Goal: Task Accomplishment & Management: Manage account settings

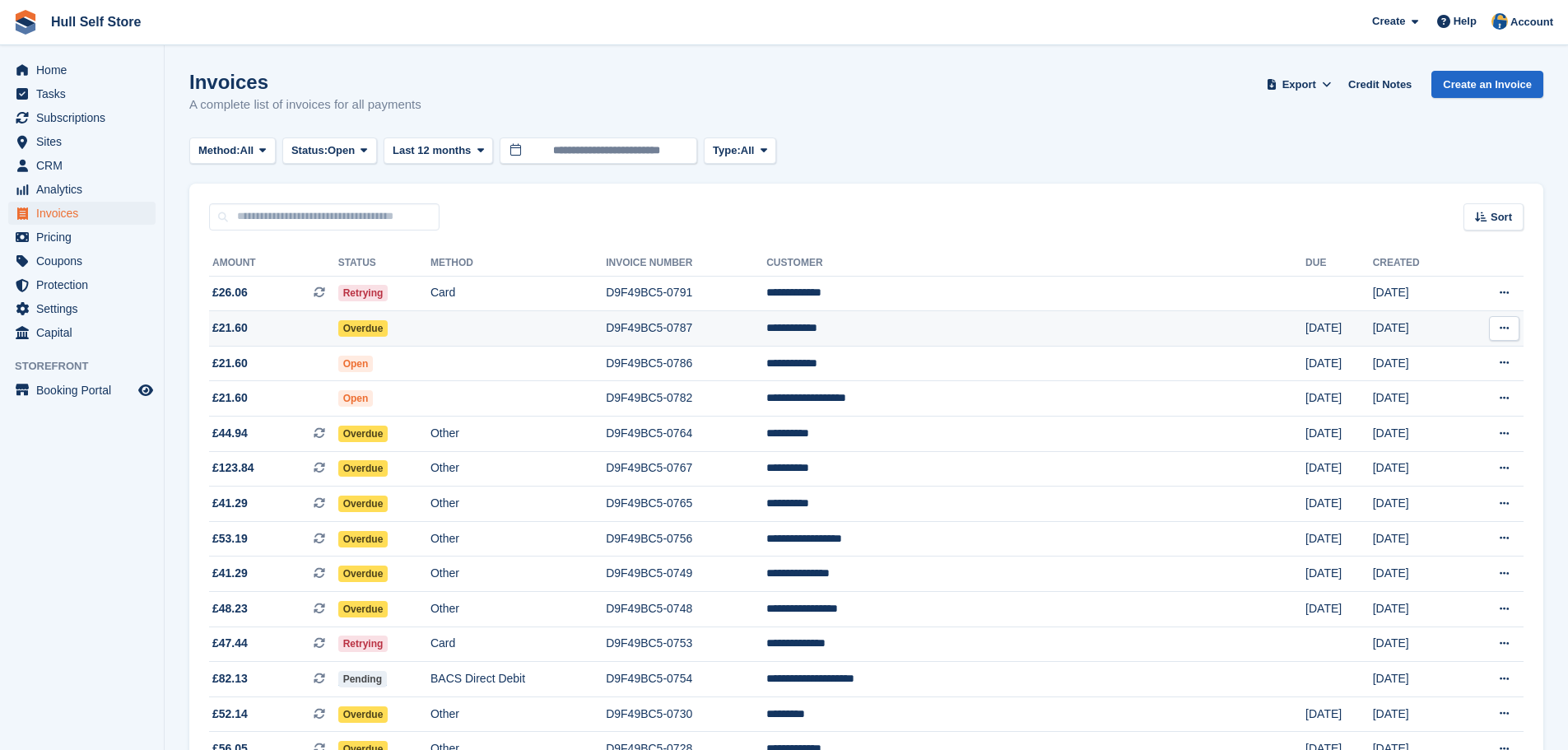
click at [569, 318] on td at bounding box center [518, 329] width 175 height 35
click at [157, 721] on button at bounding box center [165, 721] width 17 height 17
click at [596, 323] on td at bounding box center [518, 329] width 175 height 35
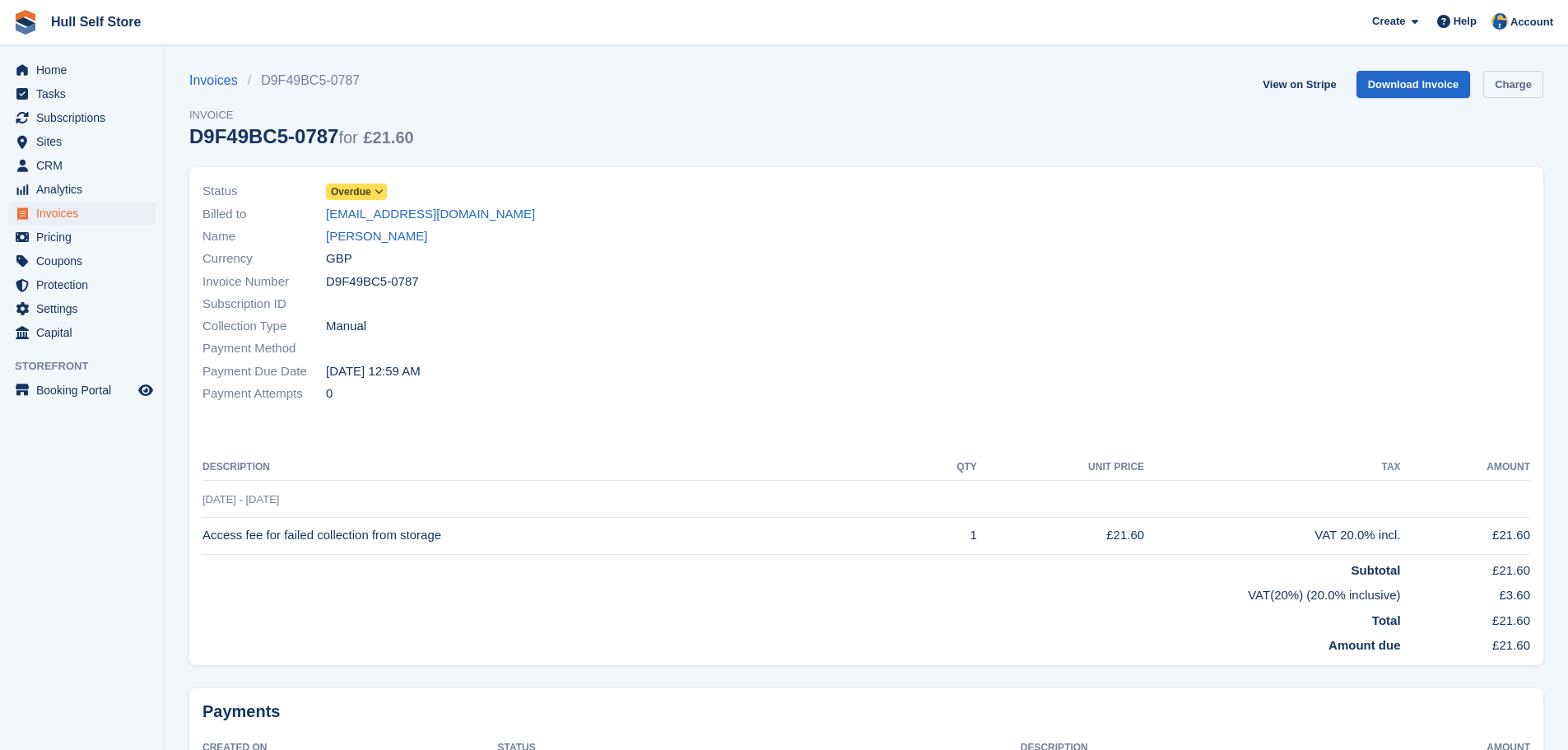
click at [1515, 87] on link "Charge" at bounding box center [1513, 84] width 60 height 27
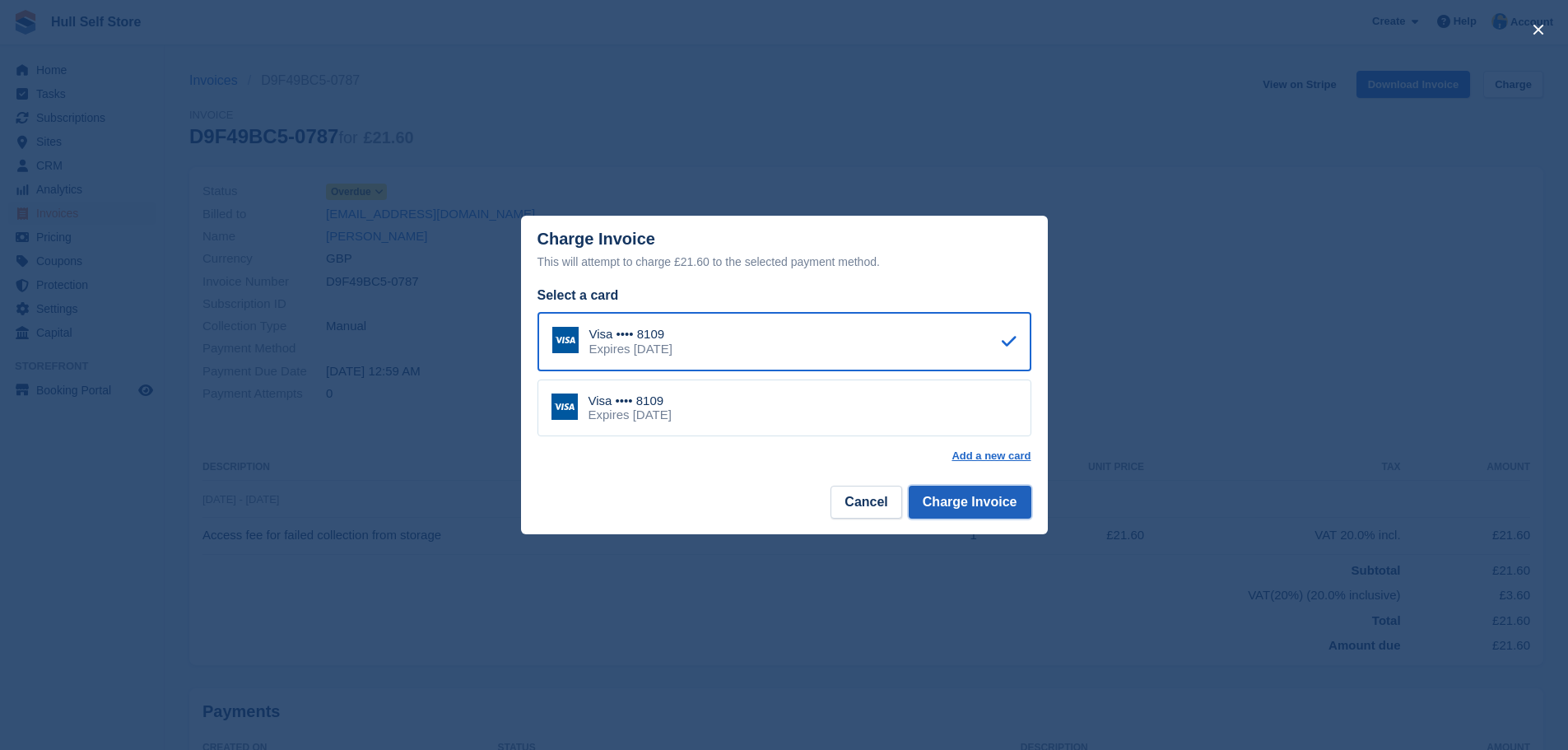
click at [944, 512] on button "Charge Invoice" at bounding box center [969, 502] width 122 height 33
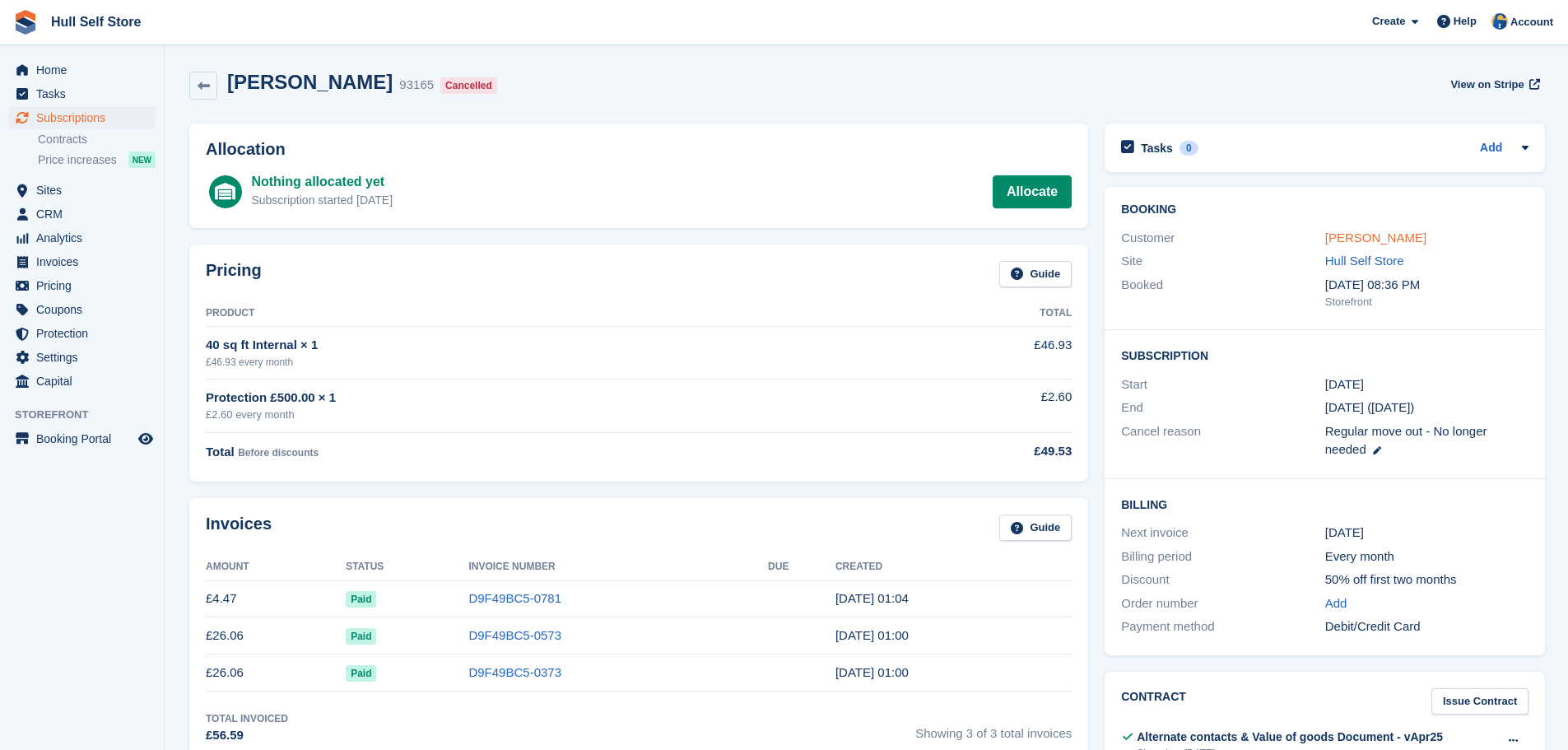
click at [1355, 238] on link "Ethan Guest" at bounding box center [1376, 237] width 101 height 14
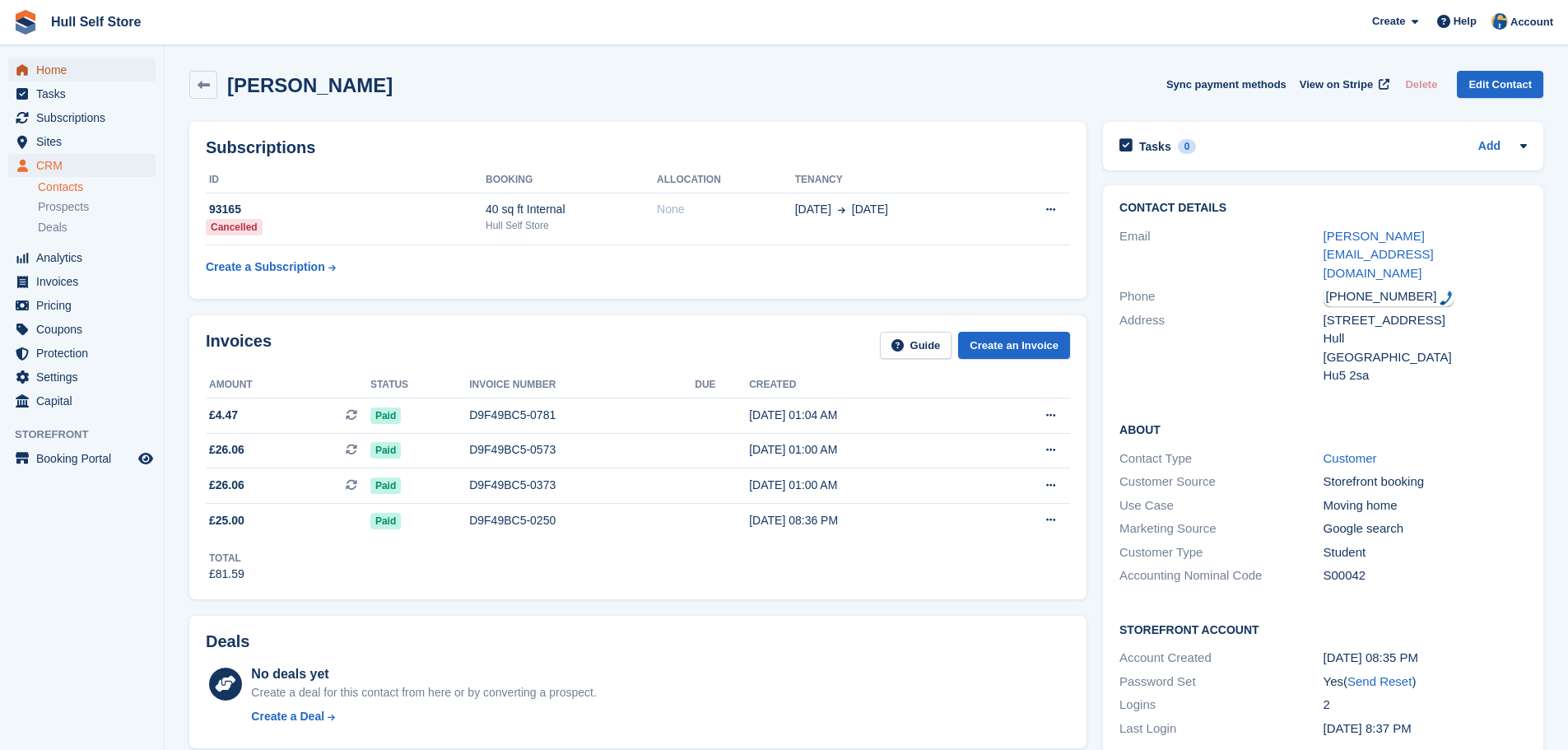
click at [39, 65] on span "Home" at bounding box center [85, 69] width 99 height 23
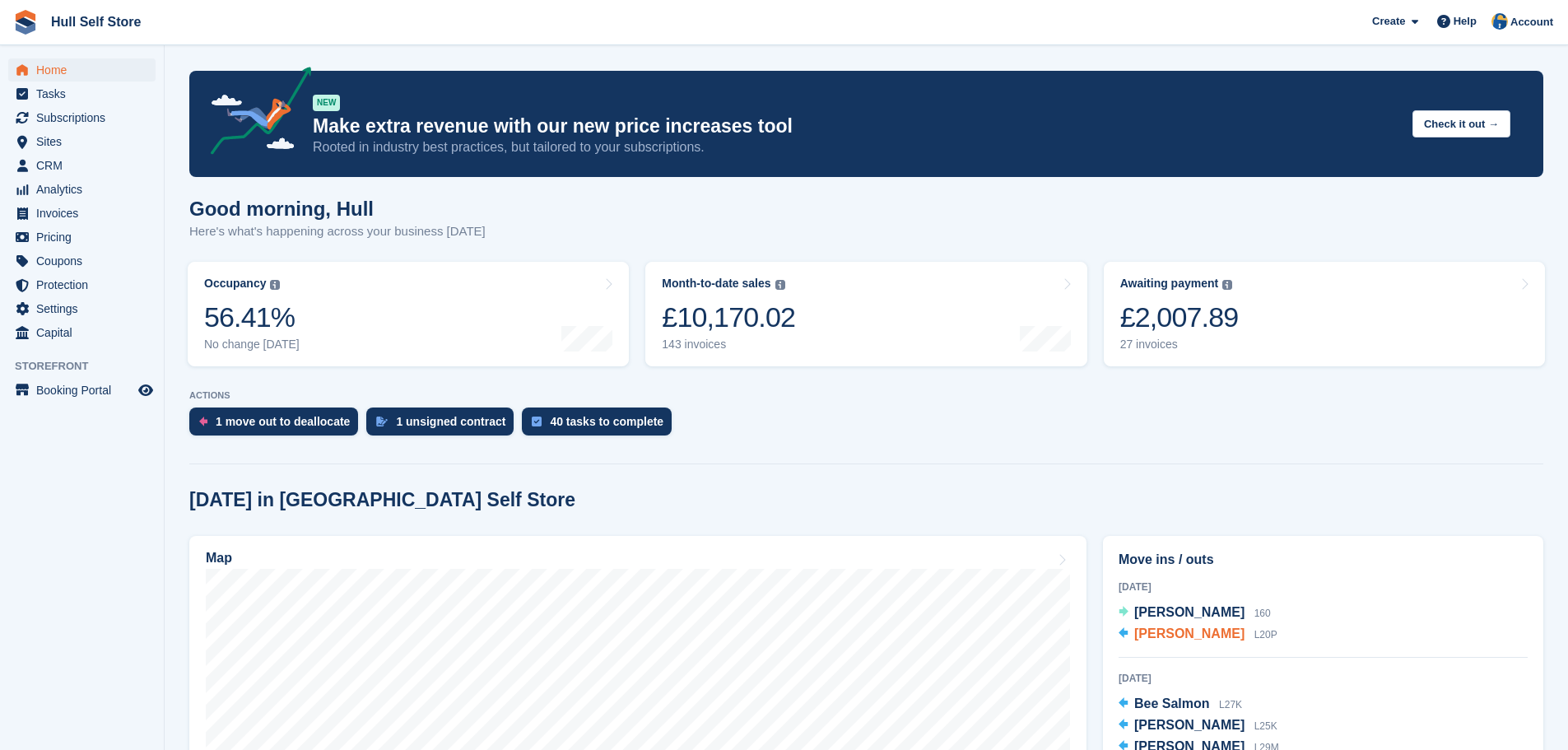
click at [1194, 638] on span "[PERSON_NAME]" at bounding box center [1189, 634] width 110 height 14
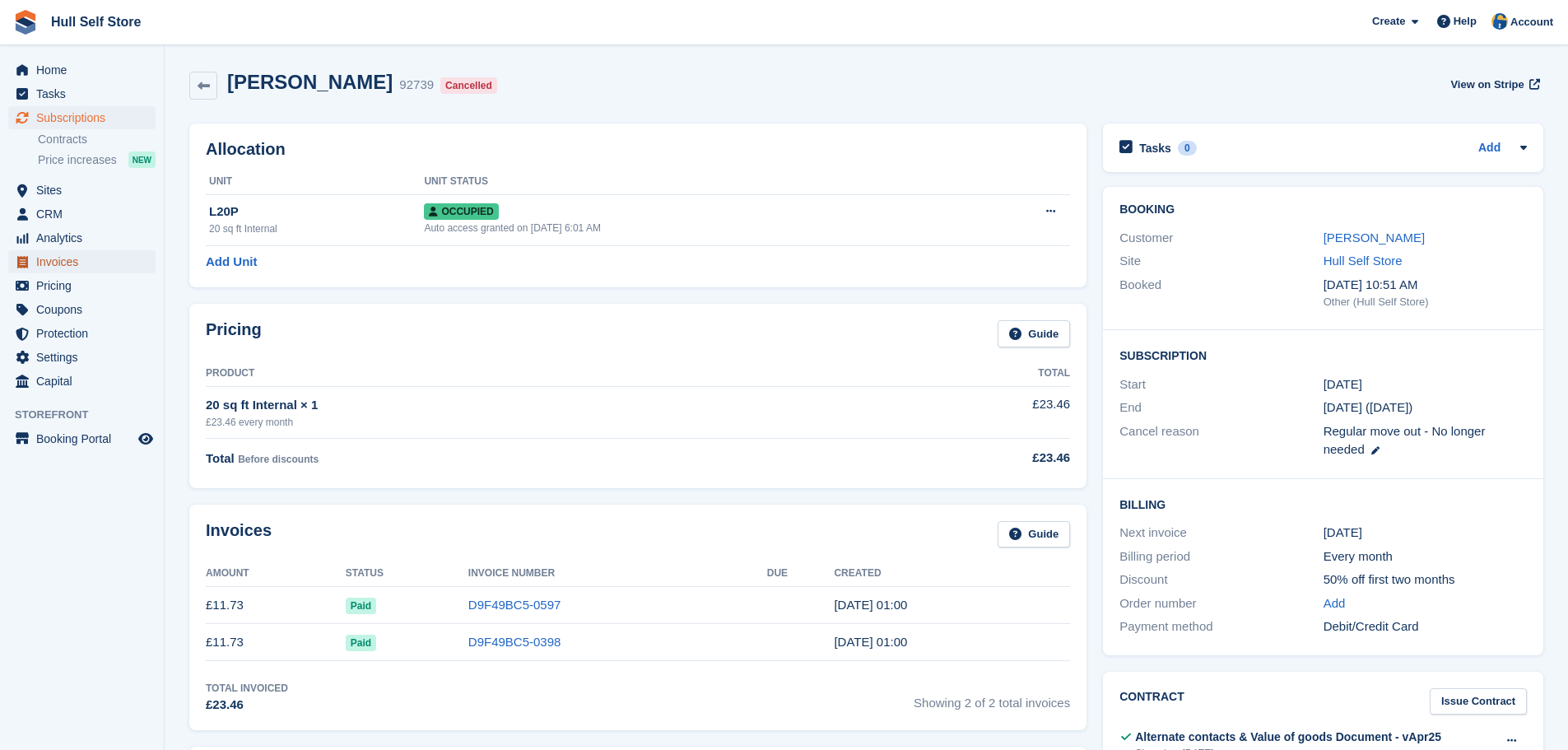
click at [92, 259] on span "Invoices" at bounding box center [85, 262] width 99 height 23
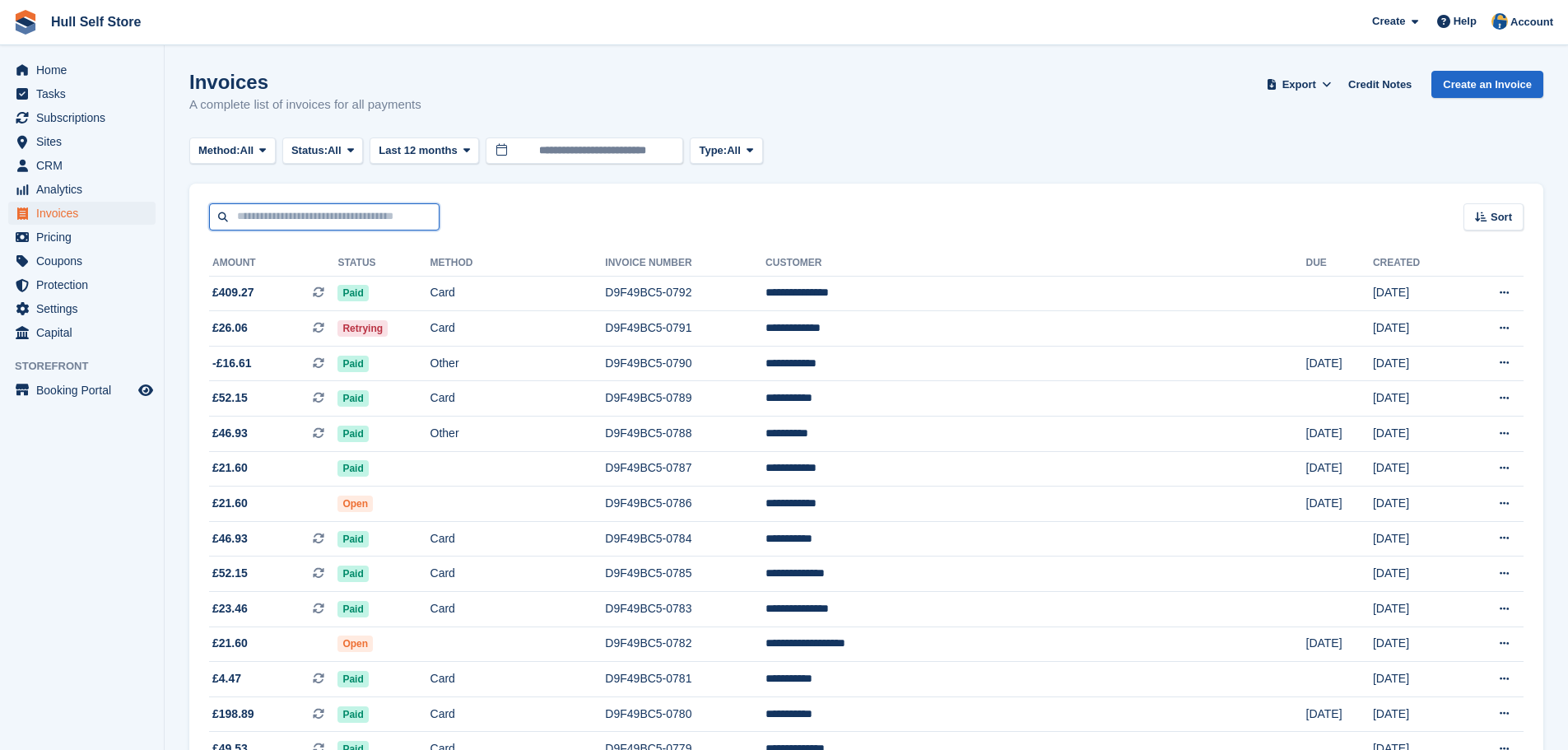
click at [290, 211] on input "text" at bounding box center [324, 217] width 230 height 27
type input "*****"
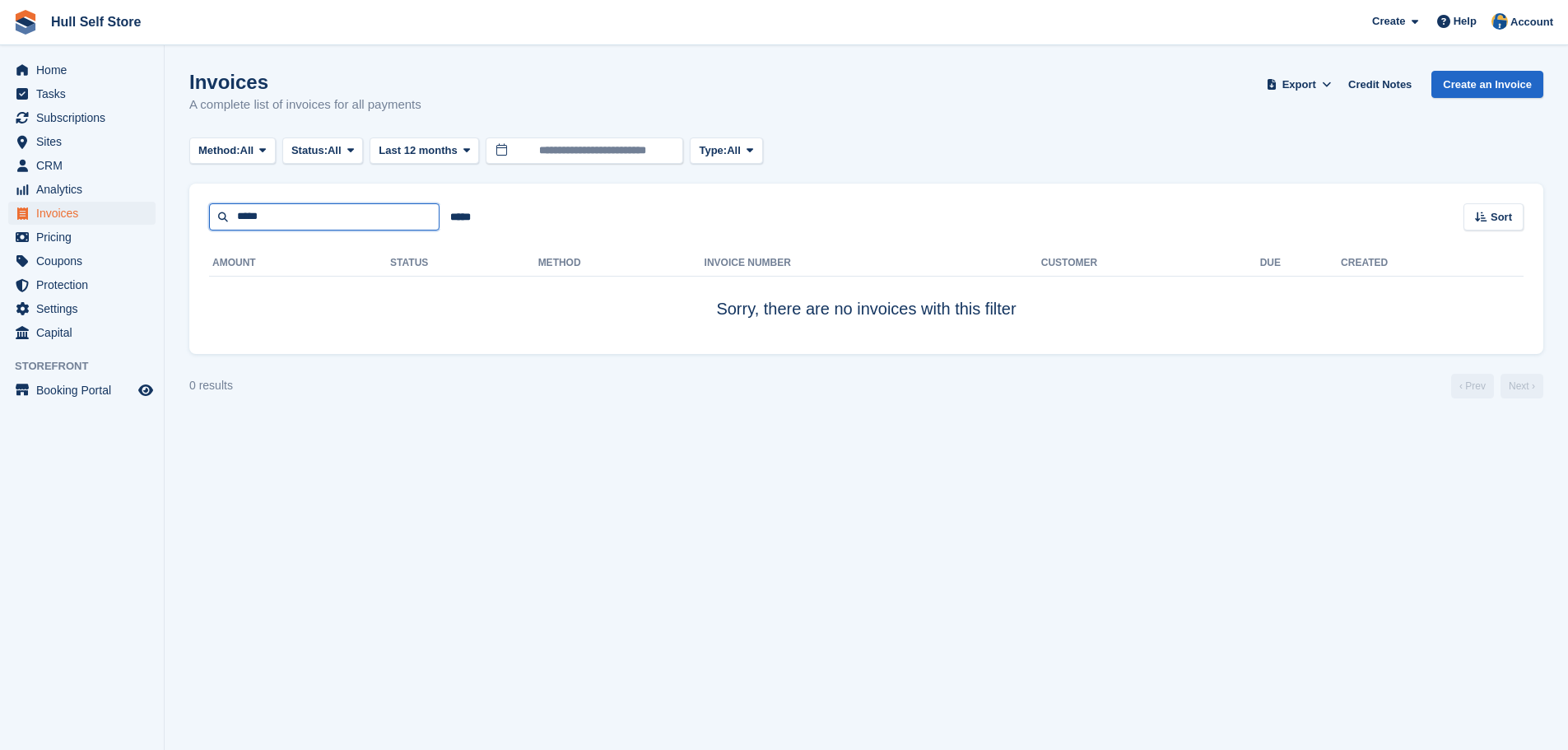
click at [290, 211] on input "*****" at bounding box center [324, 217] width 230 height 27
type input "****"
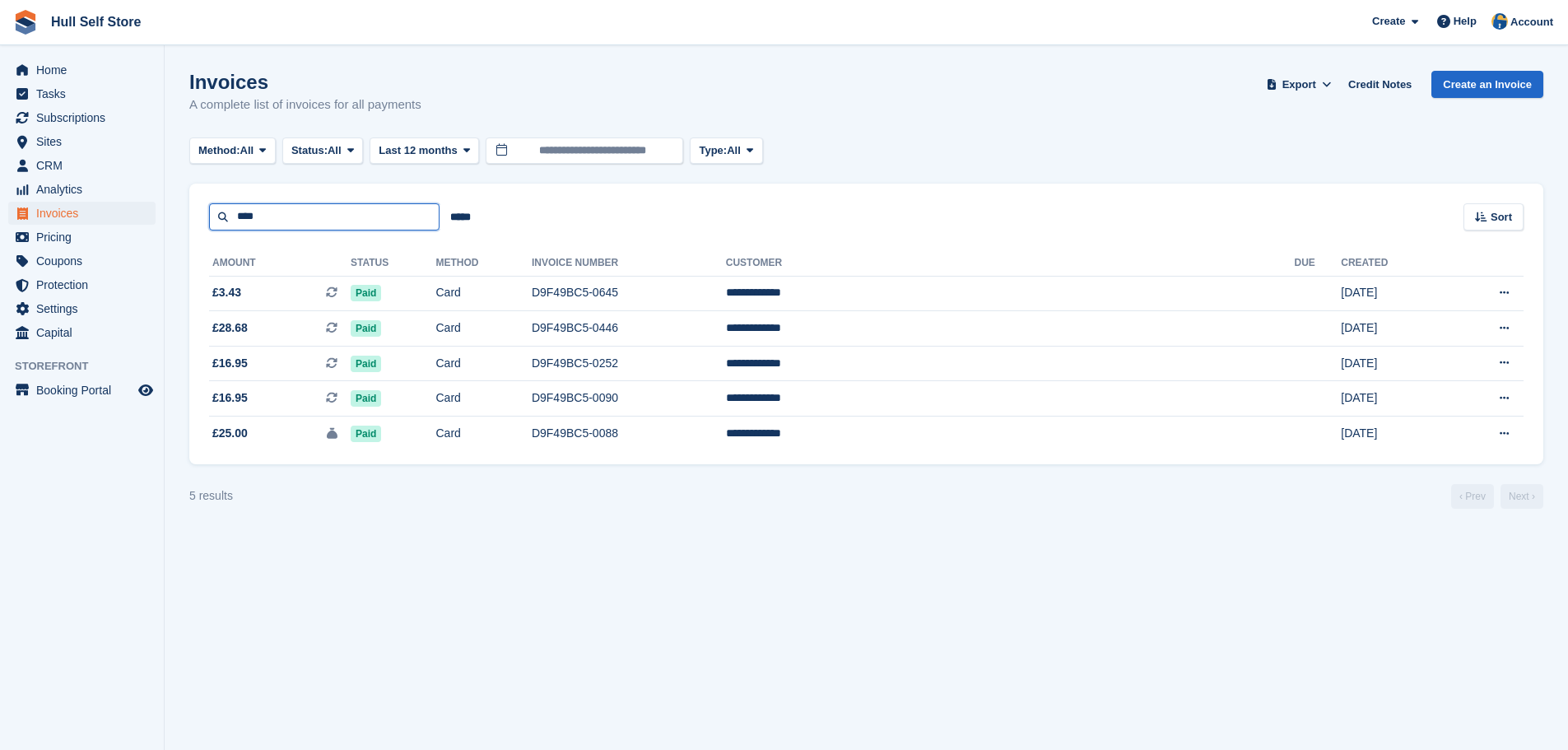
click at [295, 217] on input "****" at bounding box center [324, 217] width 230 height 27
type input "*"
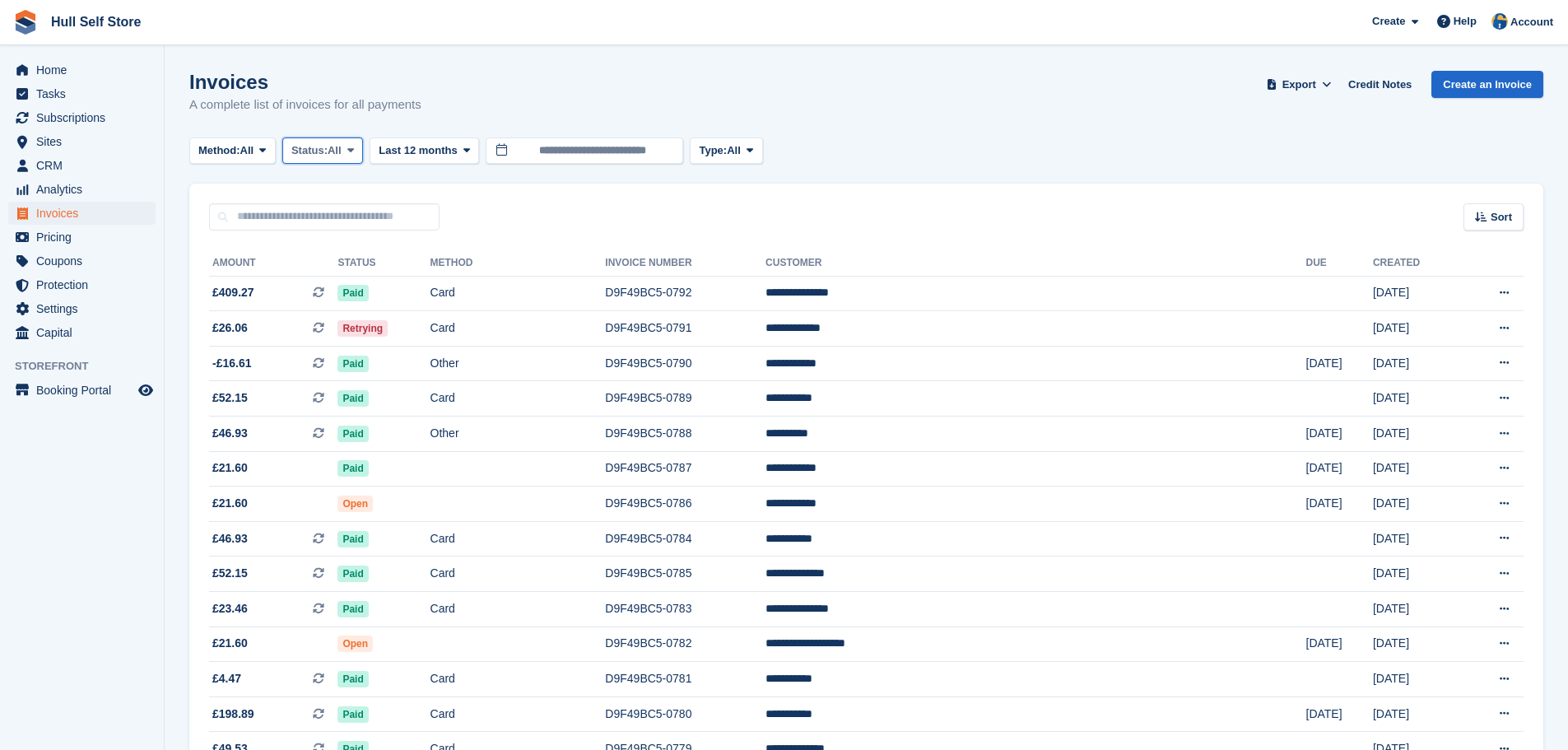
click at [334, 145] on span "All" at bounding box center [334, 151] width 14 height 17
click at [325, 272] on link "Open" at bounding box center [362, 278] width 143 height 30
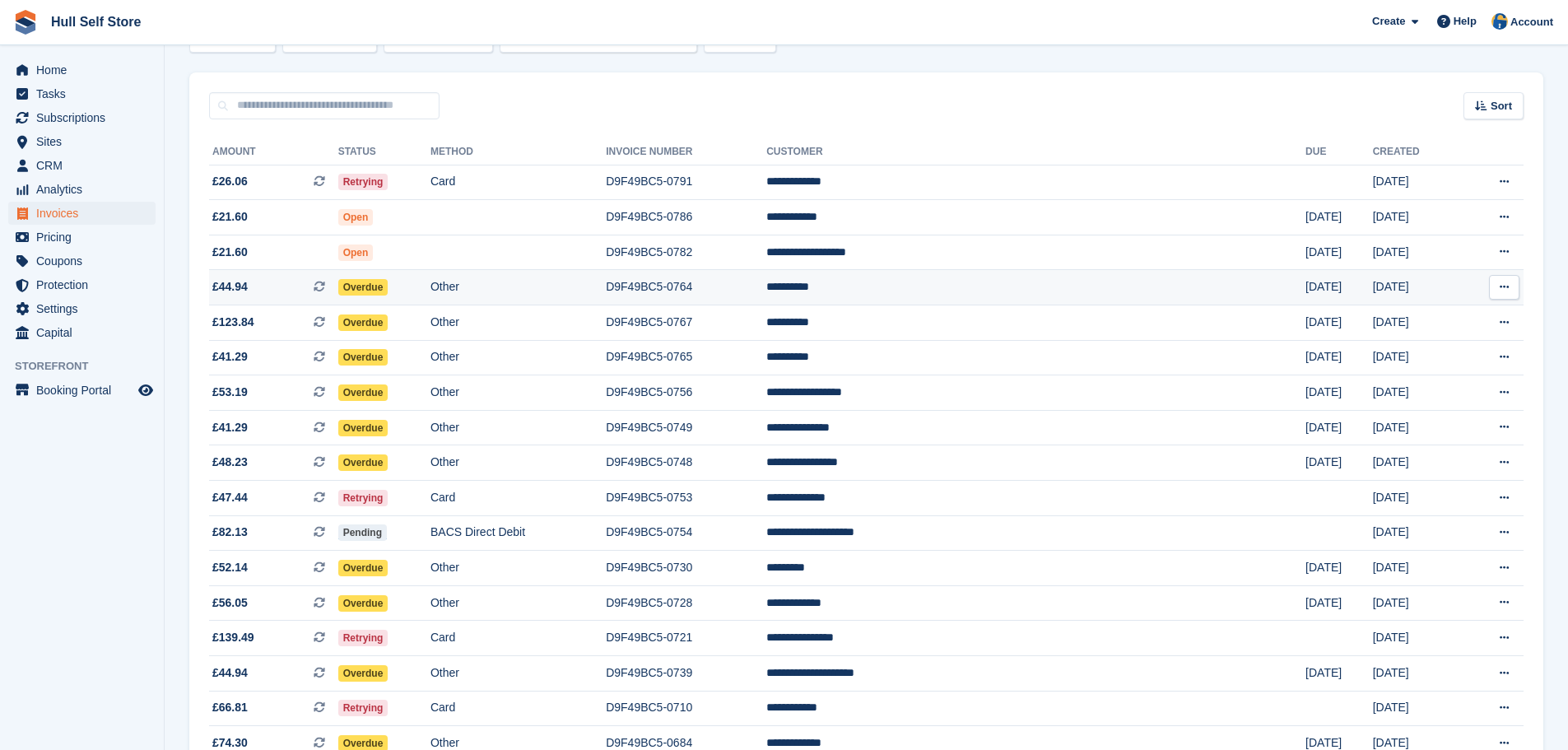
scroll to position [61, 0]
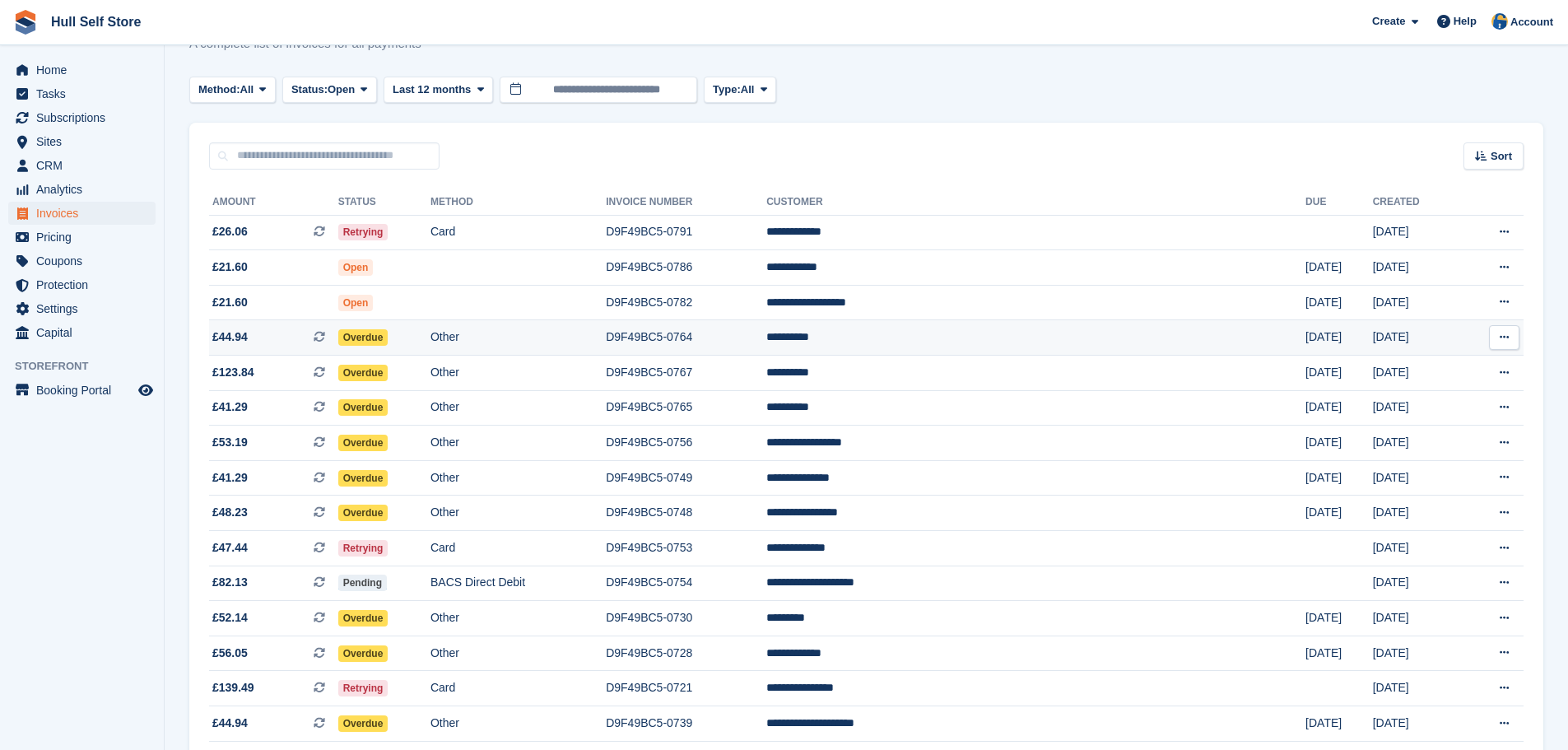
click at [430, 337] on td "Overdue" at bounding box center [384, 338] width 92 height 35
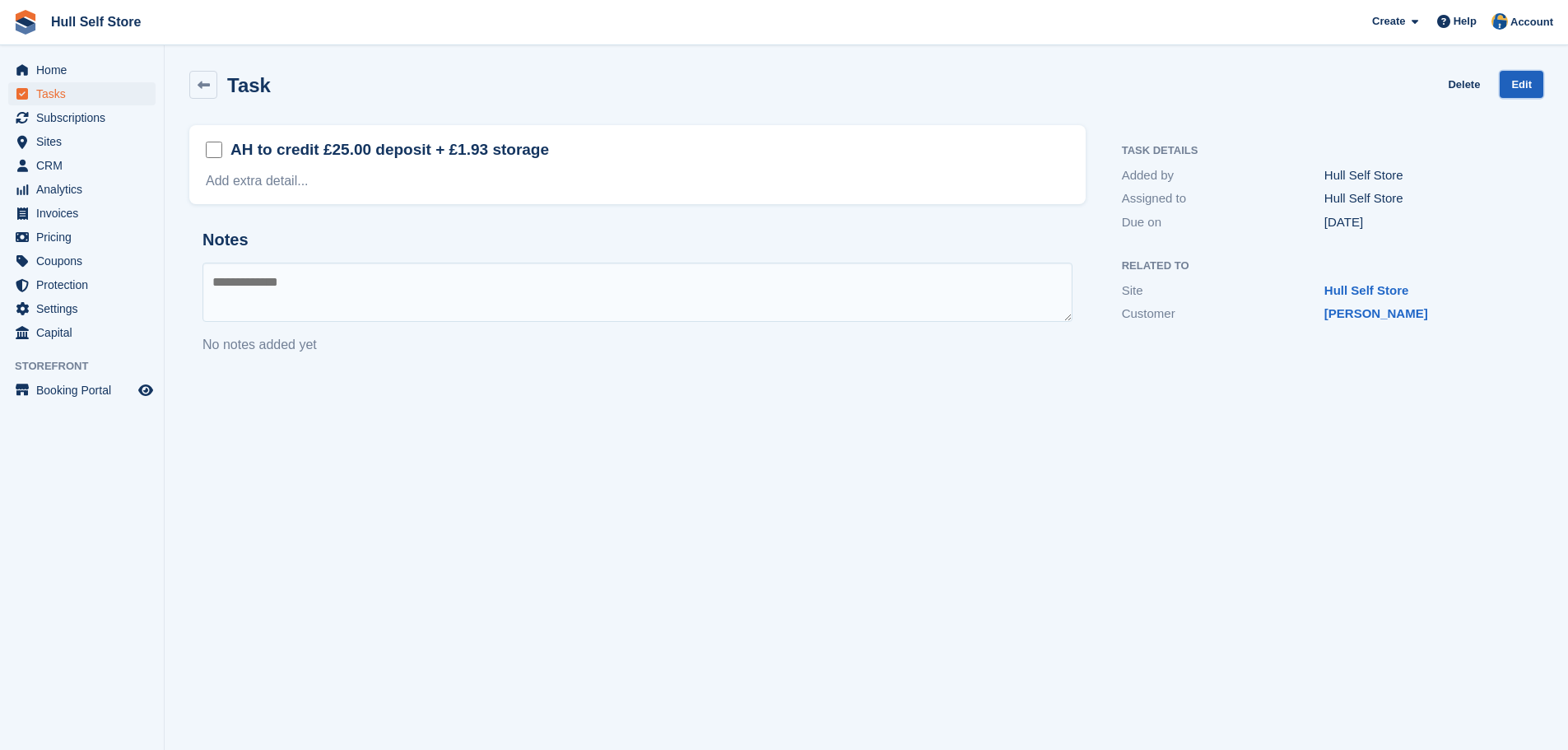
click at [1522, 87] on link "Edit" at bounding box center [1522, 84] width 44 height 27
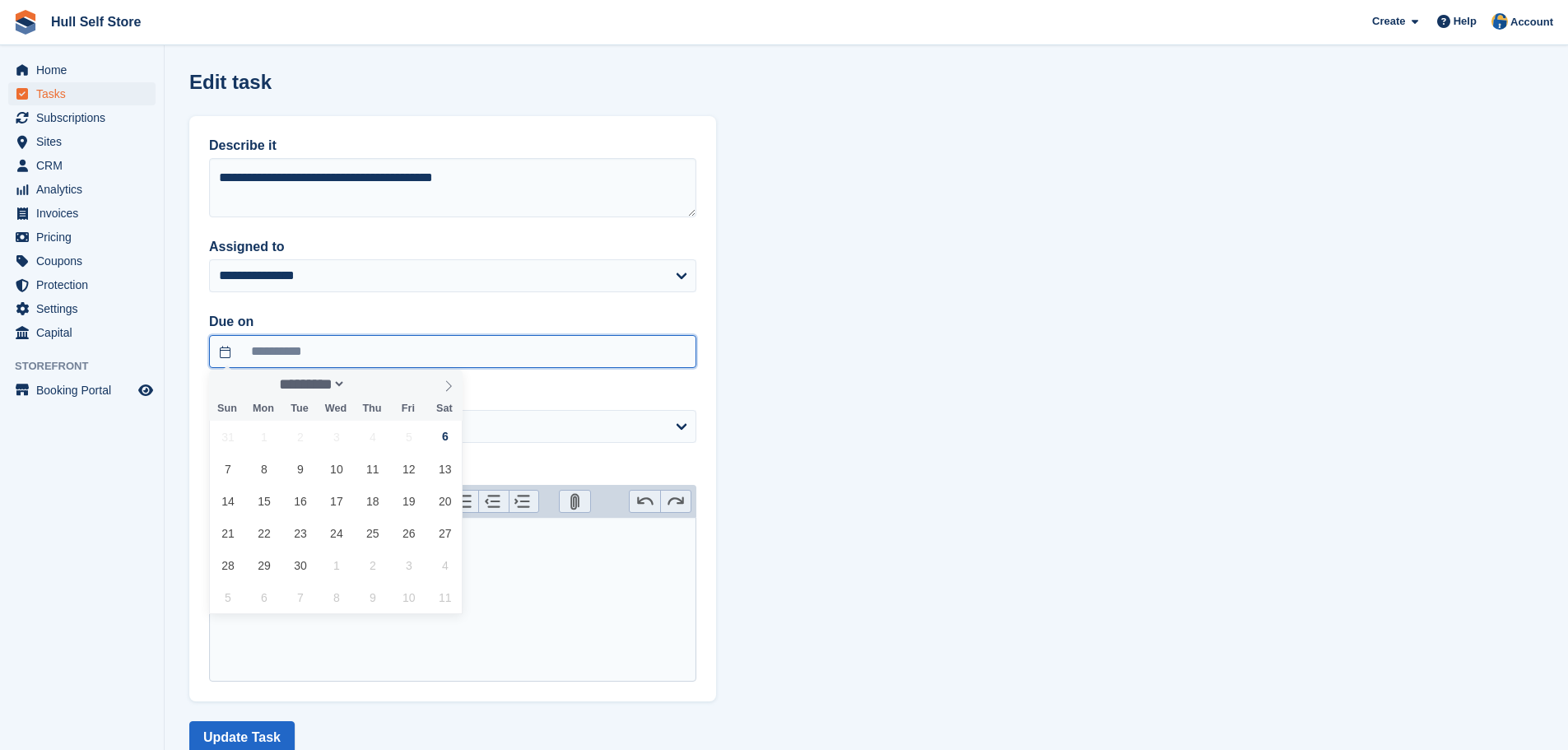
click at [431, 348] on input "**********" at bounding box center [453, 351] width 488 height 33
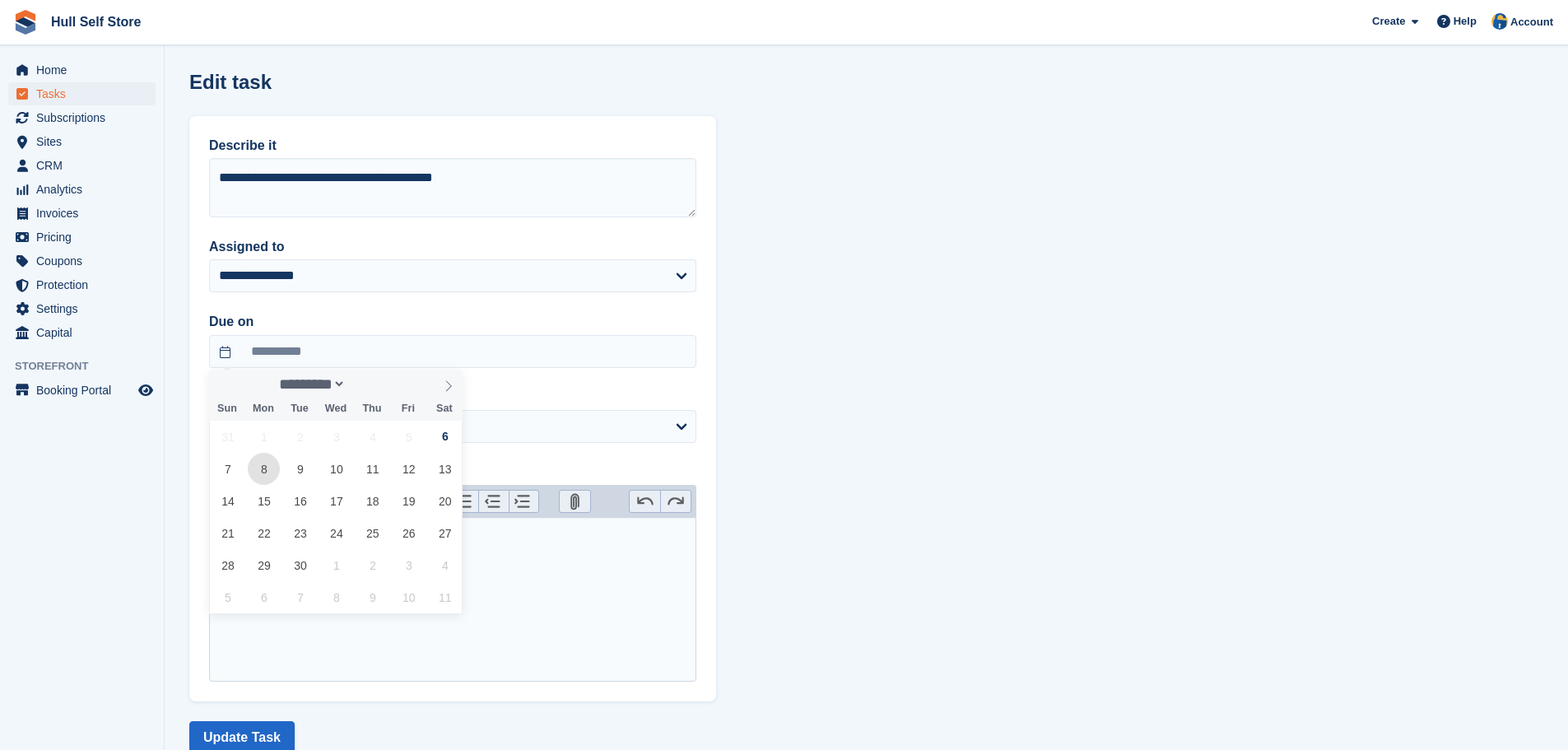
click at [257, 474] on span "8" at bounding box center [264, 469] width 32 height 32
type input "**********"
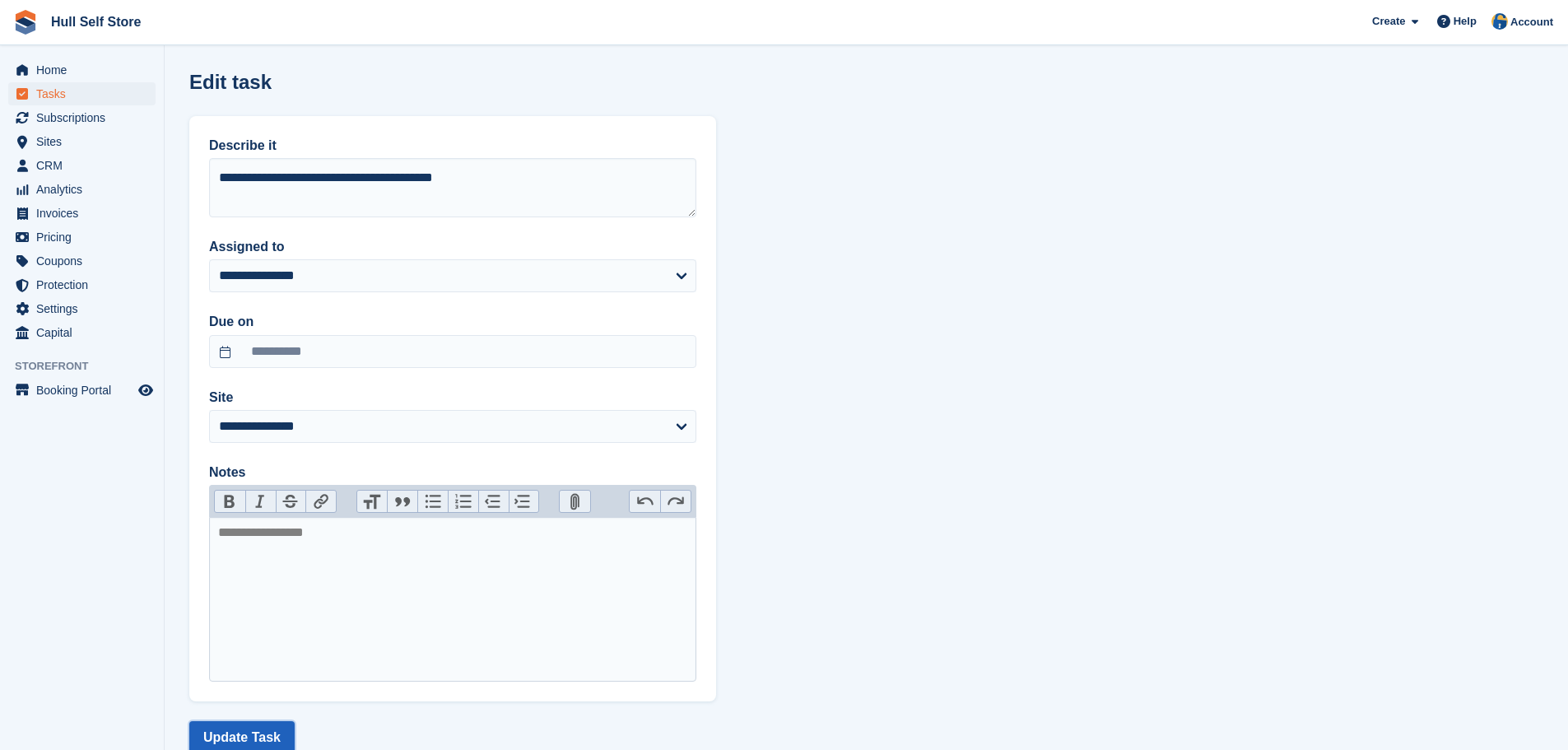
click at [209, 731] on button "Update Task" at bounding box center [241, 737] width 105 height 33
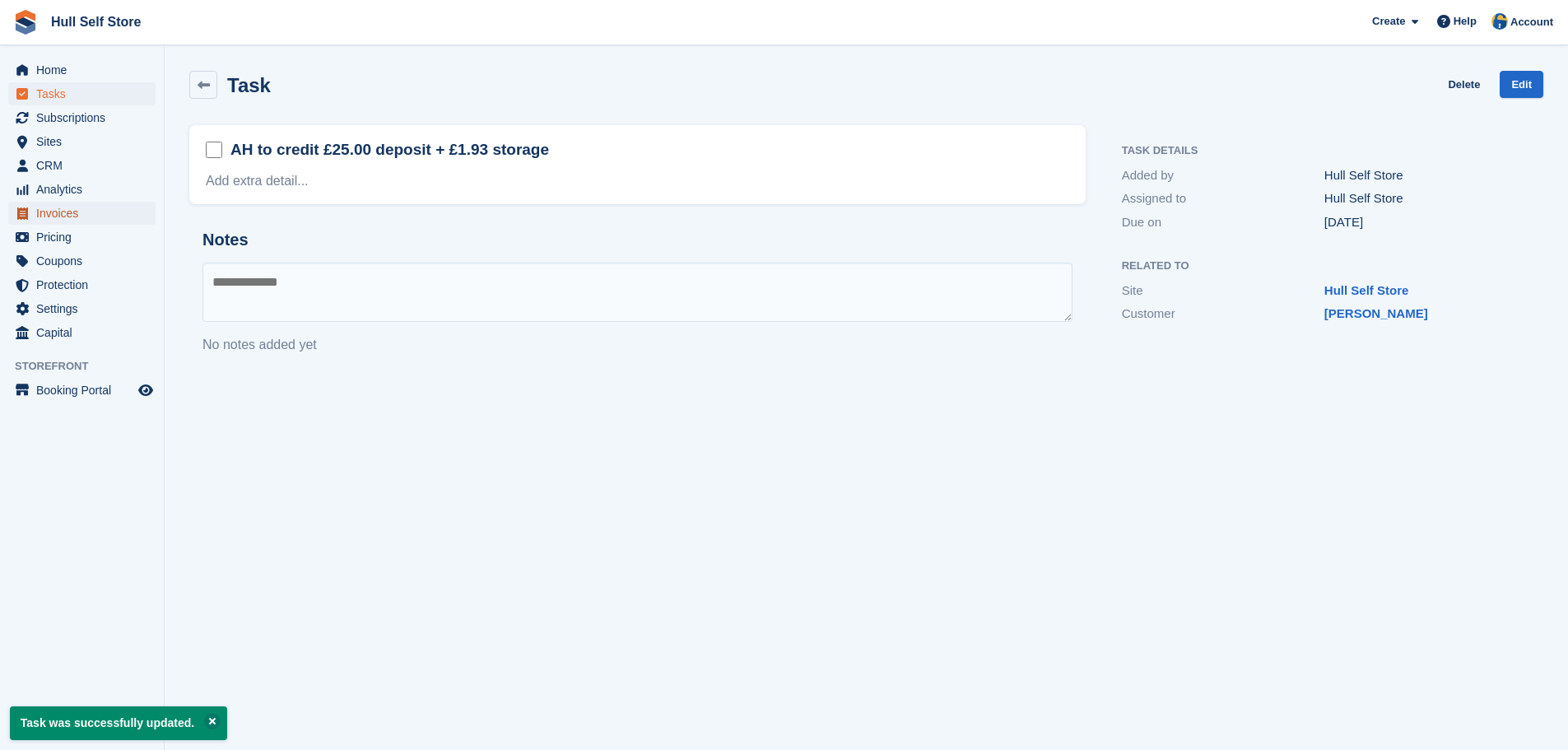
click at [48, 217] on span "Invoices" at bounding box center [85, 213] width 99 height 23
click at [116, 89] on span "Tasks" at bounding box center [85, 94] width 99 height 23
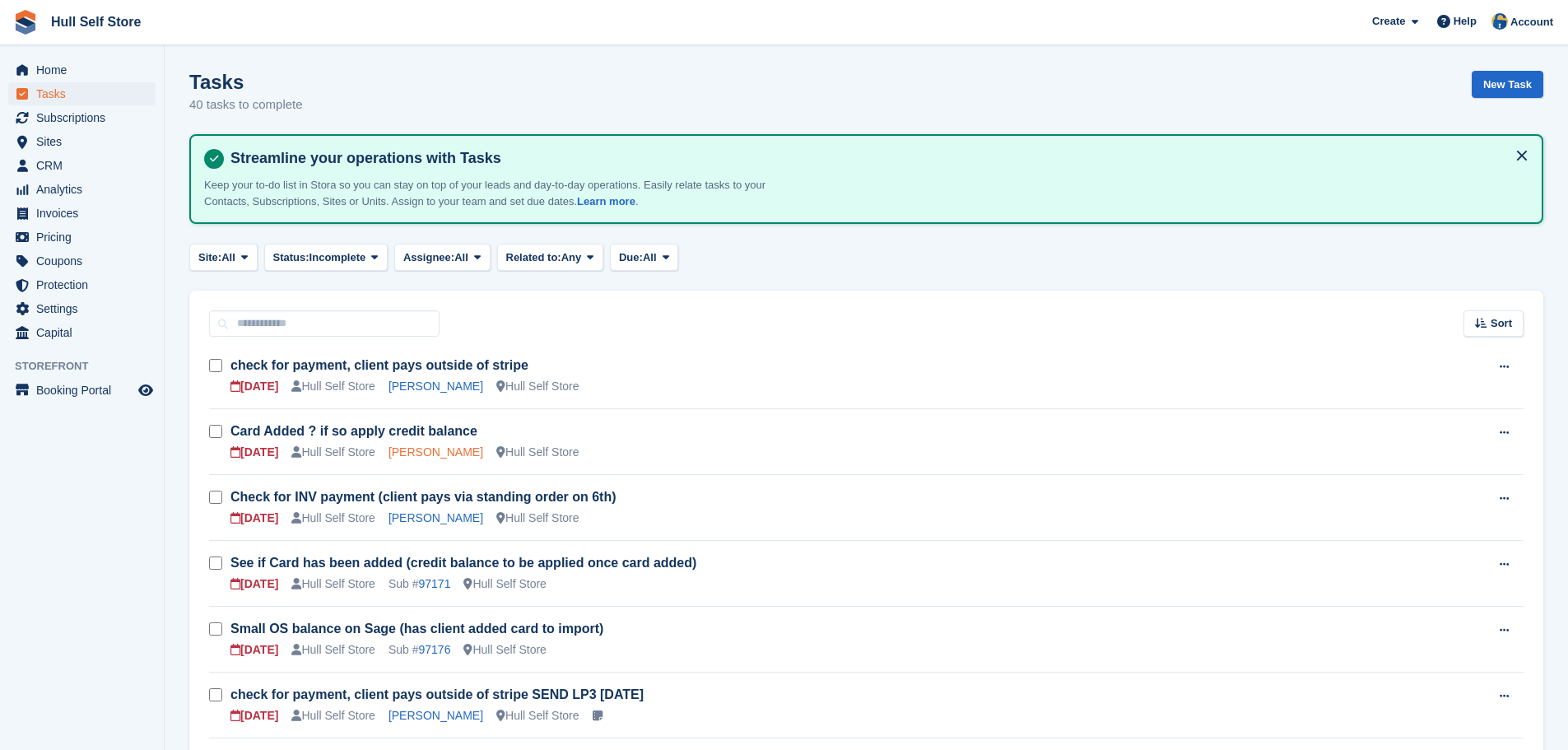
click at [428, 451] on link "[PERSON_NAME]" at bounding box center [436, 452] width 94 height 13
click at [436, 521] on link "[PERSON_NAME]" at bounding box center [436, 518] width 94 height 13
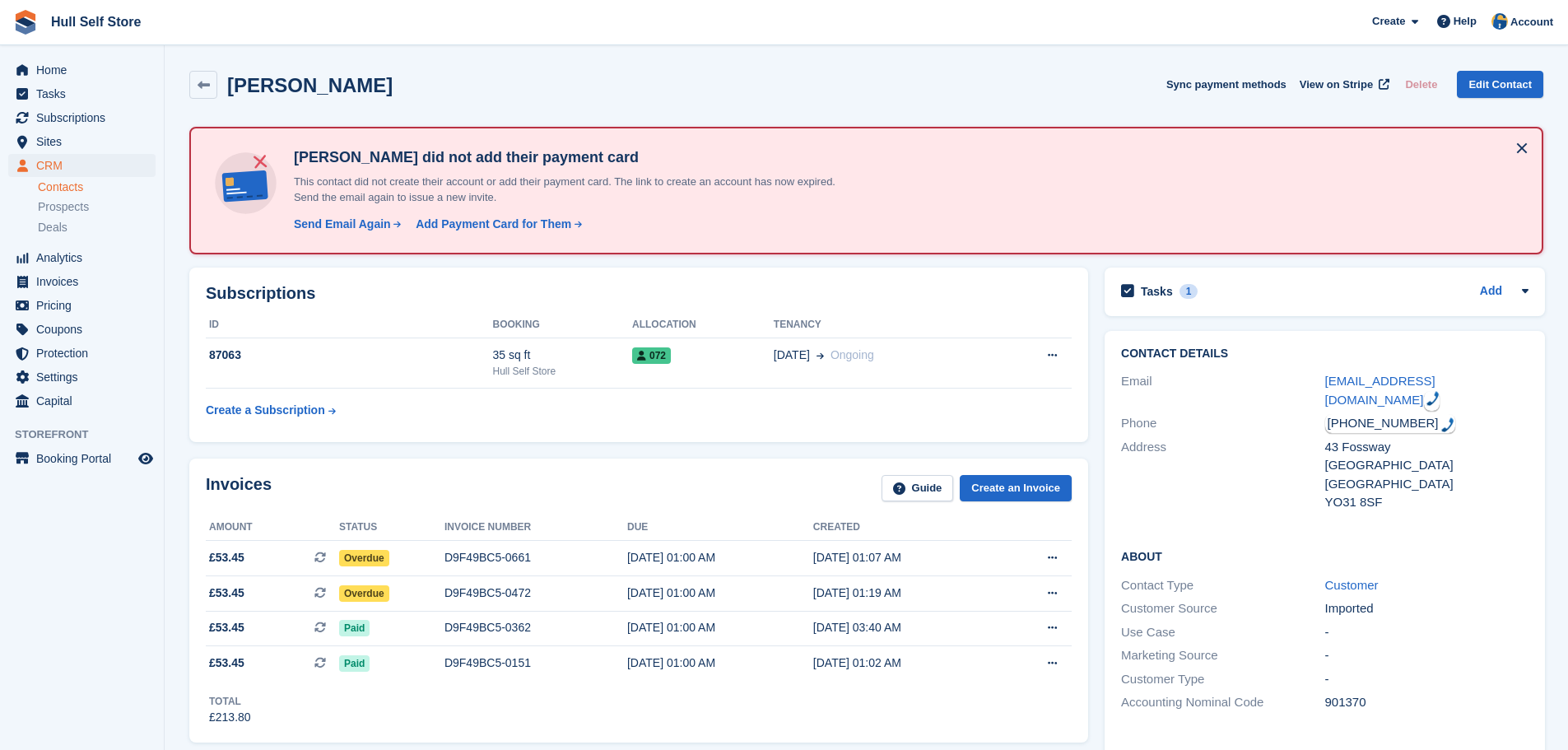
drag, startPoint x: 1294, startPoint y: 380, endPoint x: 1314, endPoint y: 384, distance: 20.4
click at [1314, 384] on div "Email" at bounding box center [1222, 391] width 203 height 37
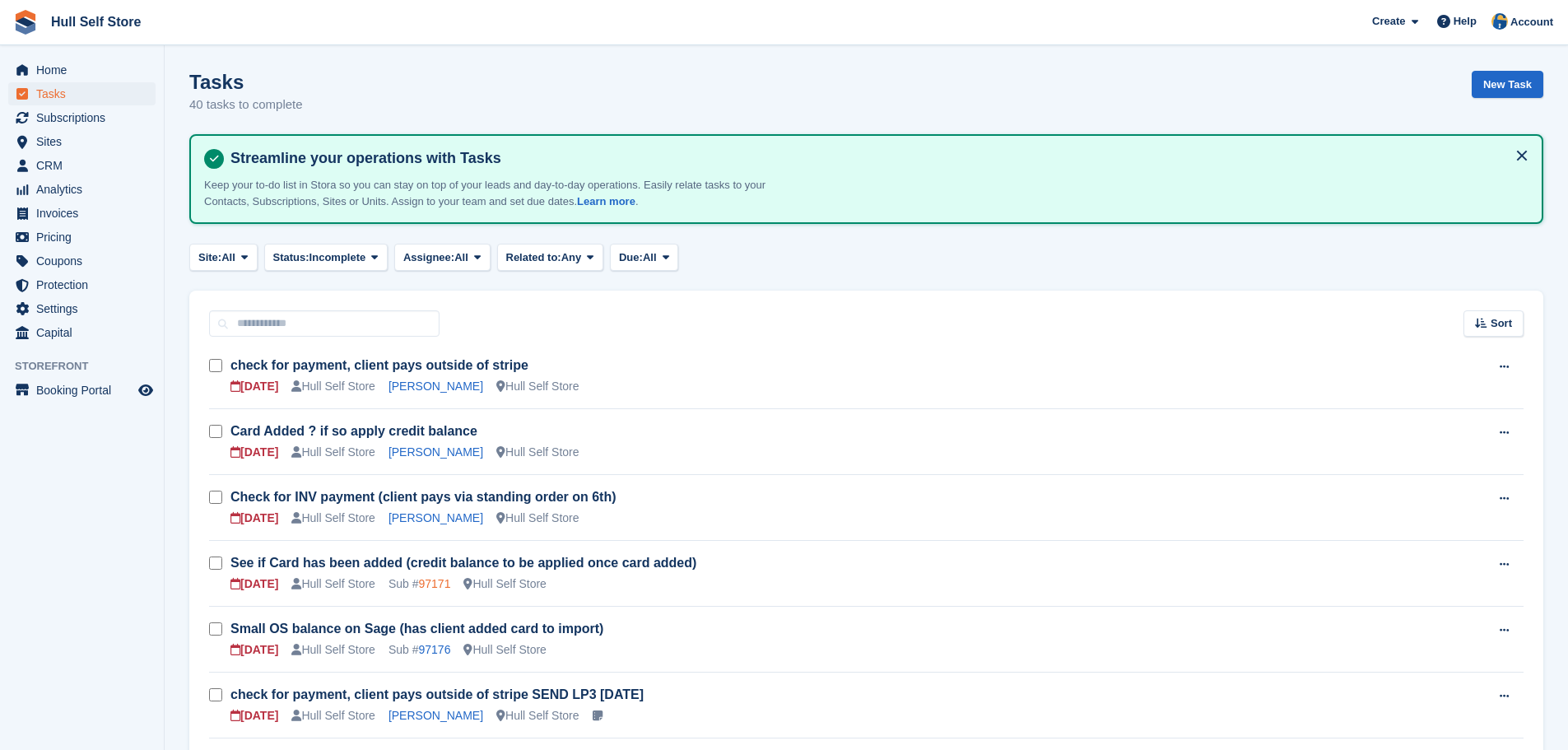
click at [439, 588] on link "97171" at bounding box center [434, 584] width 32 height 13
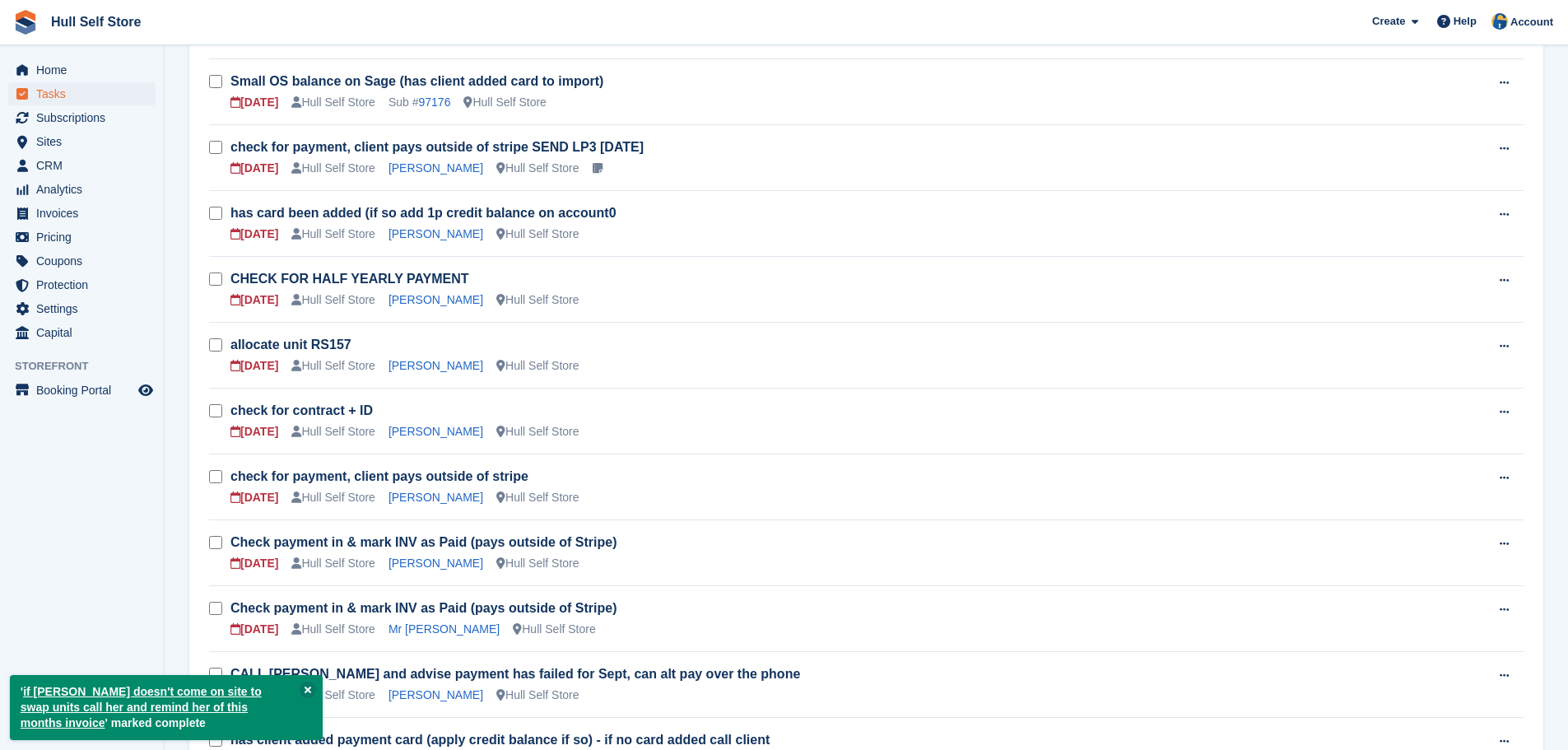
scroll to position [576, 0]
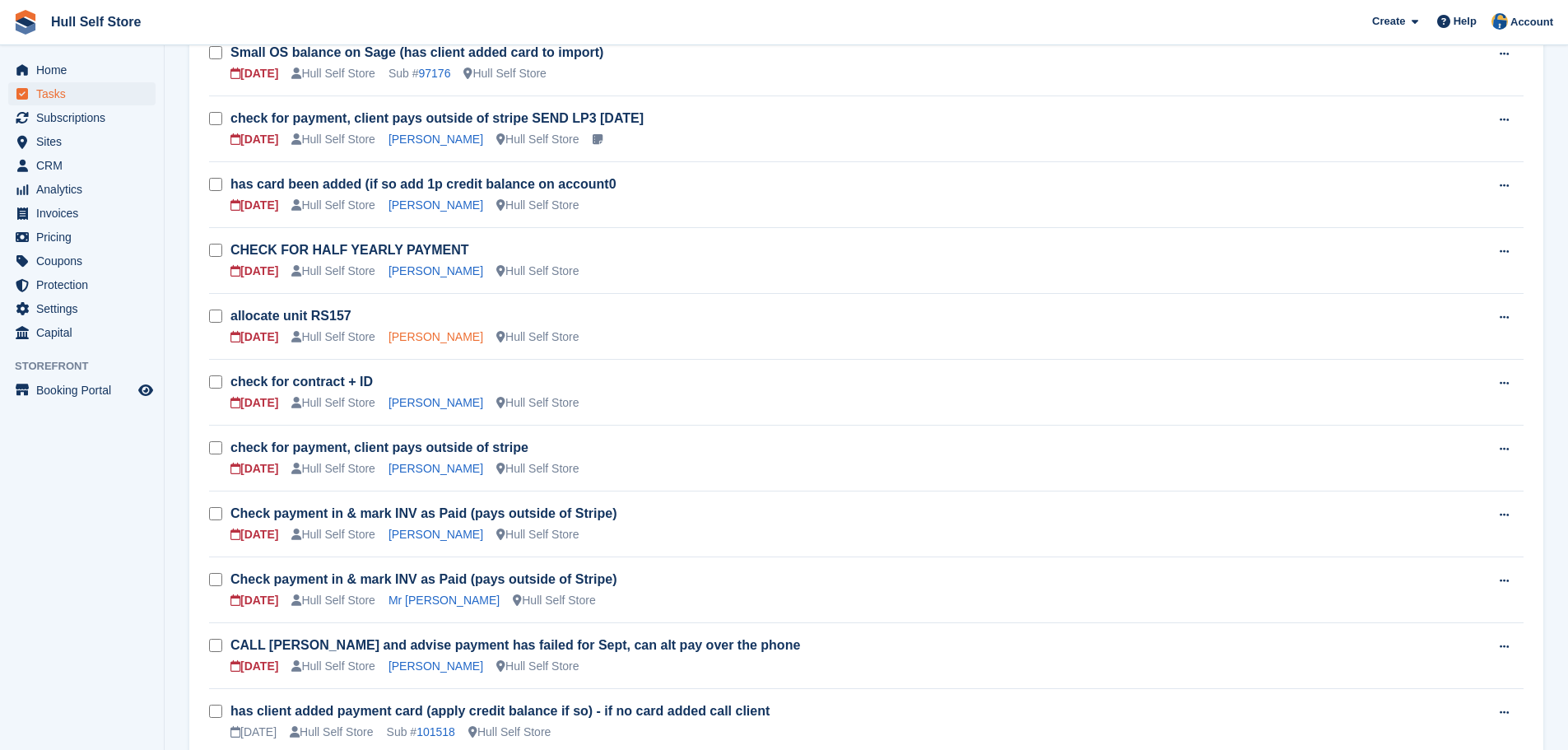
click at [405, 342] on link "Joanne Szybkowski" at bounding box center [436, 337] width 94 height 13
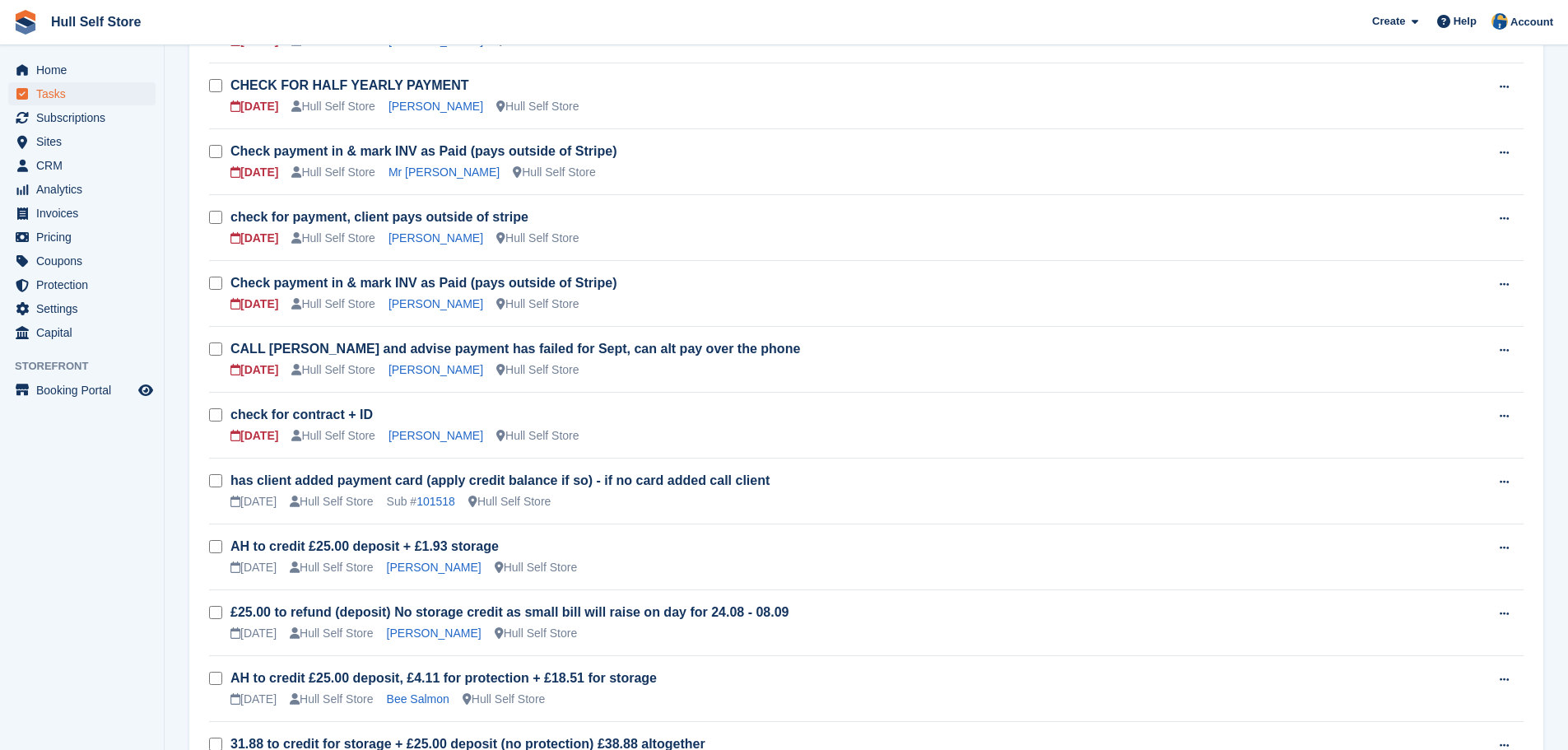
scroll to position [659, 0]
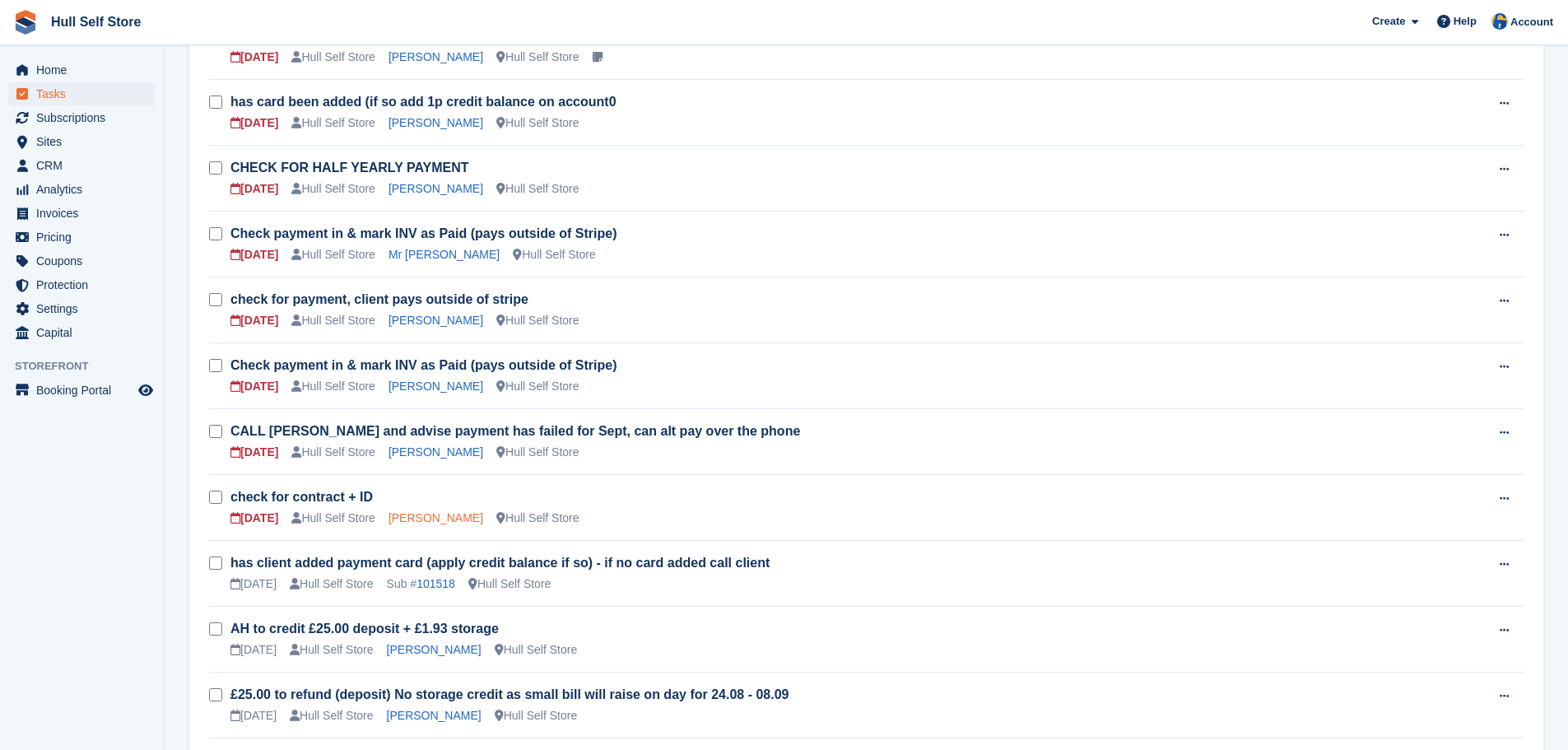
click at [455, 523] on link "Alexandra Moldovan" at bounding box center [436, 518] width 94 height 13
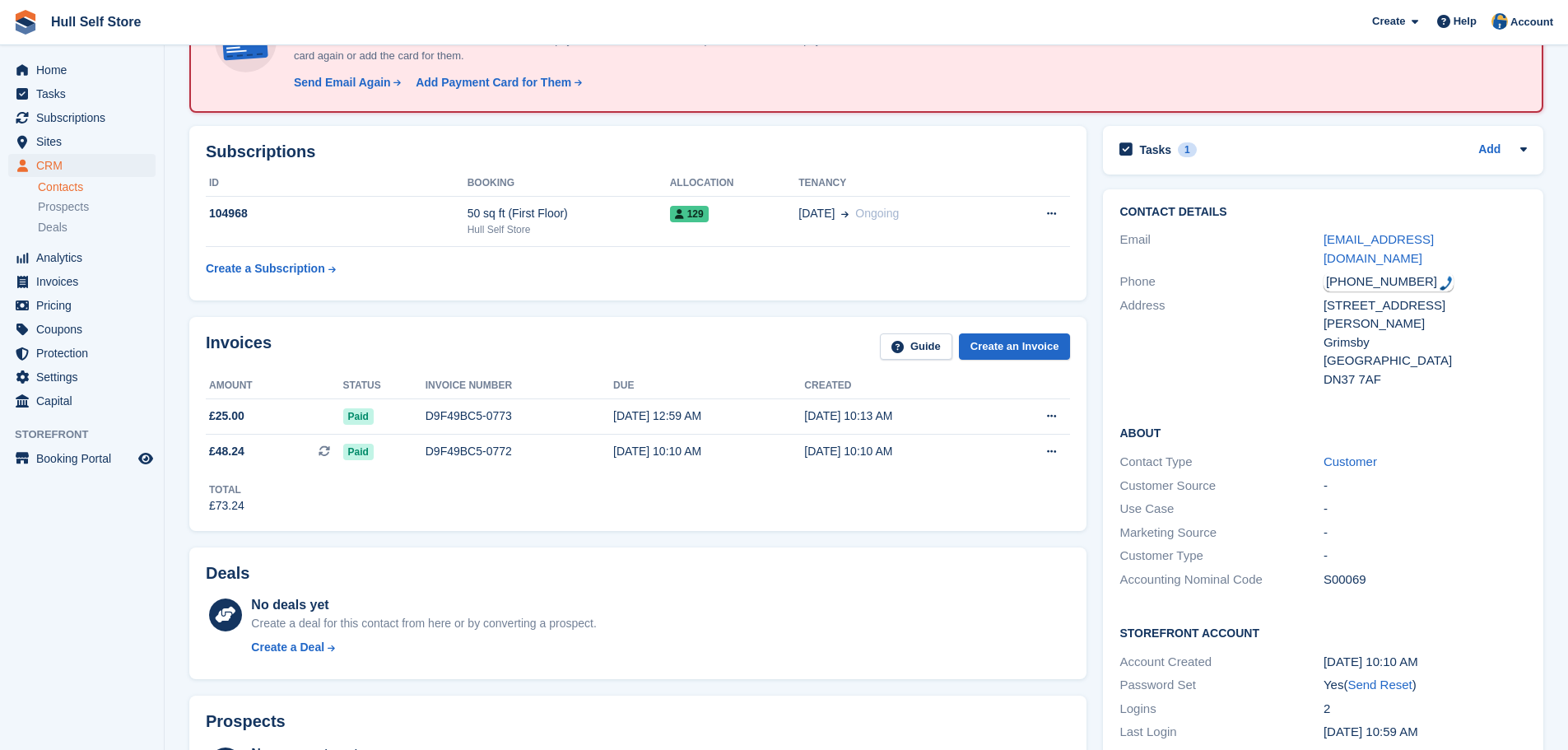
scroll to position [83, 0]
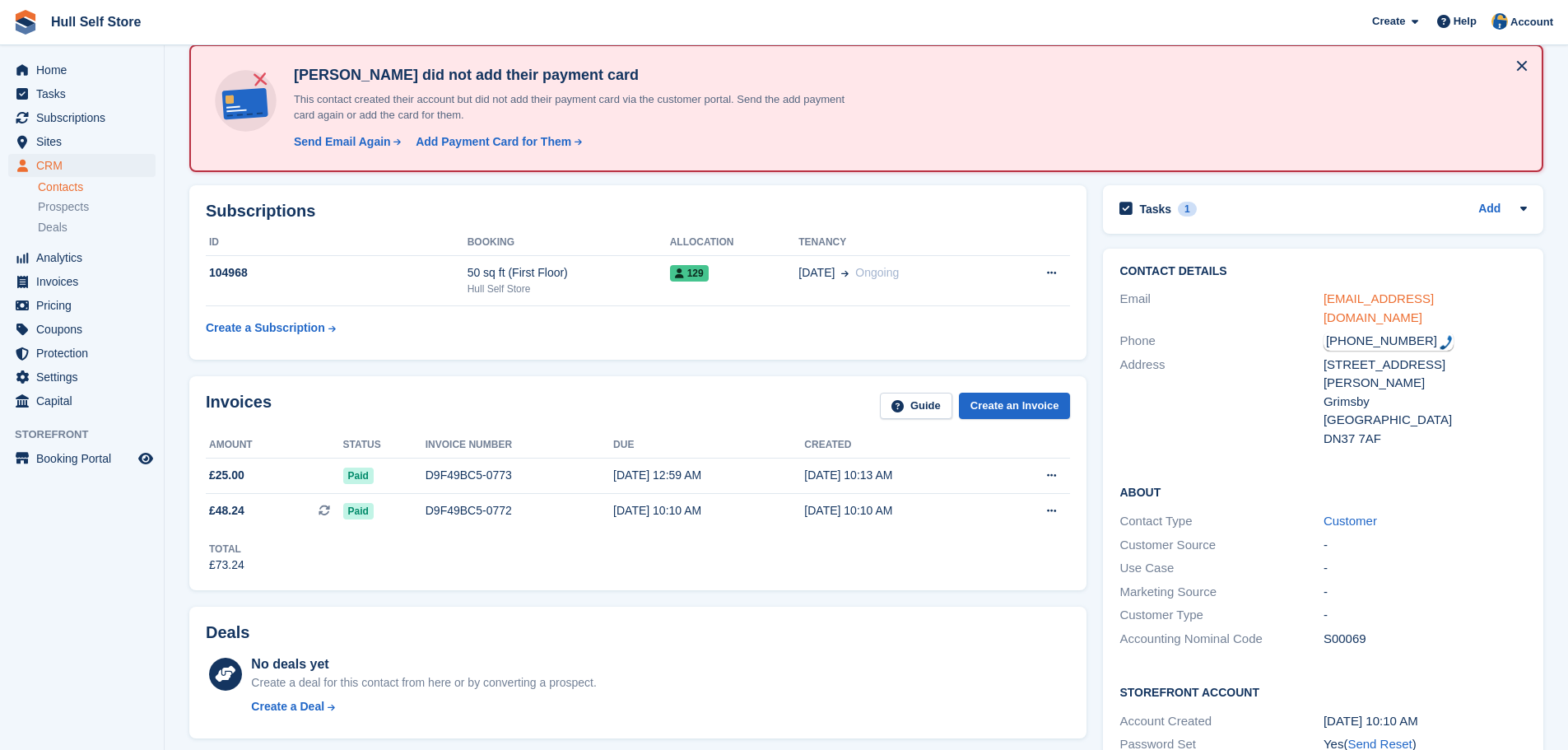
click at [1395, 304] on link "alexandramoldovanmv@gmail.com" at bounding box center [1378, 307] width 110 height 33
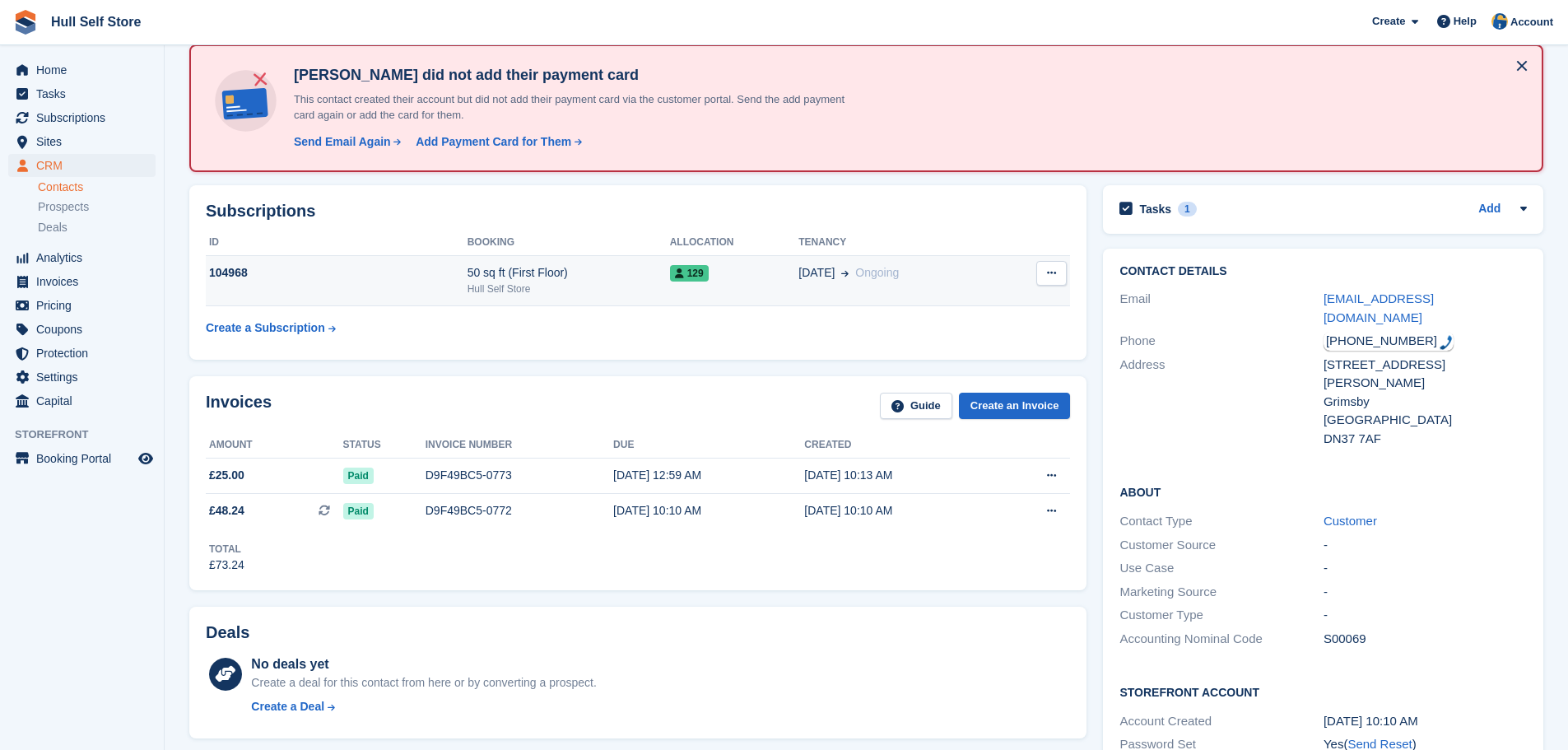
click at [799, 266] on span "01 Sep" at bounding box center [816, 272] width 36 height 17
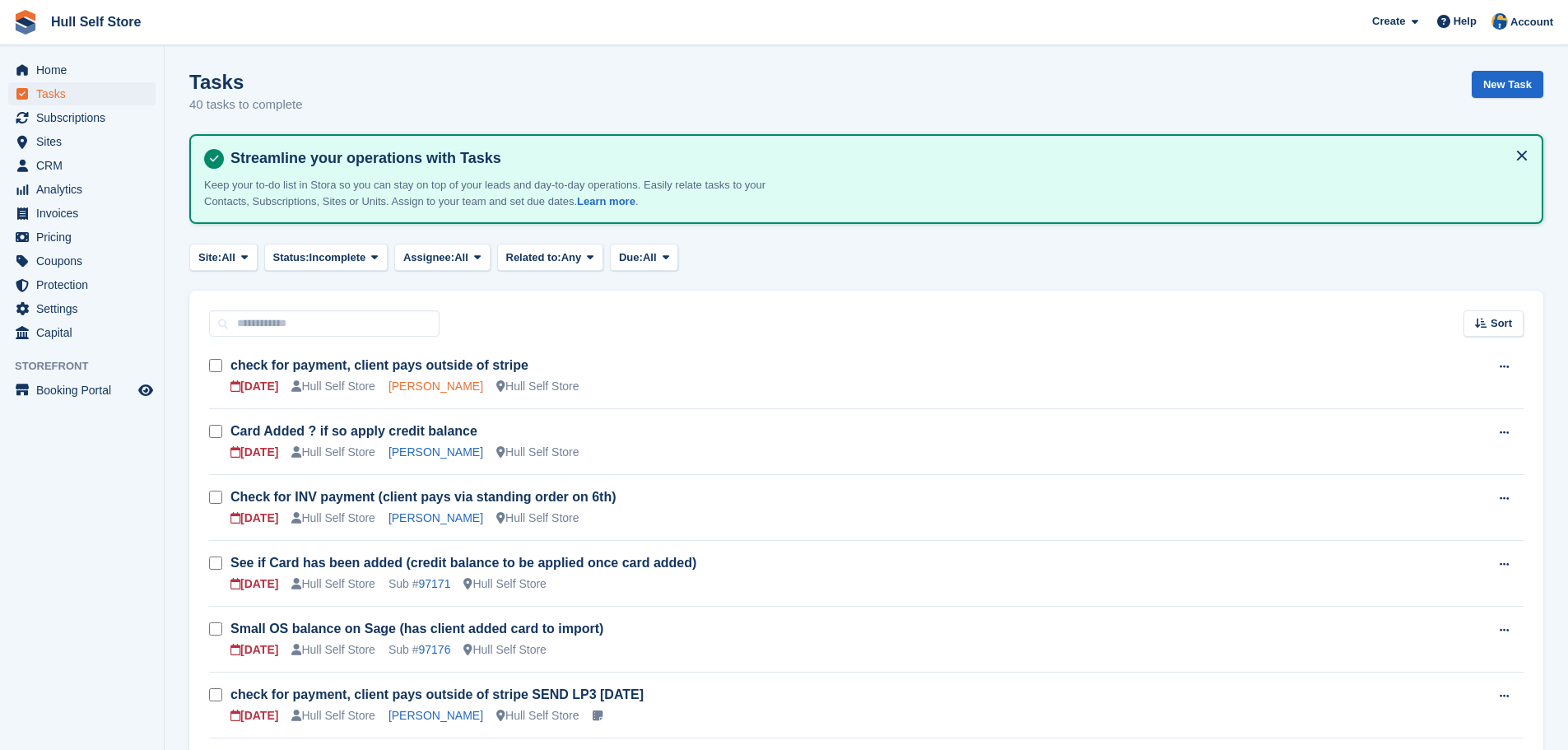
click at [452, 383] on link "[PERSON_NAME]" at bounding box center [436, 386] width 94 height 13
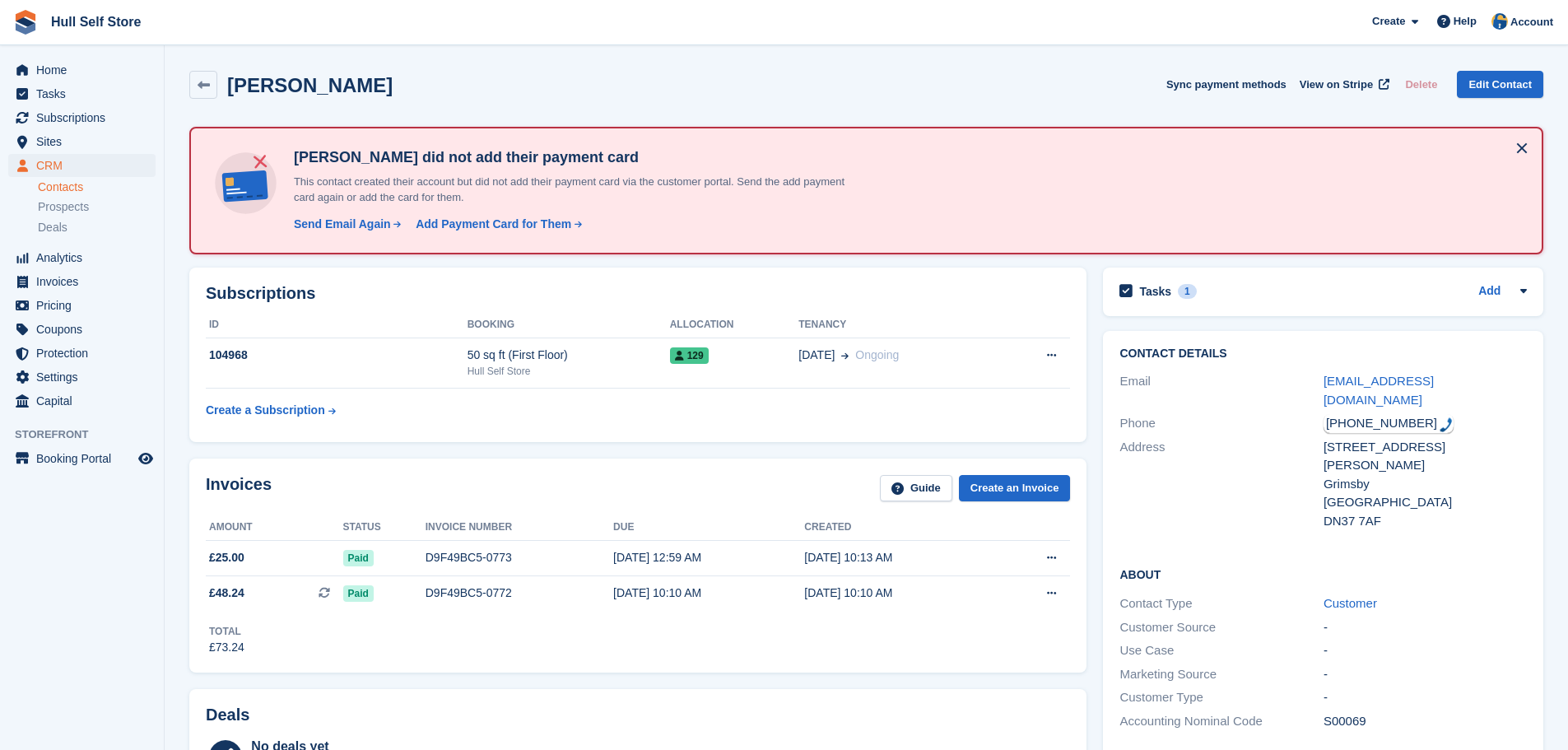
scroll to position [83, 0]
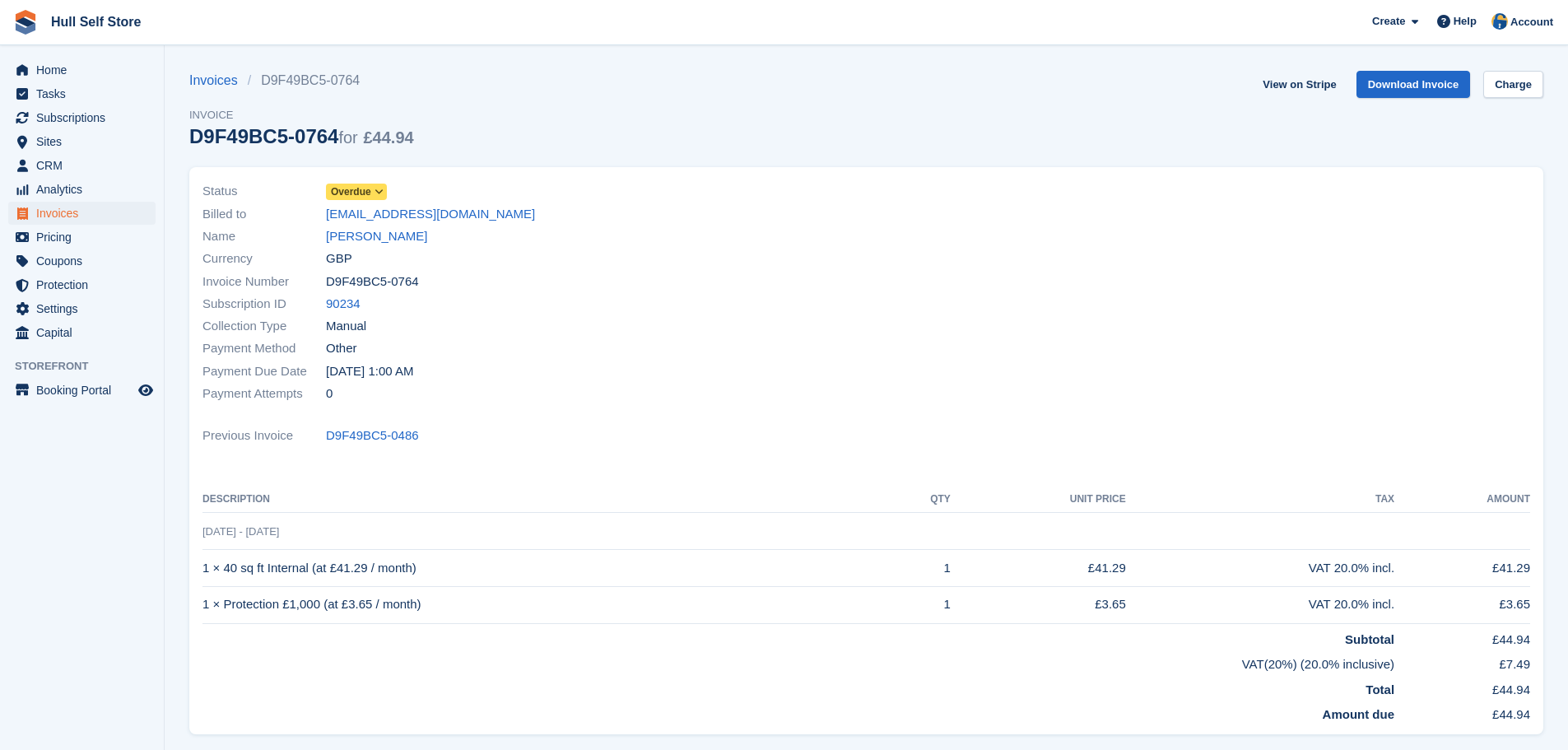
click at [378, 193] on icon at bounding box center [379, 192] width 9 height 10
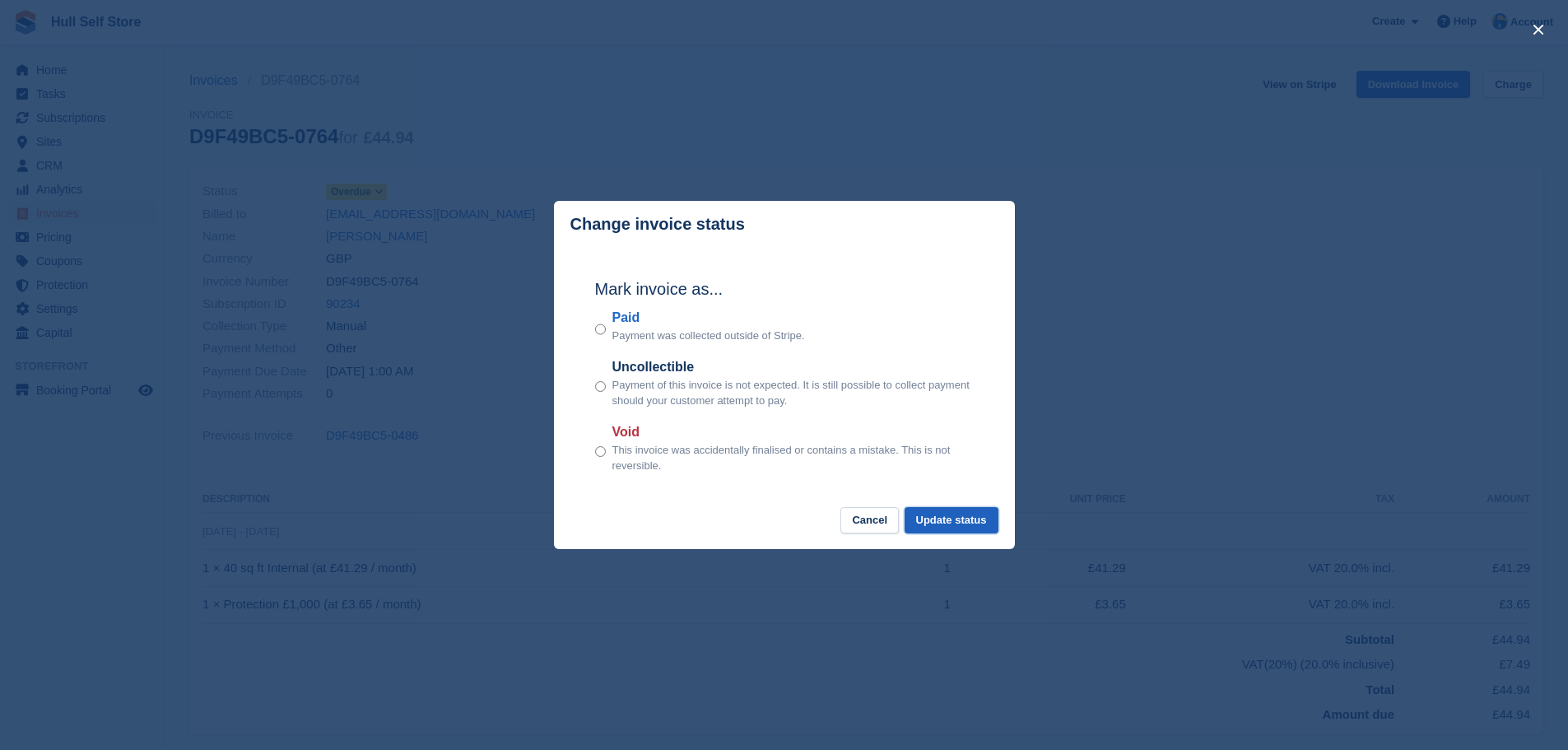
click at [980, 531] on button "Update status" at bounding box center [951, 521] width 94 height 27
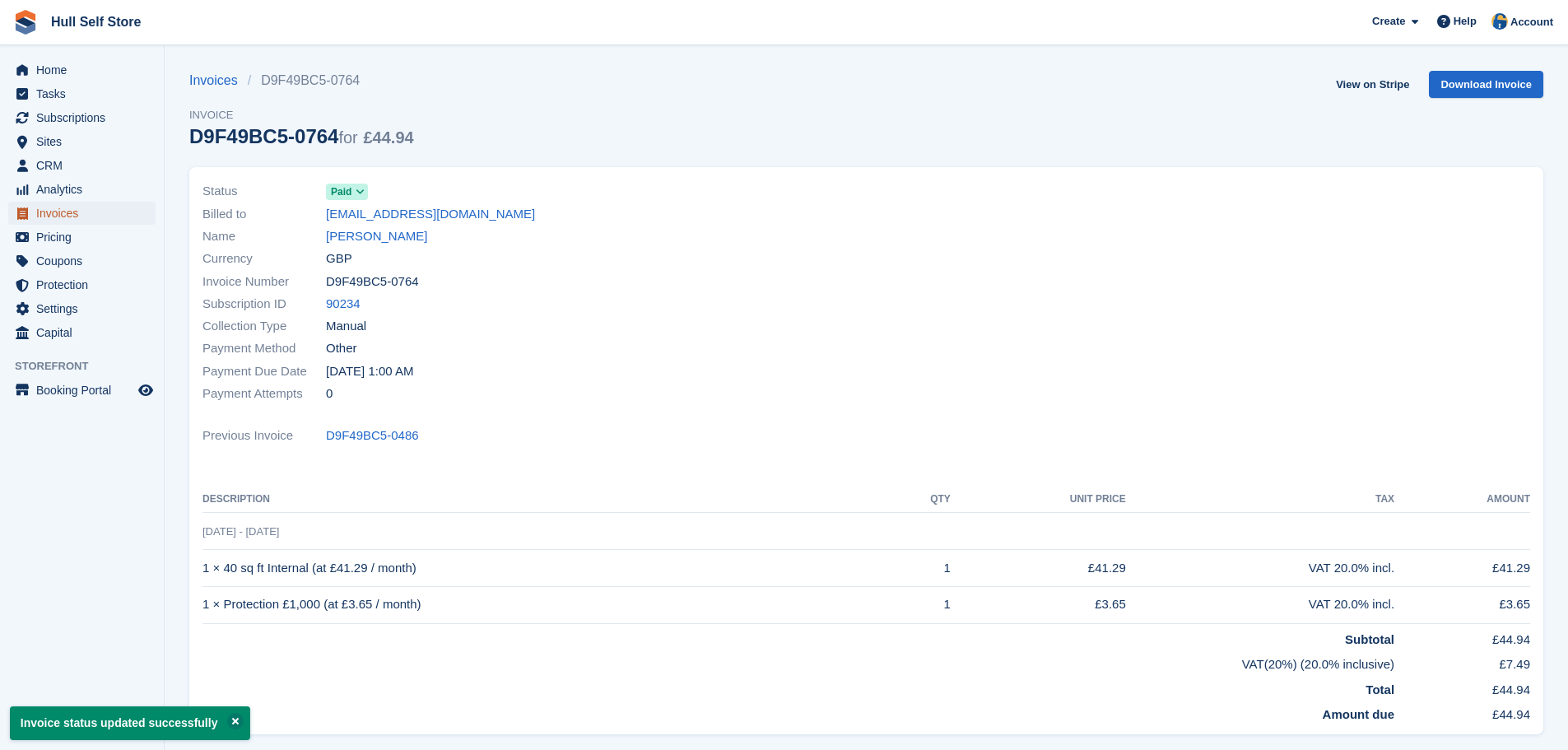
click at [51, 223] on span "Invoices" at bounding box center [85, 213] width 99 height 23
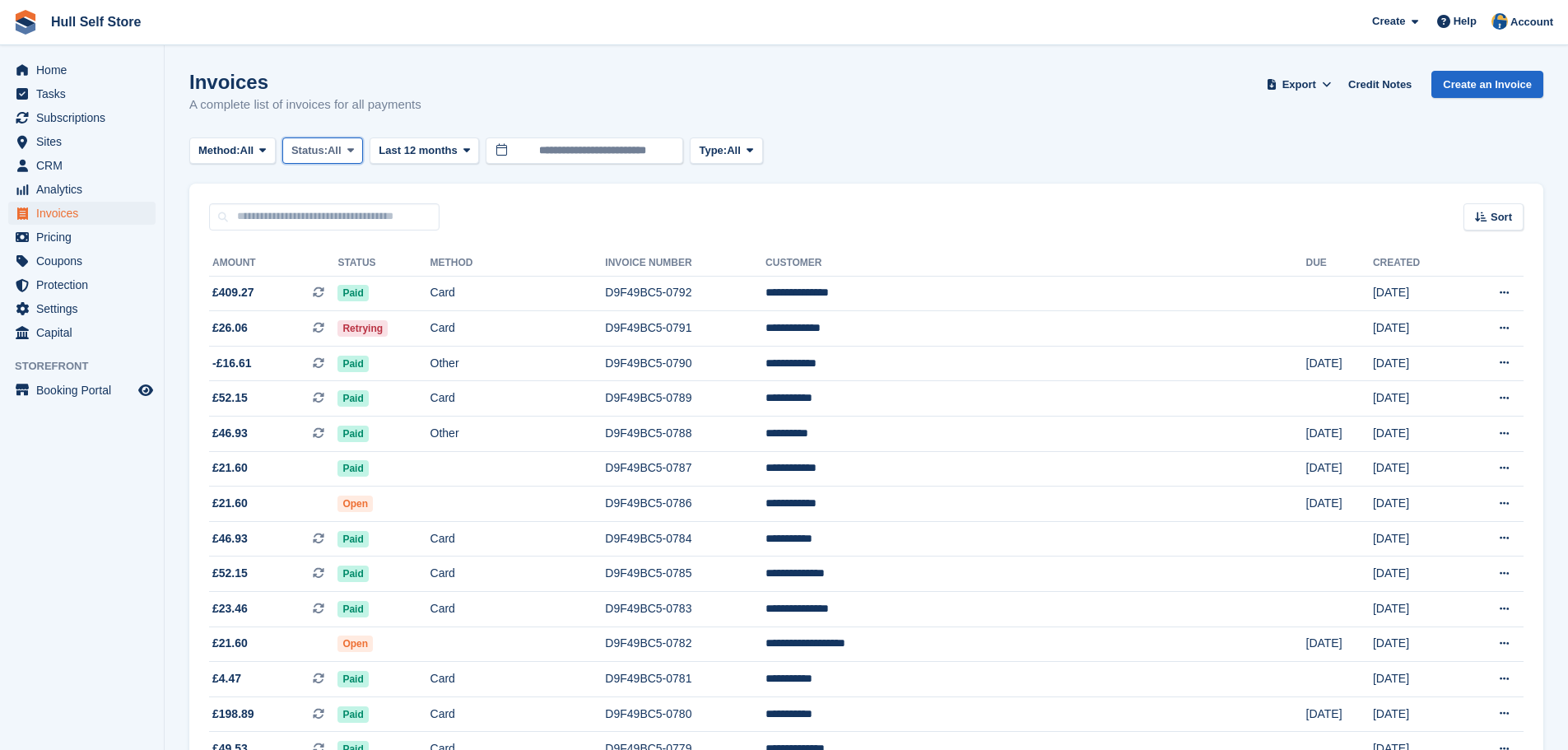
click at [339, 147] on span "All" at bounding box center [334, 151] width 14 height 17
click at [329, 272] on link "Open" at bounding box center [362, 278] width 143 height 30
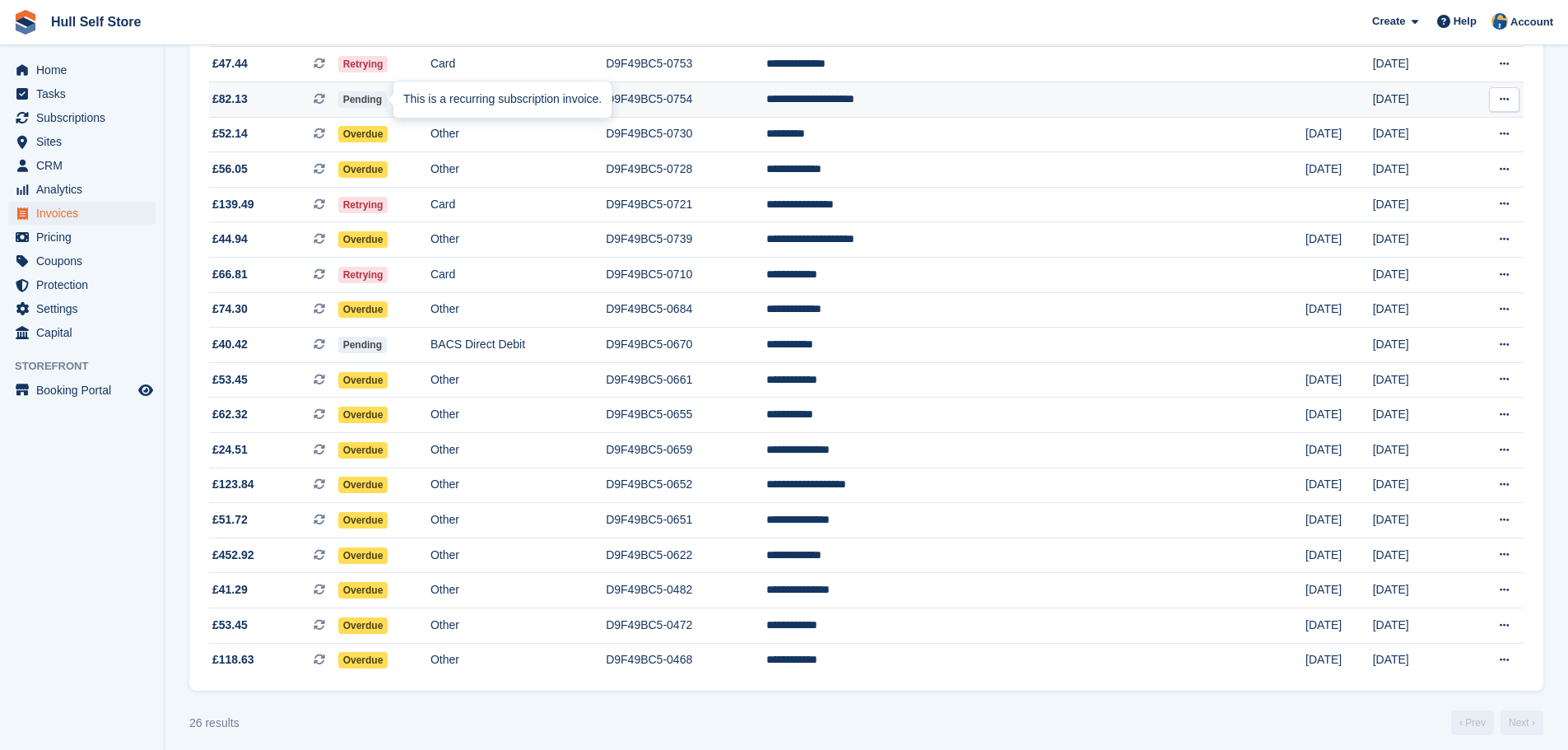
scroll to position [520, 0]
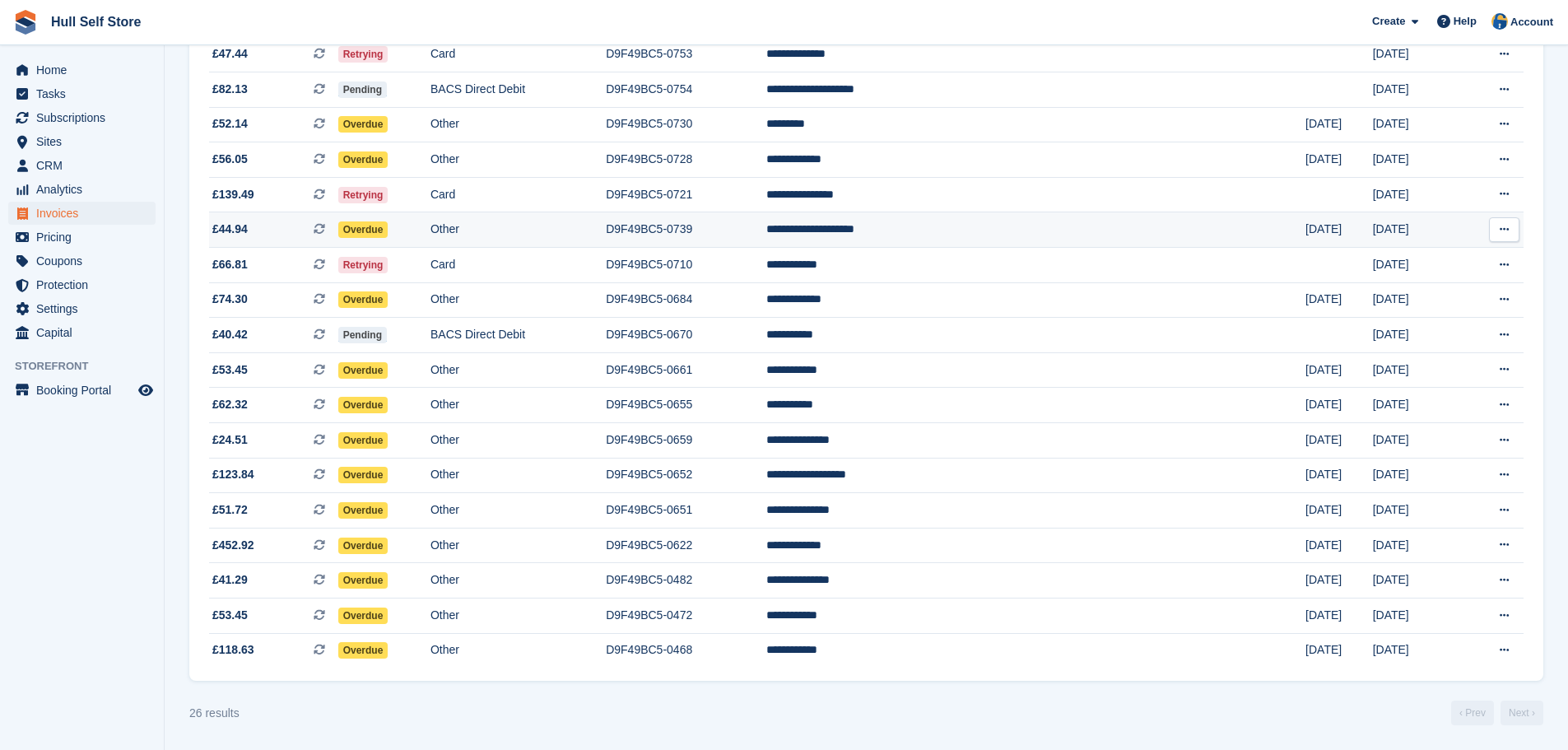
click at [557, 227] on td "Other" at bounding box center [518, 230] width 175 height 35
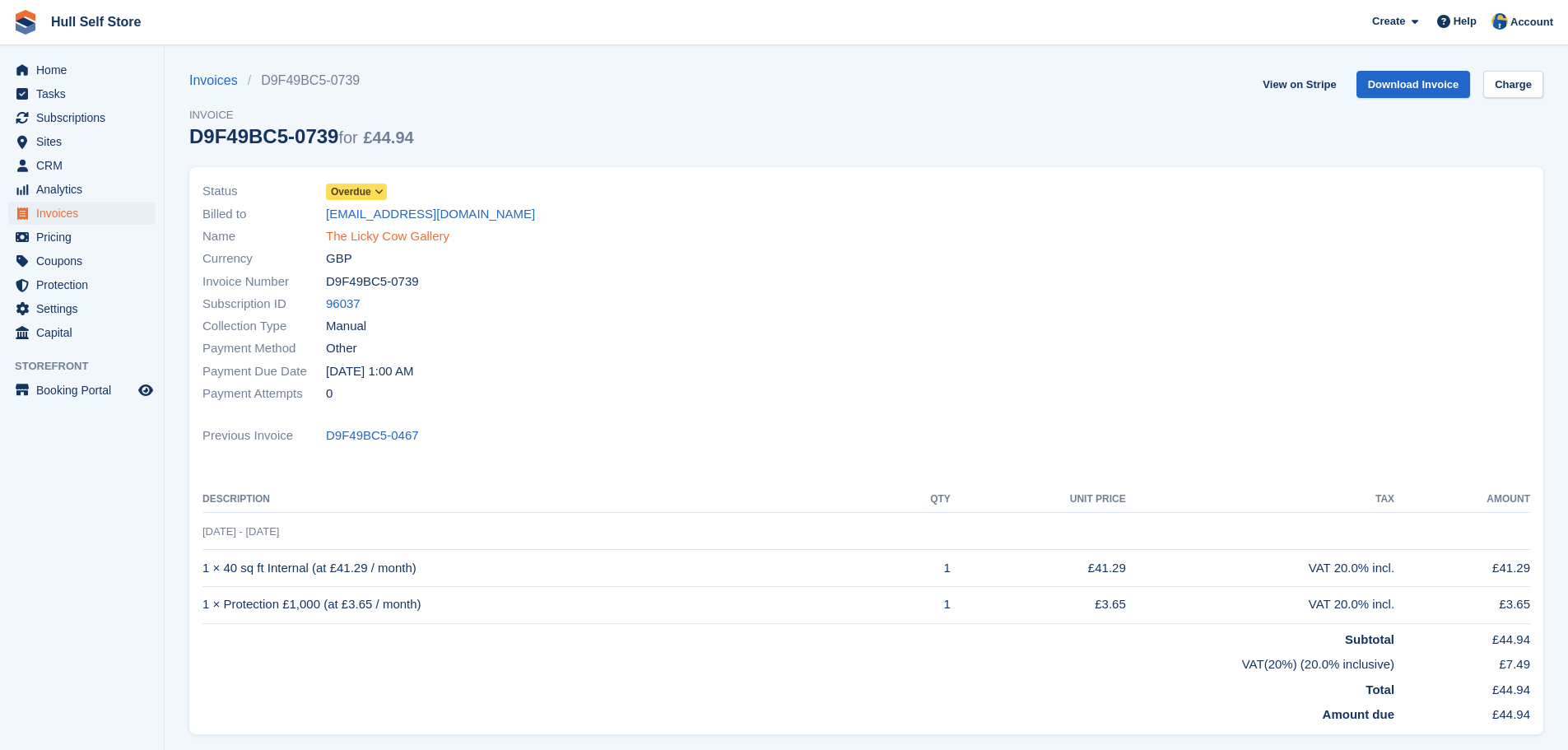
click at [420, 235] on link "The Licky Cow Gallery" at bounding box center [387, 236] width 123 height 19
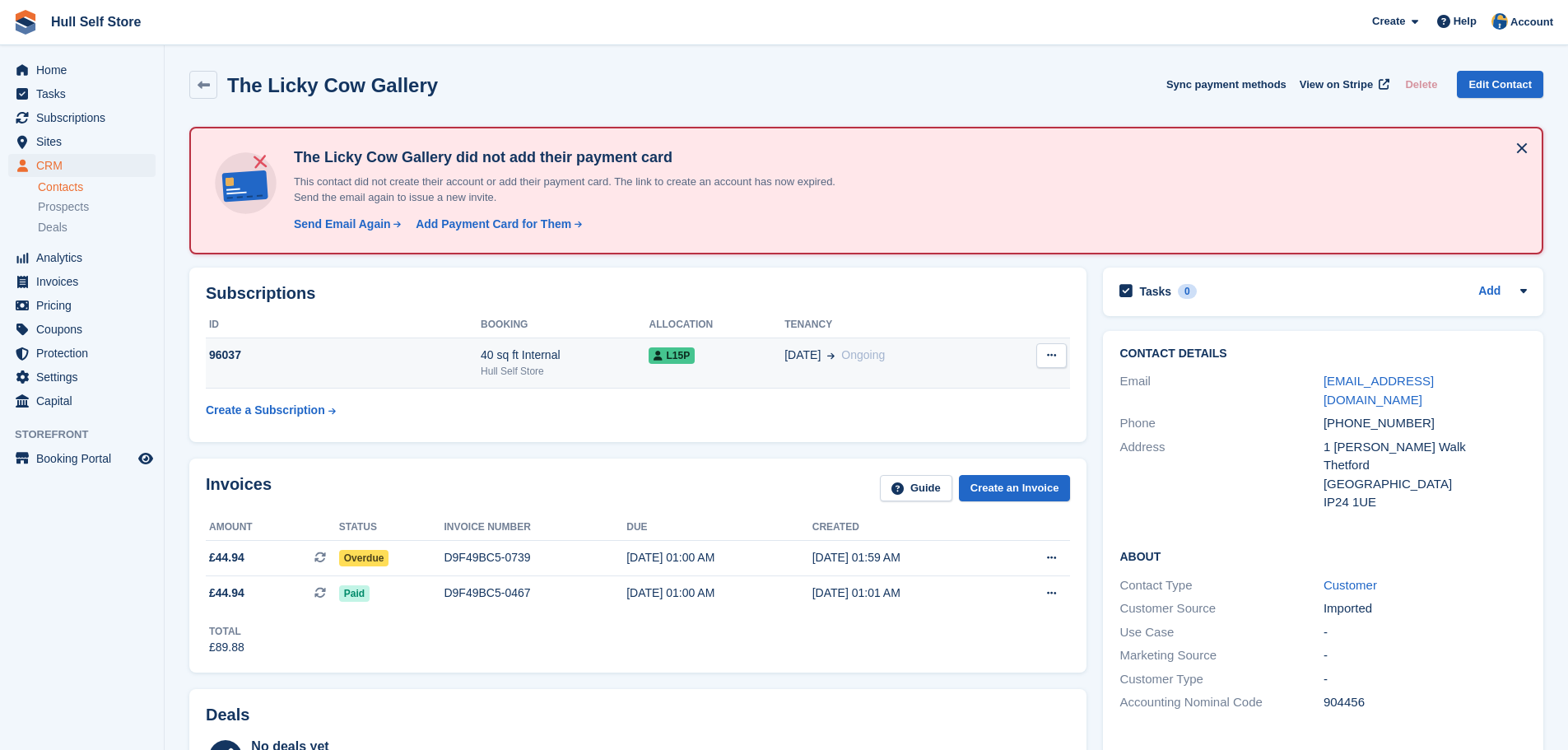
click at [870, 344] on td "01 Aug Ongoing" at bounding box center [891, 364] width 213 height 51
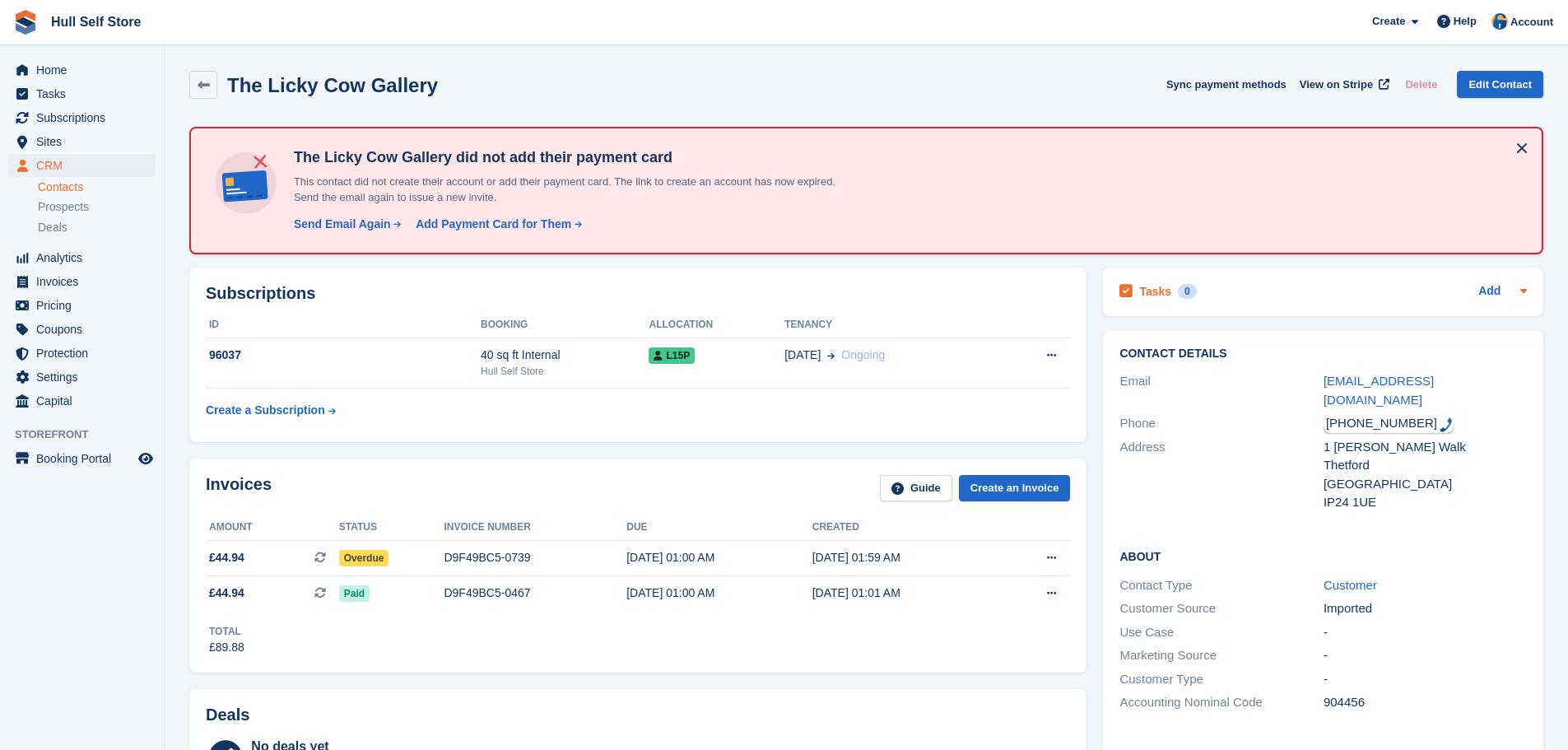
click at [1243, 296] on div "Tasks 0 Add" at bounding box center [1323, 292] width 407 height 22
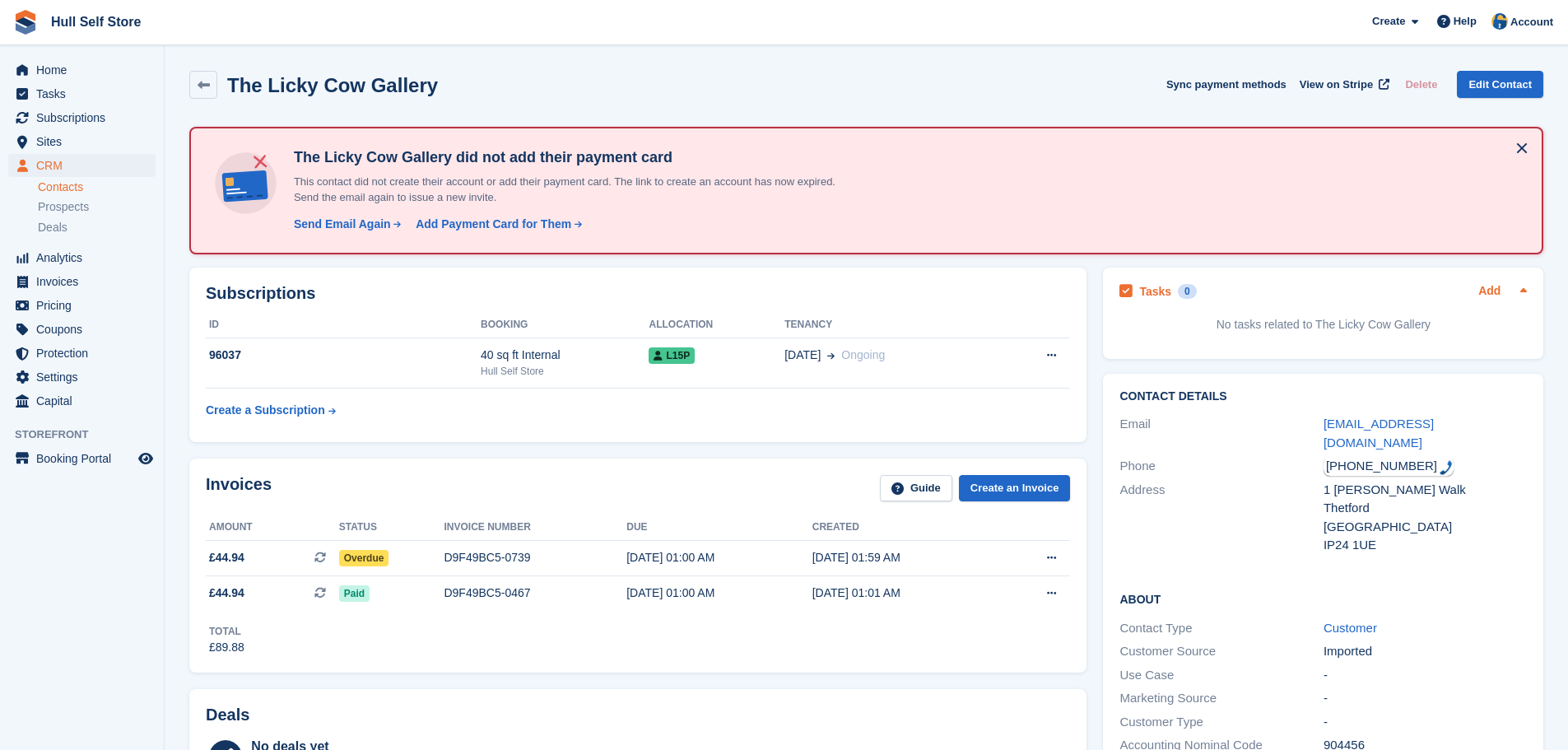
click at [1489, 291] on link "Add" at bounding box center [1490, 292] width 22 height 19
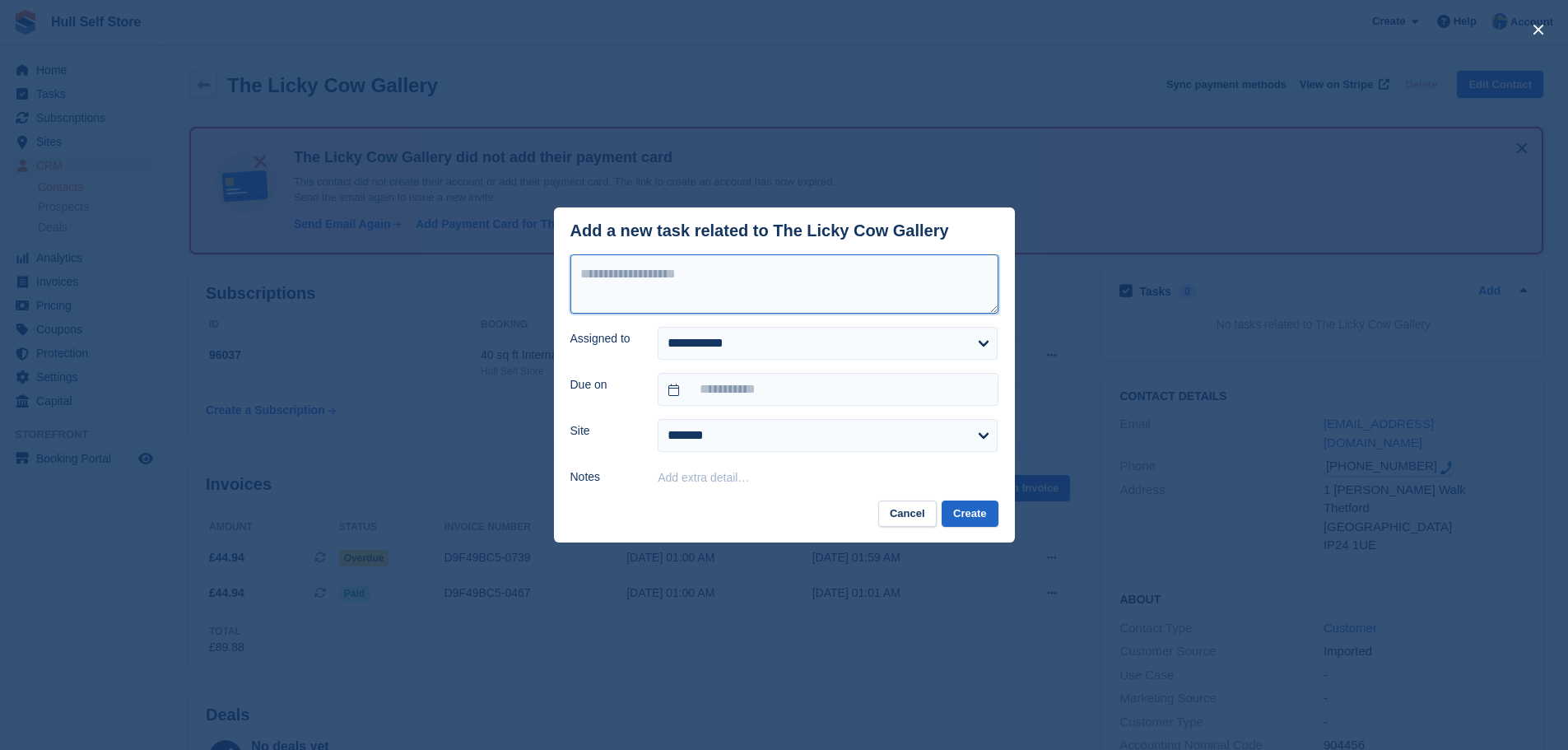
click at [852, 274] on textarea at bounding box center [784, 284] width 428 height 59
type textarea "**********"
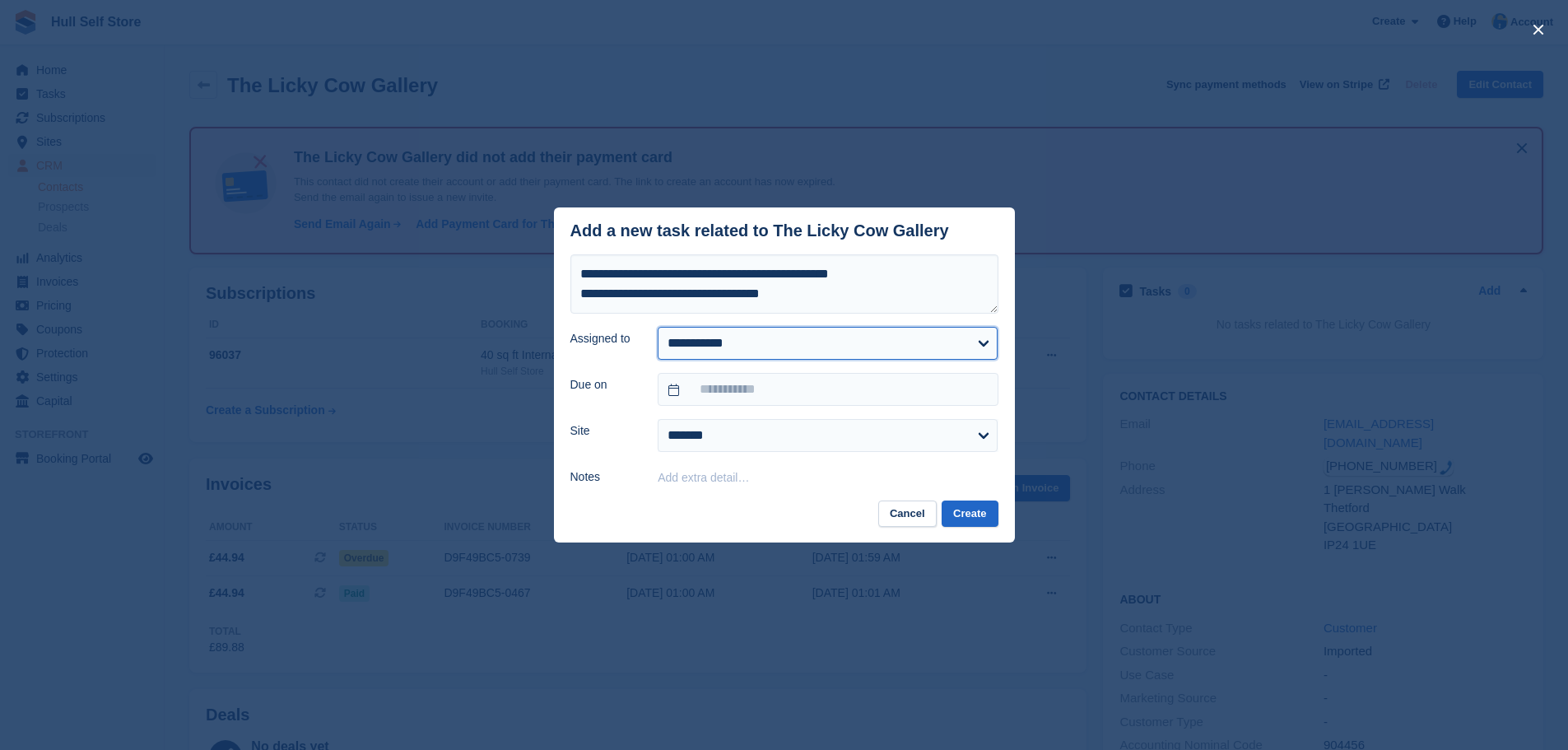
click at [844, 342] on select "**********" at bounding box center [827, 343] width 340 height 33
select select "****"
click at [658, 327] on select "**********" at bounding box center [827, 343] width 340 height 33
click at [809, 398] on input "text" at bounding box center [827, 389] width 340 height 33
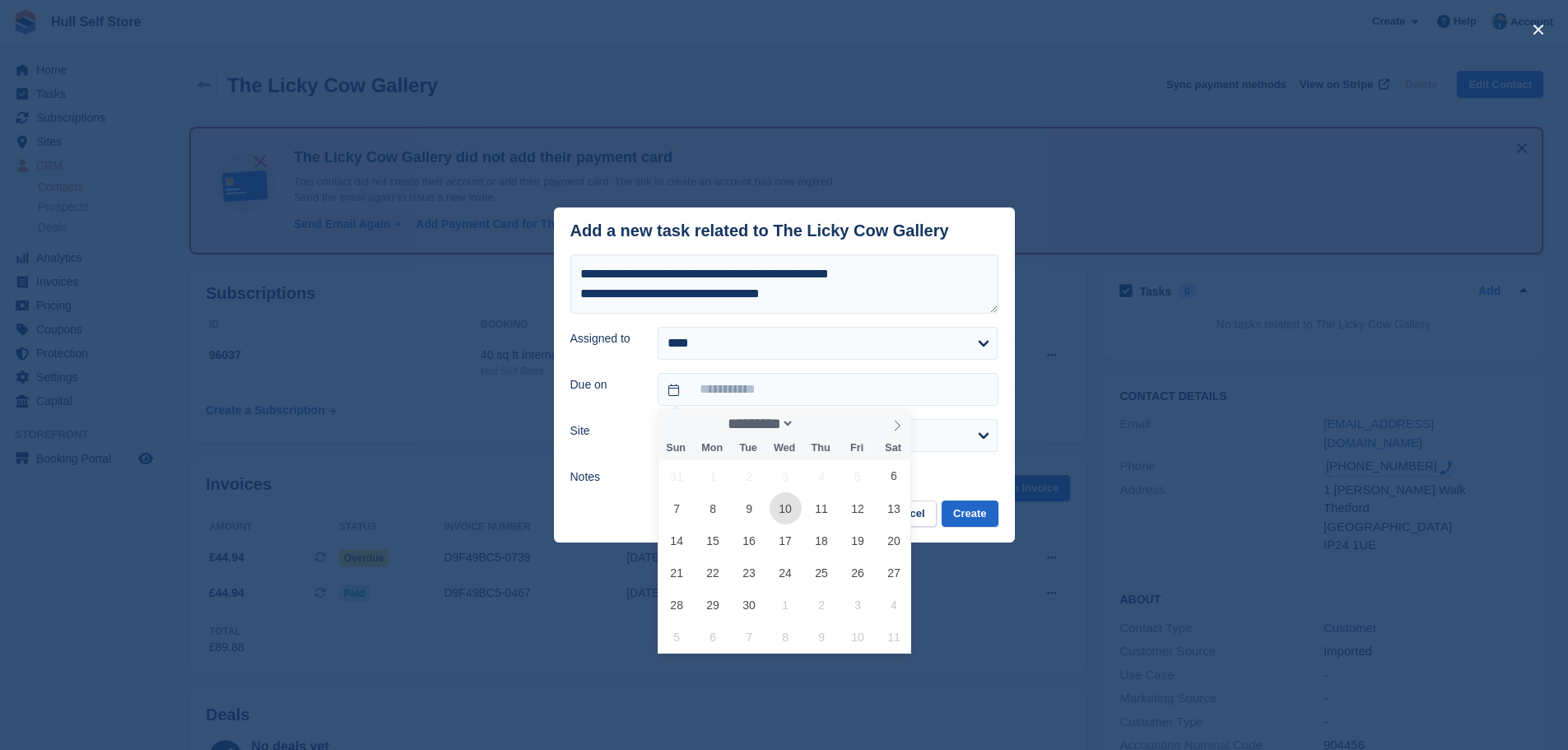
click at [787, 507] on span "10" at bounding box center [786, 509] width 32 height 32
type input "**********"
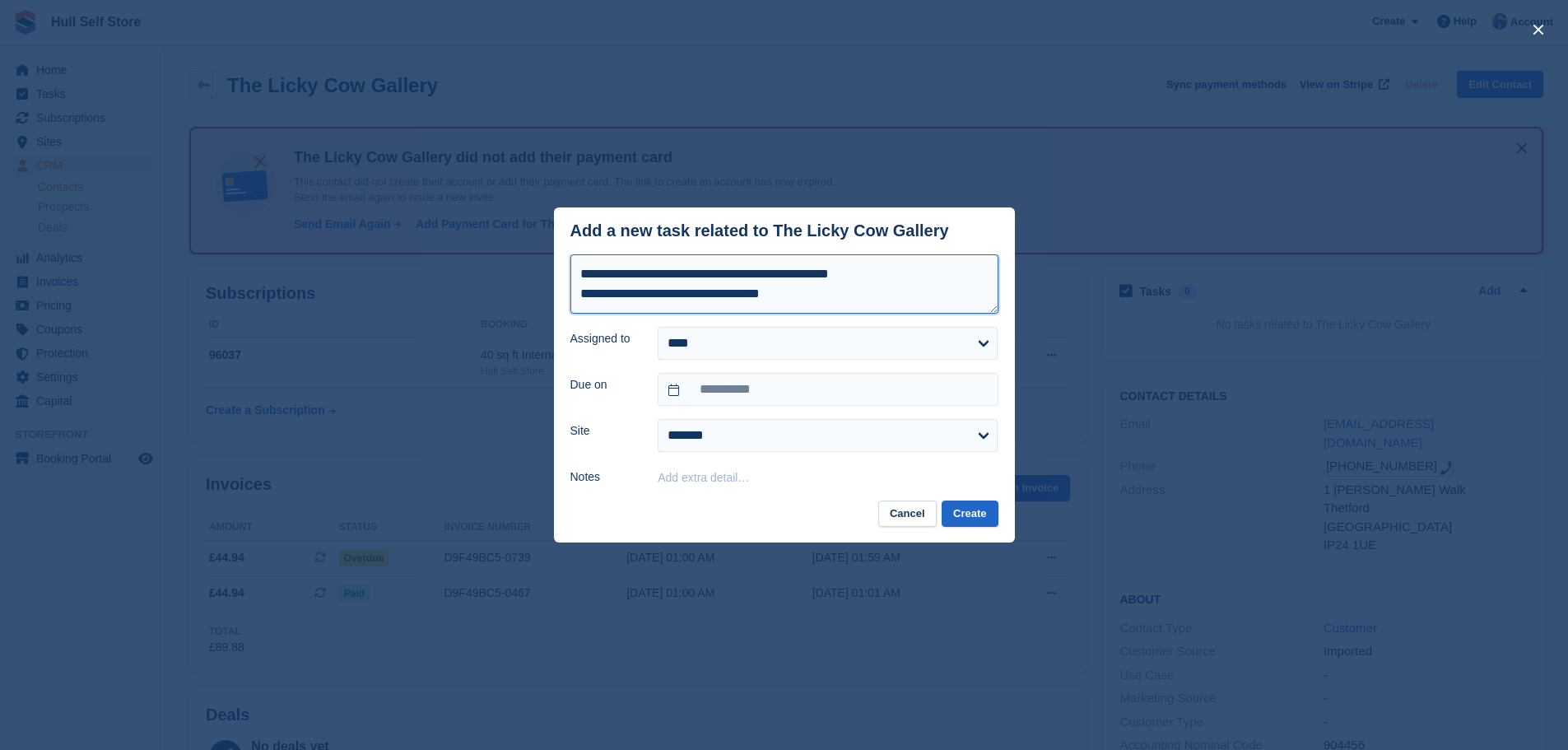
click at [811, 303] on textarea "**********" at bounding box center [784, 284] width 428 height 59
type textarea "**********"
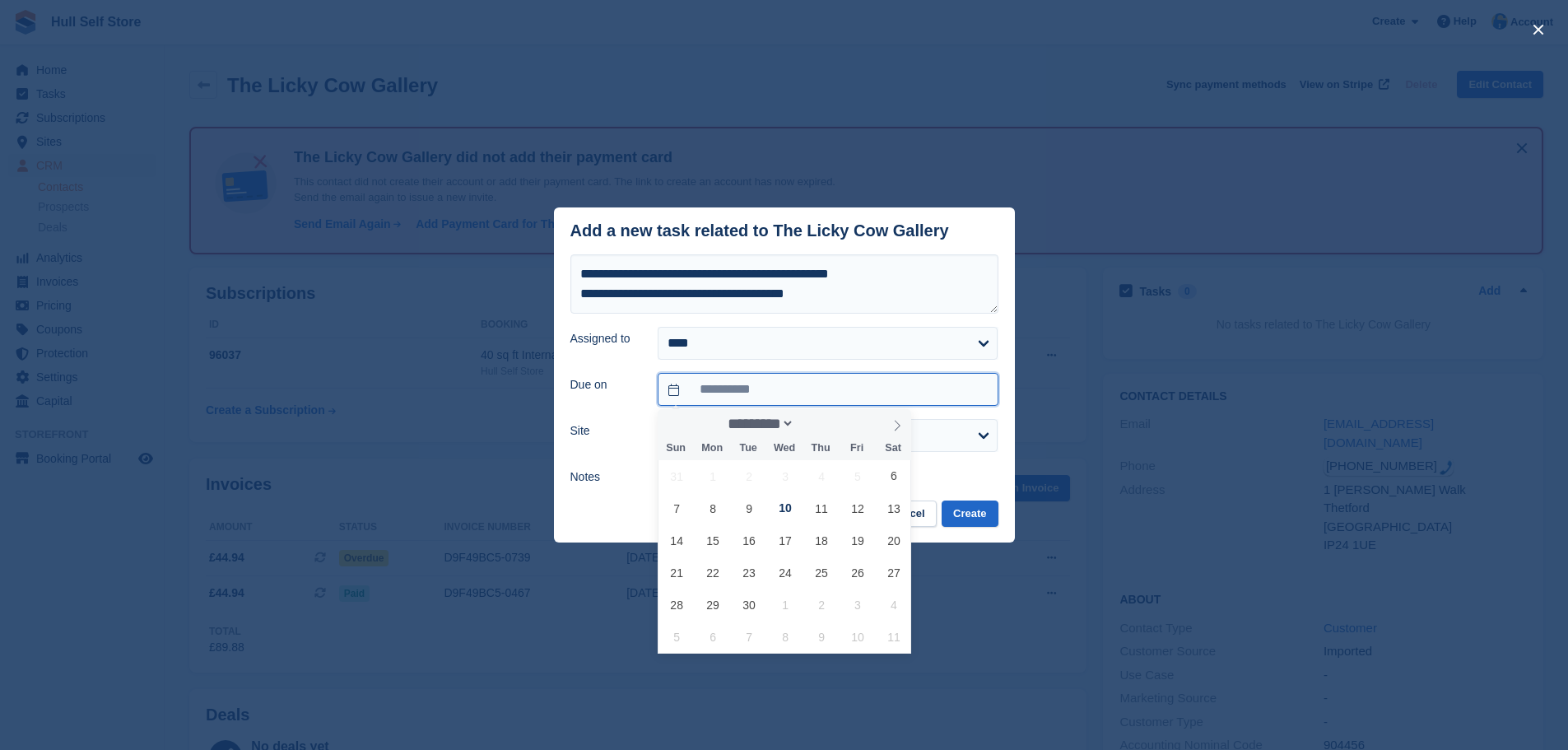
click at [813, 396] on input "**********" at bounding box center [827, 389] width 340 height 33
click at [822, 512] on span "11" at bounding box center [822, 509] width 32 height 32
type input "**********"
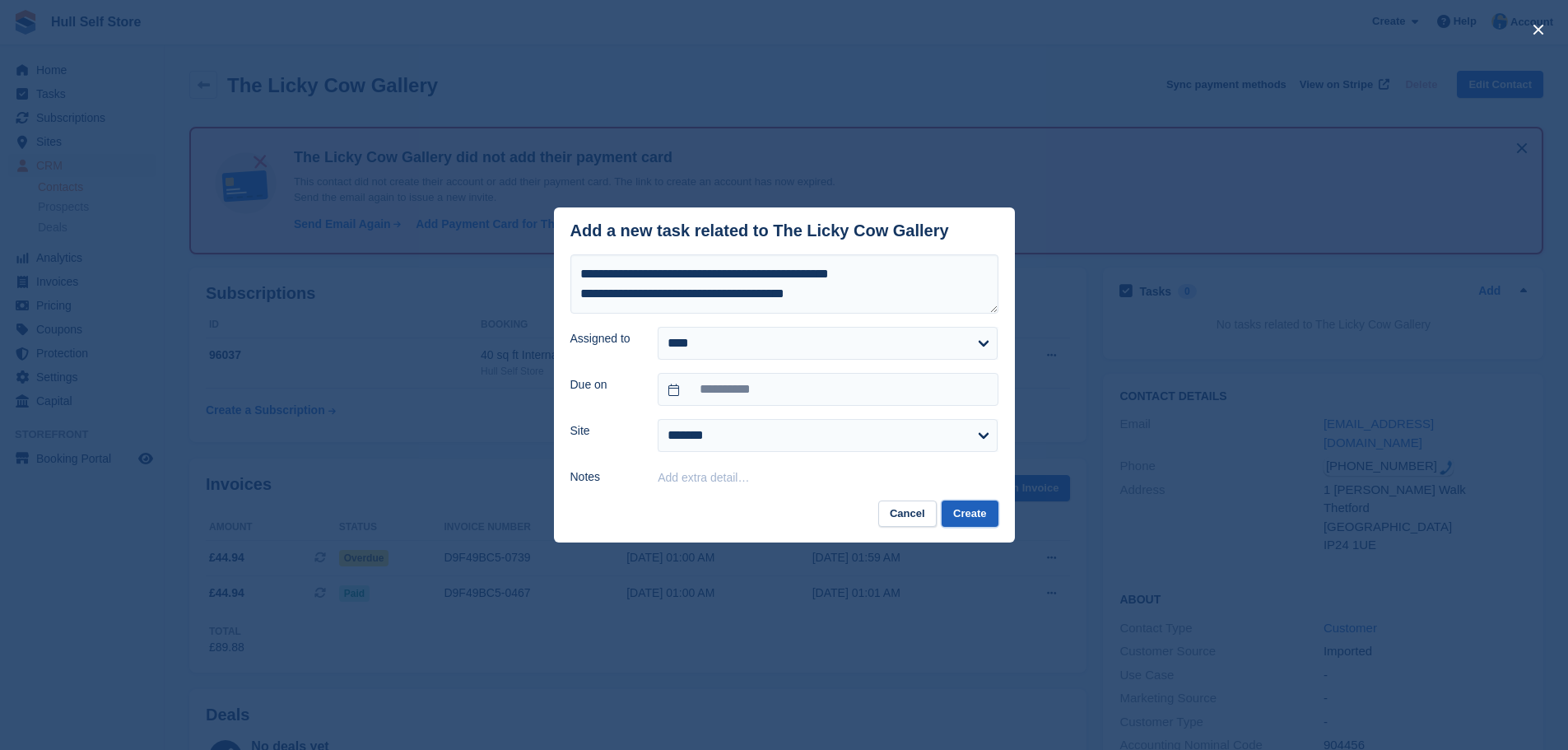
click at [970, 520] on button "Create" at bounding box center [969, 514] width 56 height 27
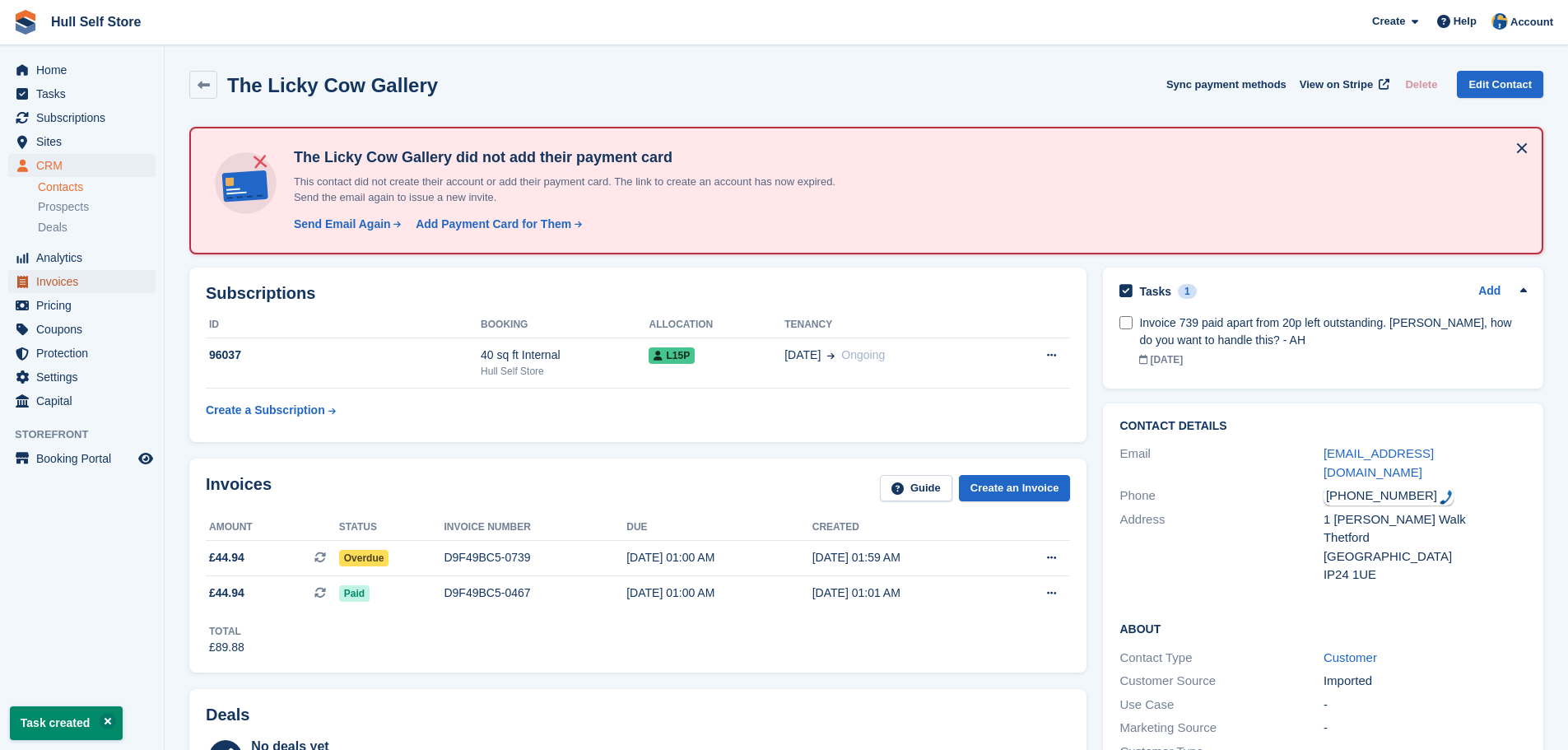
click at [39, 286] on span "Invoices" at bounding box center [85, 281] width 99 height 23
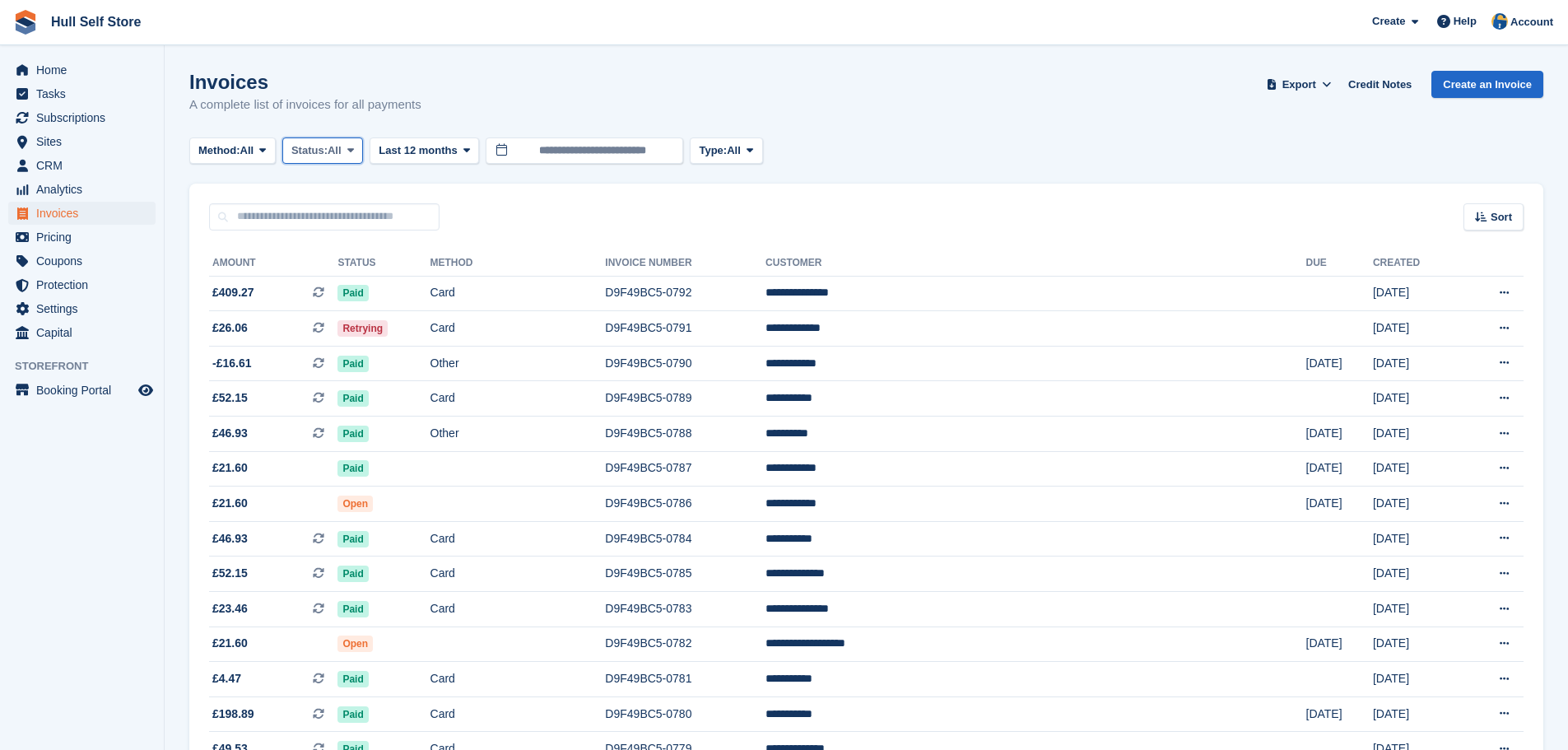
click at [355, 156] on span at bounding box center [351, 151] width 13 height 13
click at [364, 283] on link "Open" at bounding box center [362, 278] width 143 height 30
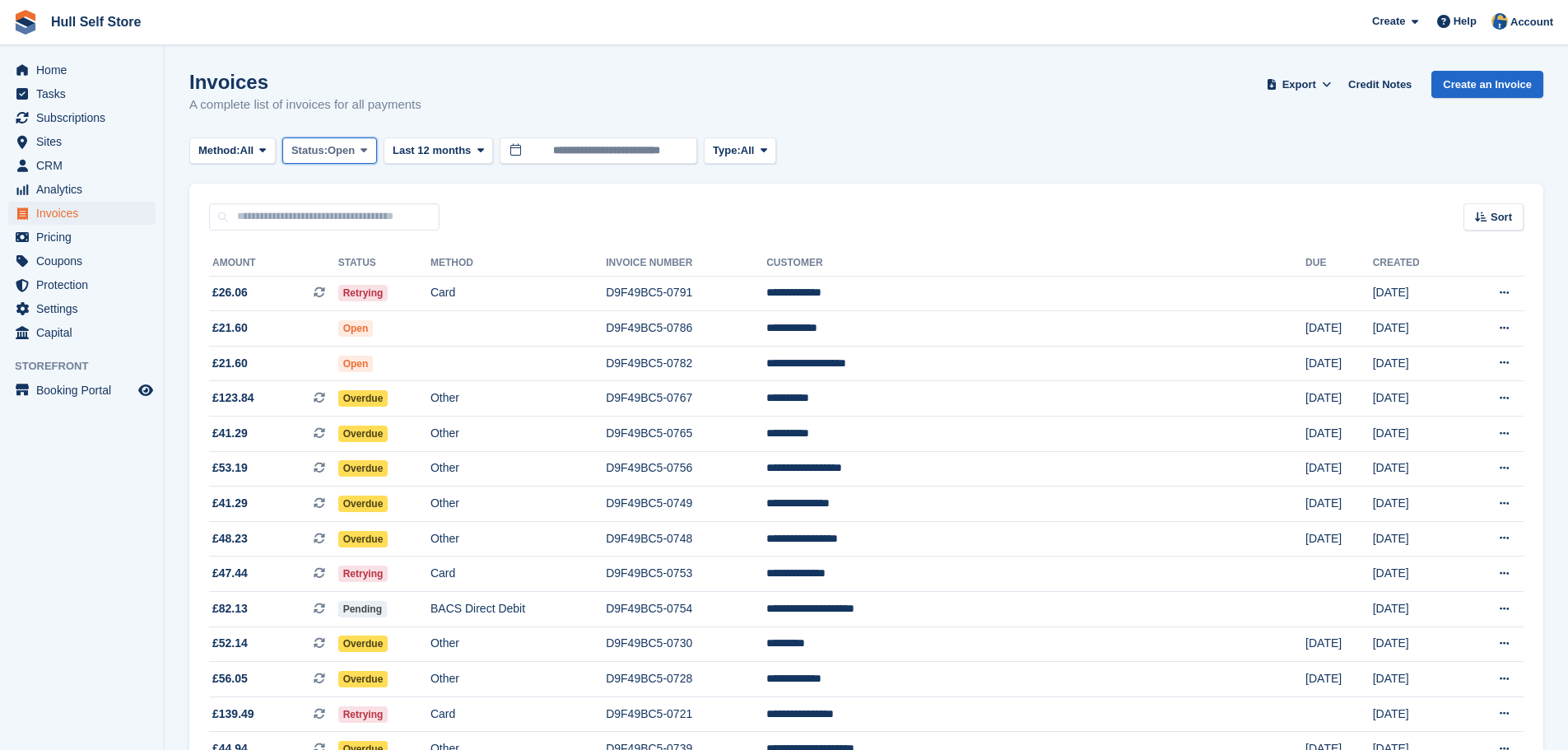
click at [327, 148] on span "Status:" at bounding box center [309, 151] width 36 height 17
click at [321, 180] on link "All" at bounding box center [362, 189] width 143 height 30
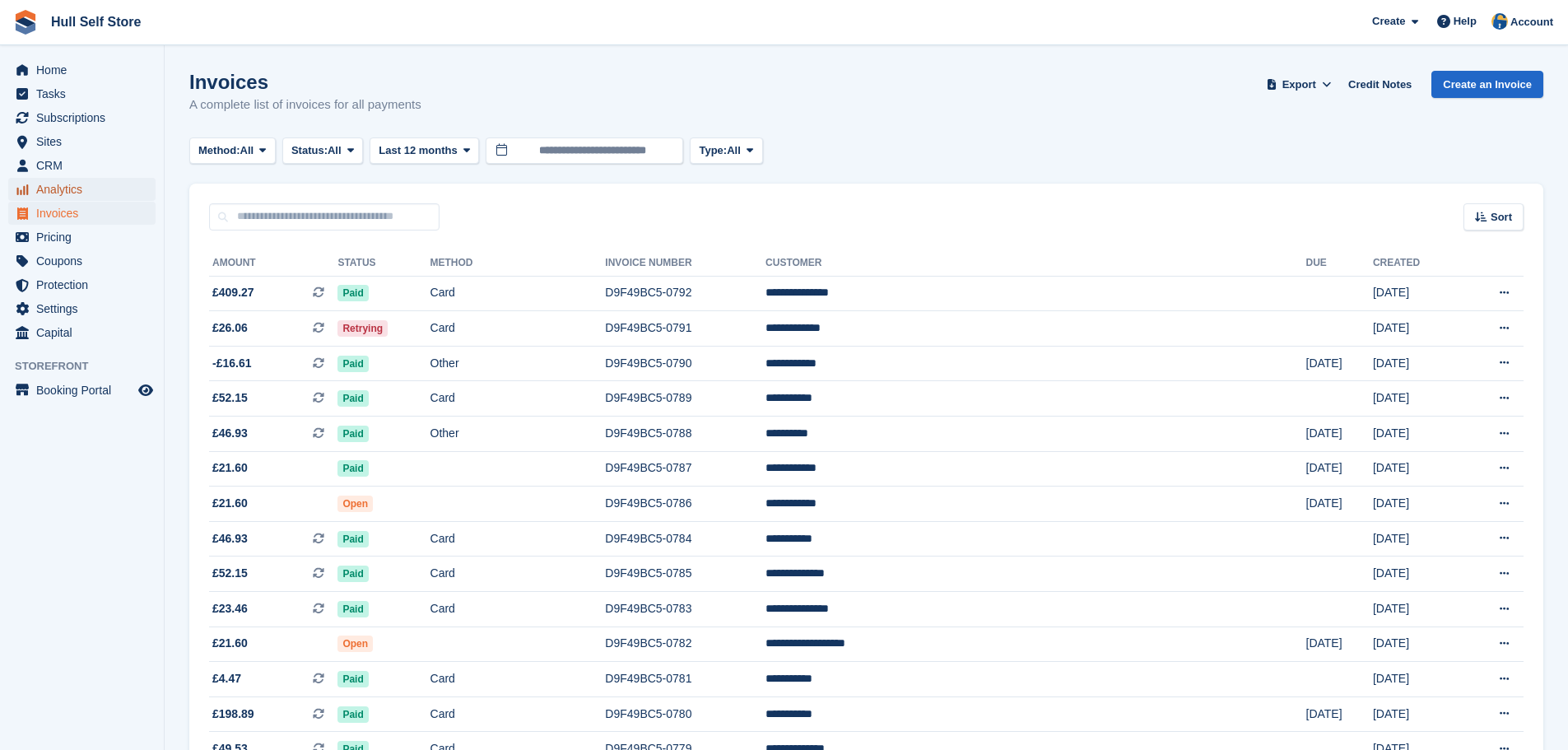
click at [116, 196] on span "Analytics" at bounding box center [85, 189] width 99 height 23
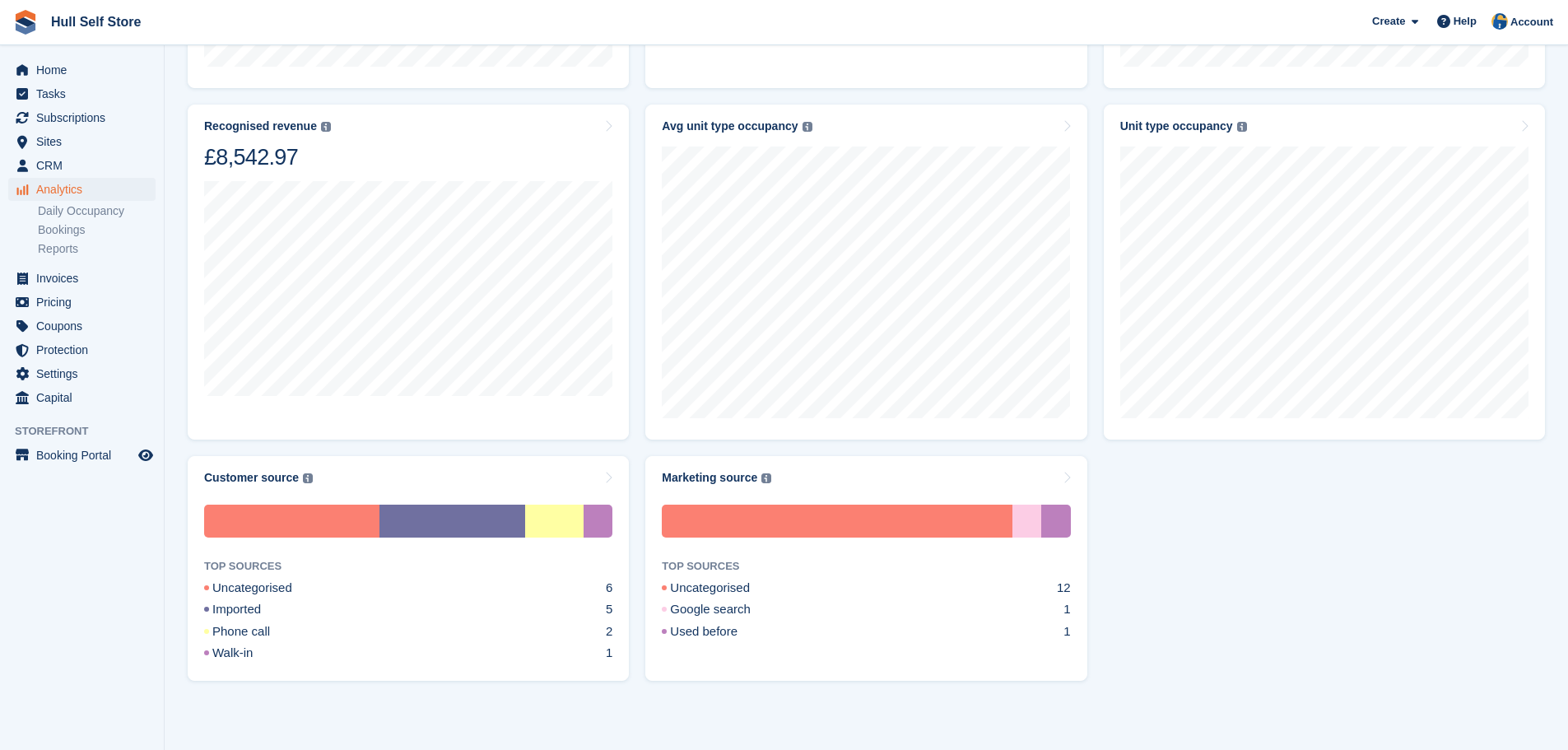
scroll to position [834, 0]
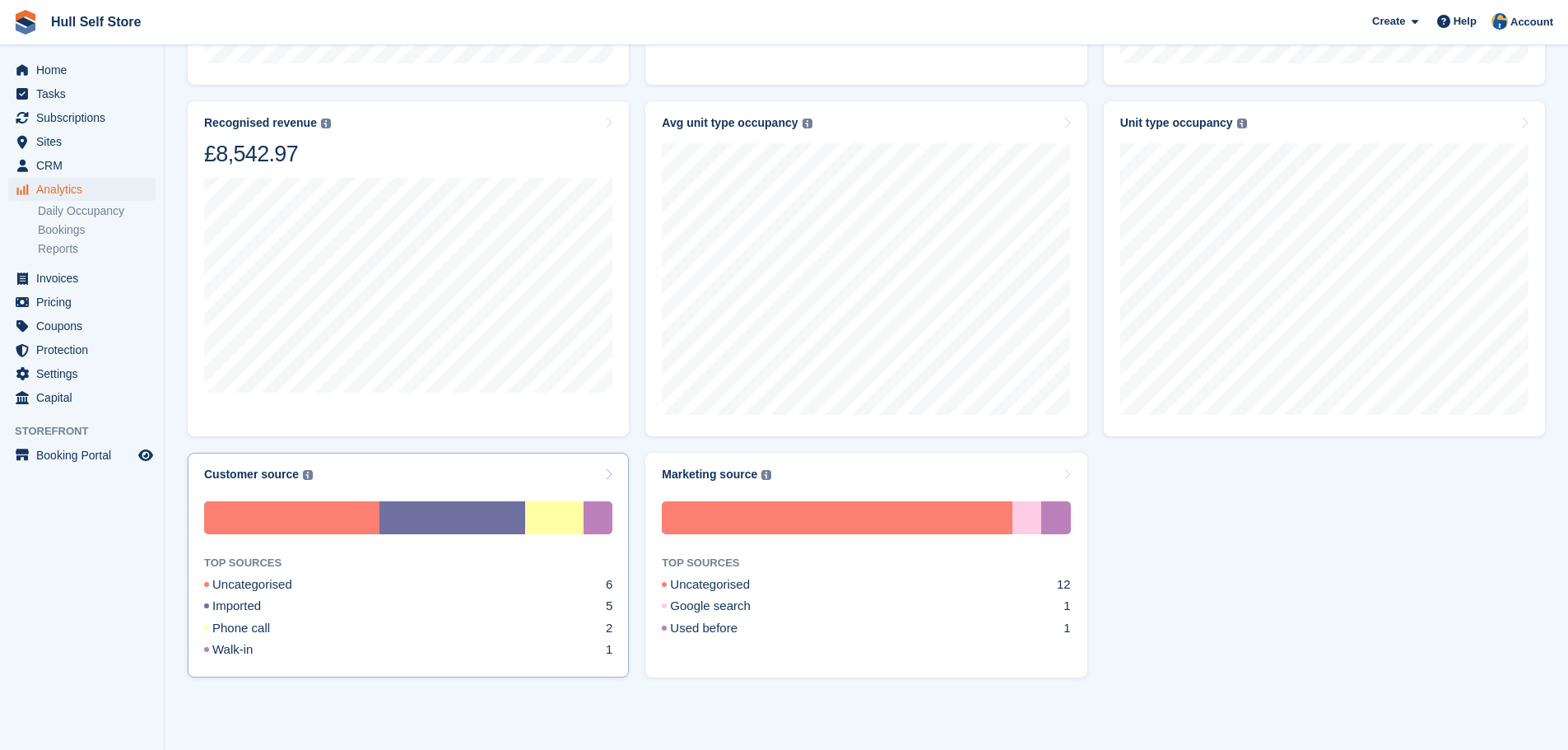
click at [249, 588] on div "Uncategorised" at bounding box center [267, 585] width 127 height 19
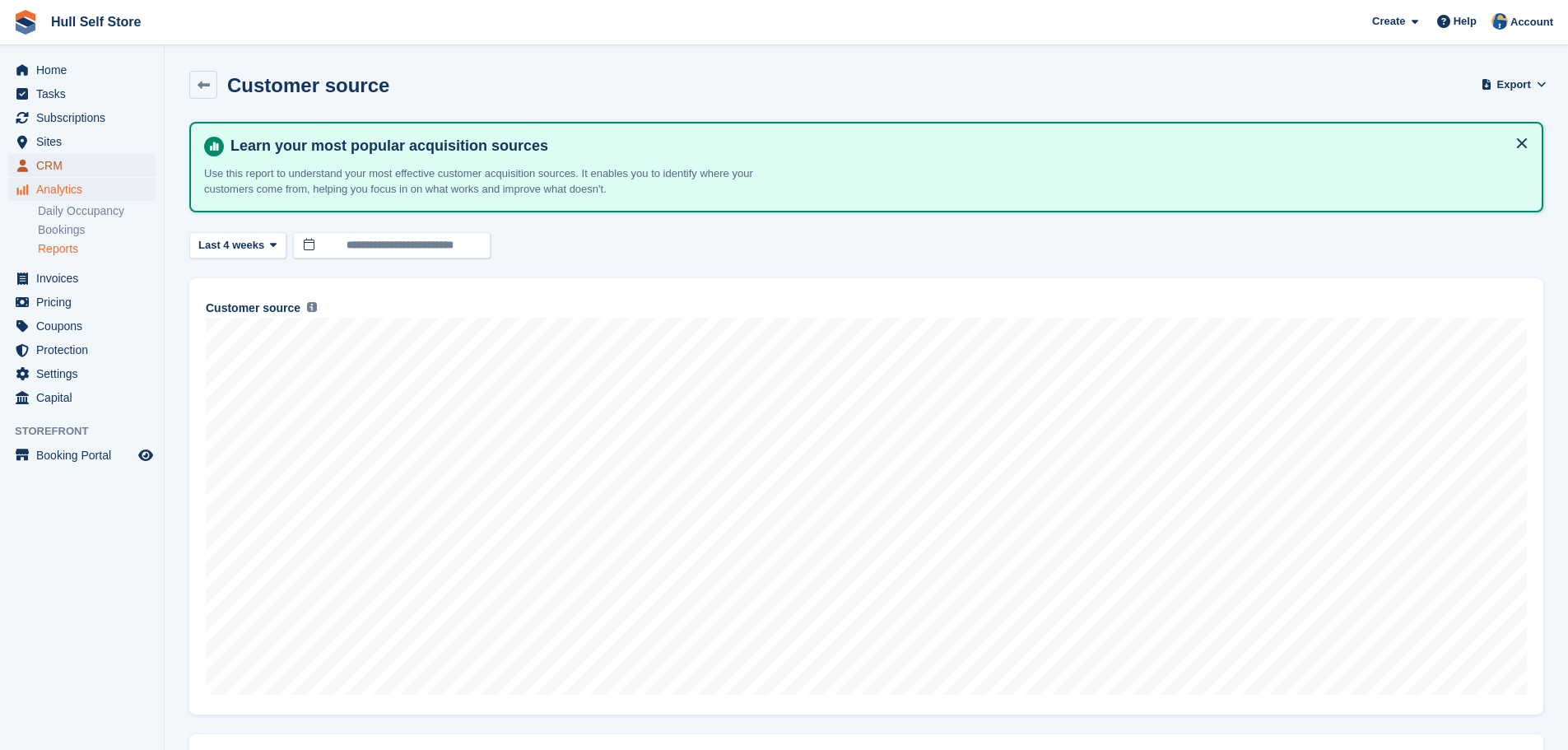
click at [121, 170] on span "CRM" at bounding box center [85, 165] width 99 height 23
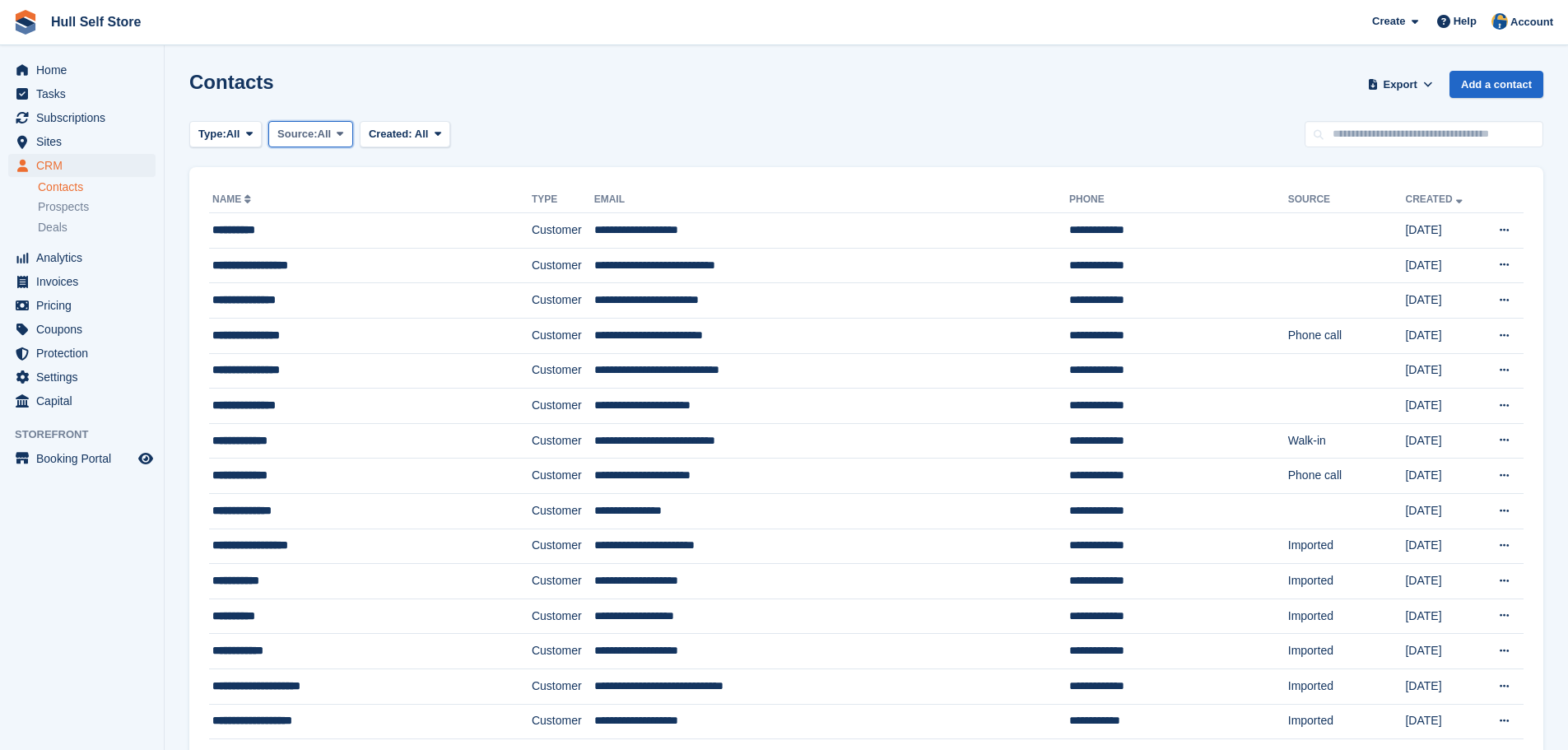
click at [294, 147] on button "Source: All" at bounding box center [310, 134] width 85 height 27
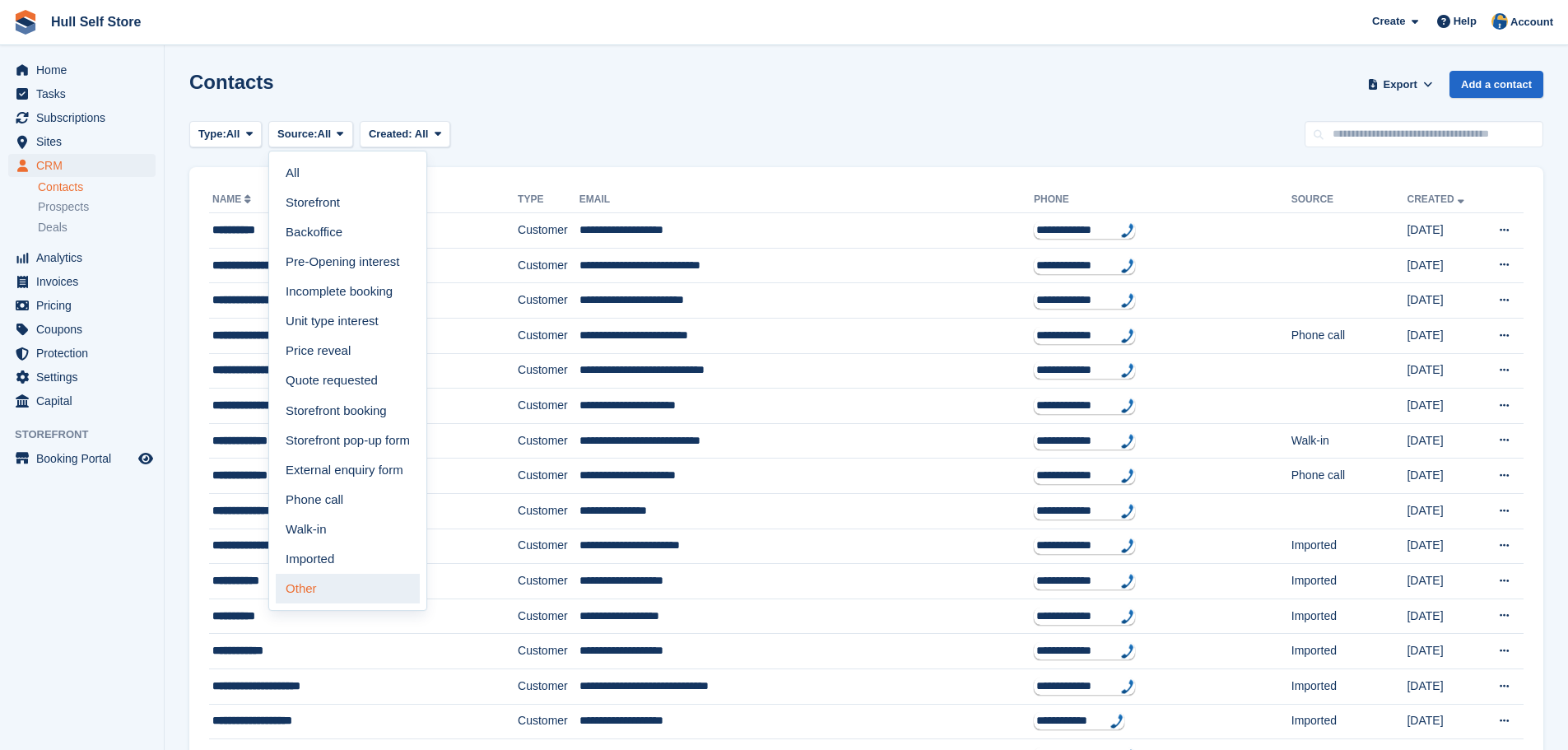
click at [305, 582] on link "Other" at bounding box center [348, 588] width 144 height 30
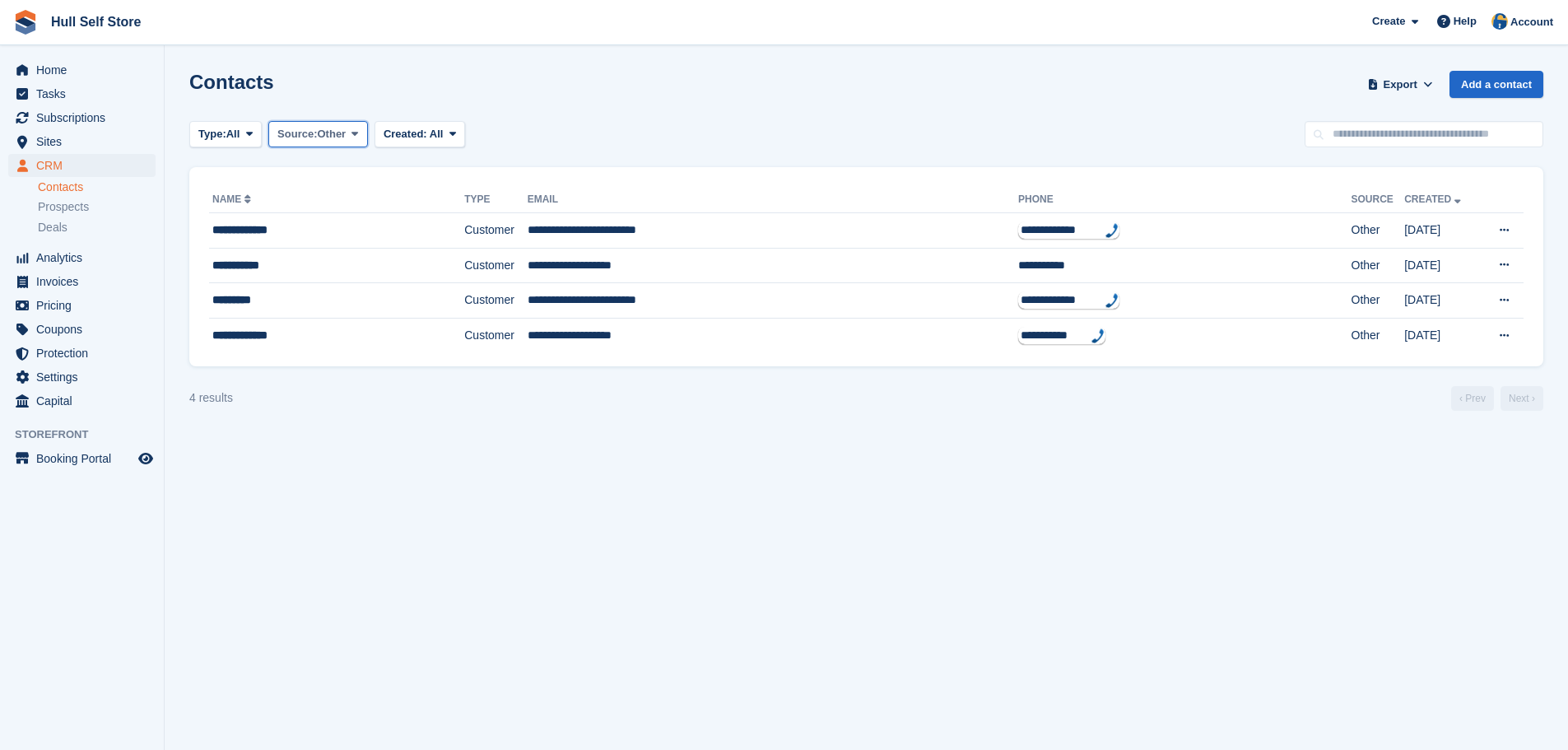
click at [338, 135] on span "Other" at bounding box center [332, 134] width 29 height 17
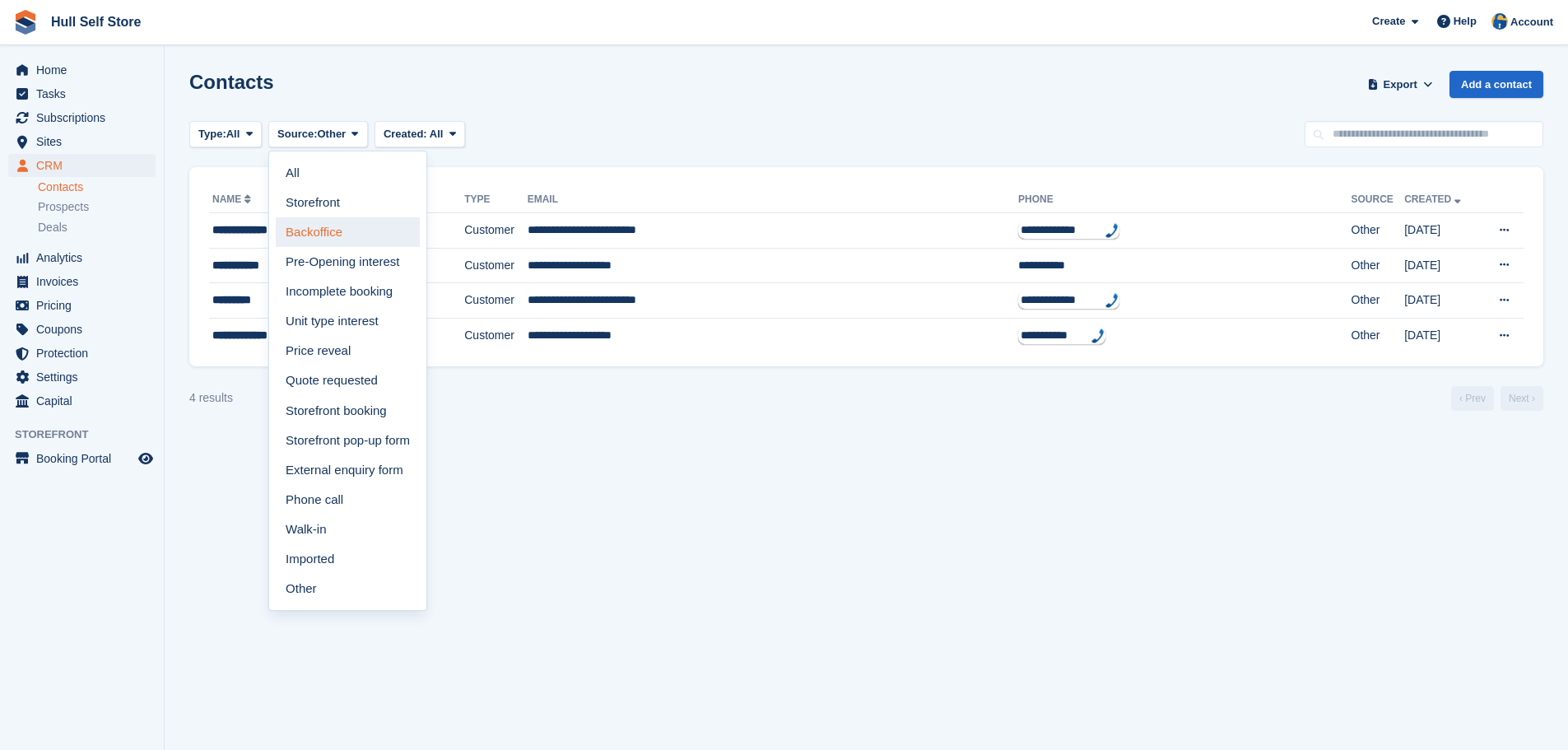
click at [374, 239] on link "Backoffice" at bounding box center [348, 232] width 144 height 30
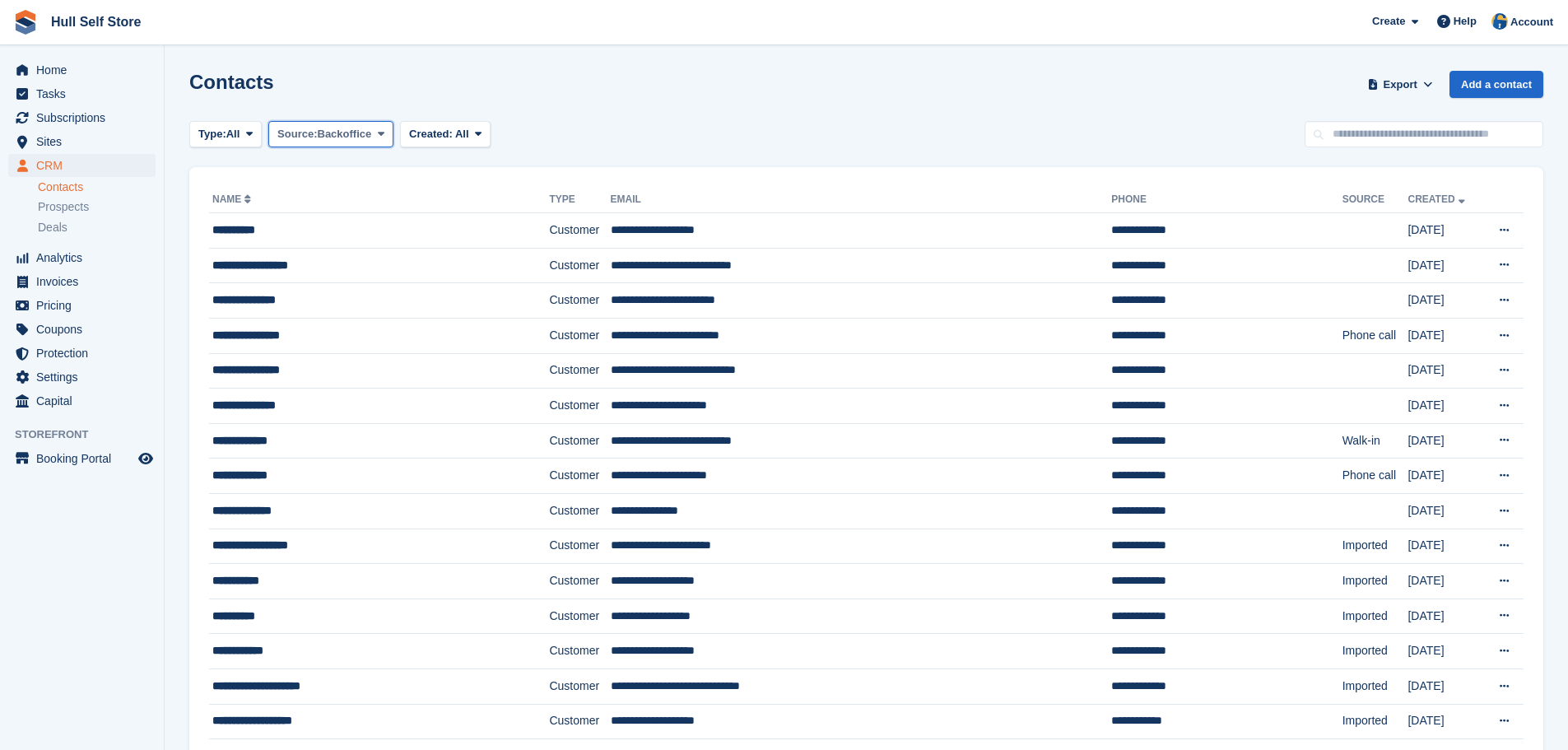
click at [354, 130] on span "Backoffice" at bounding box center [345, 134] width 54 height 17
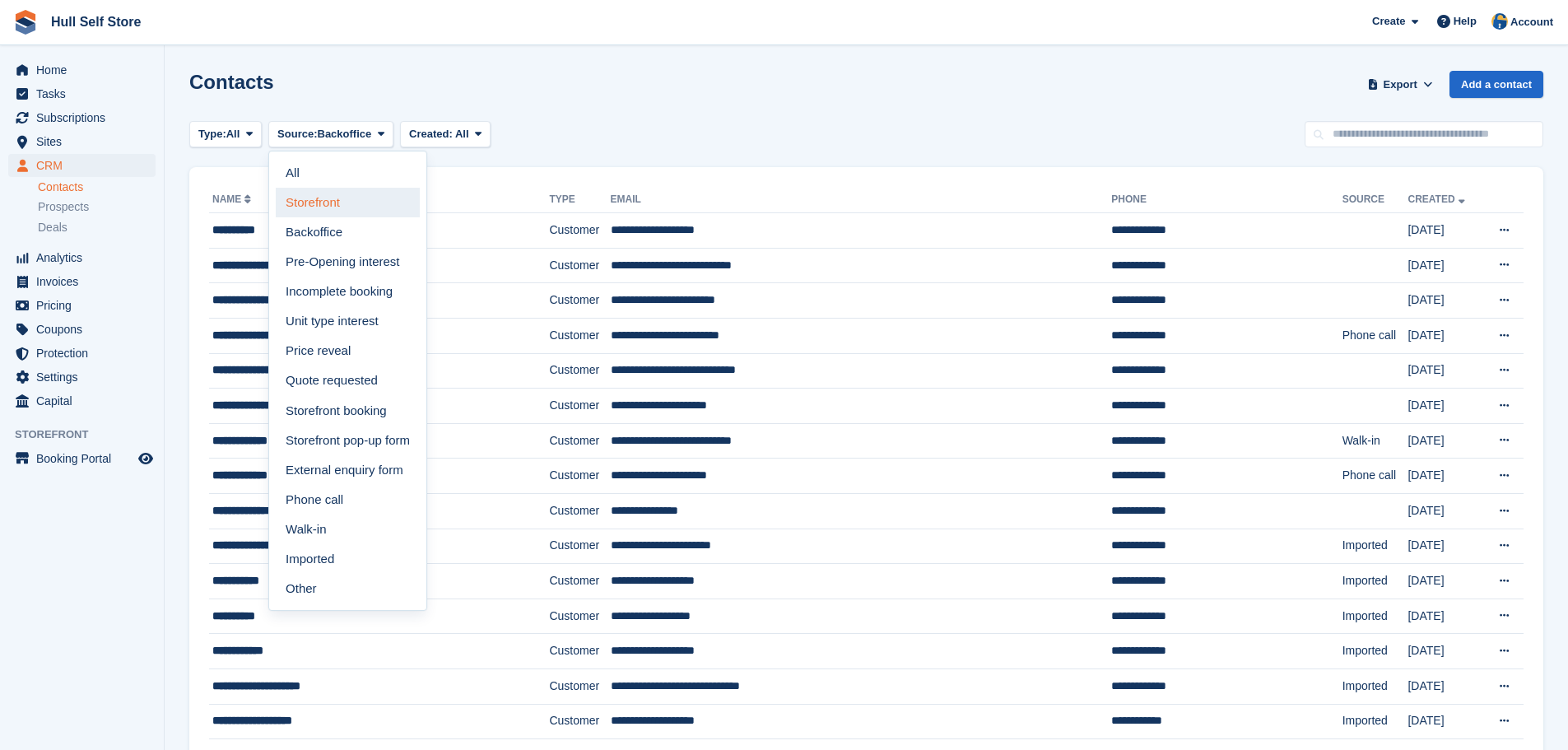
click at [331, 216] on link "Storefront" at bounding box center [348, 202] width 144 height 30
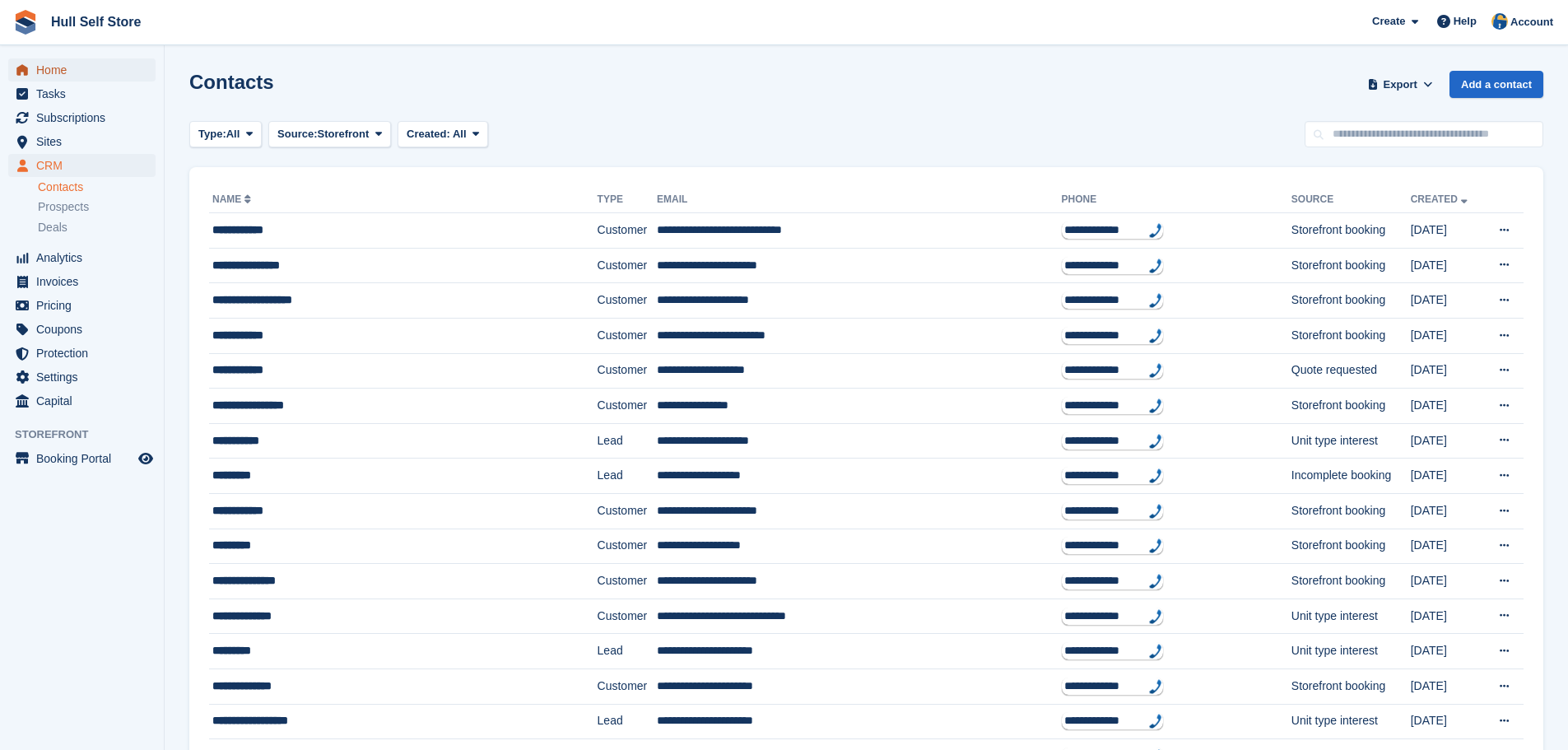
click at [73, 72] on span "Home" at bounding box center [85, 69] width 99 height 23
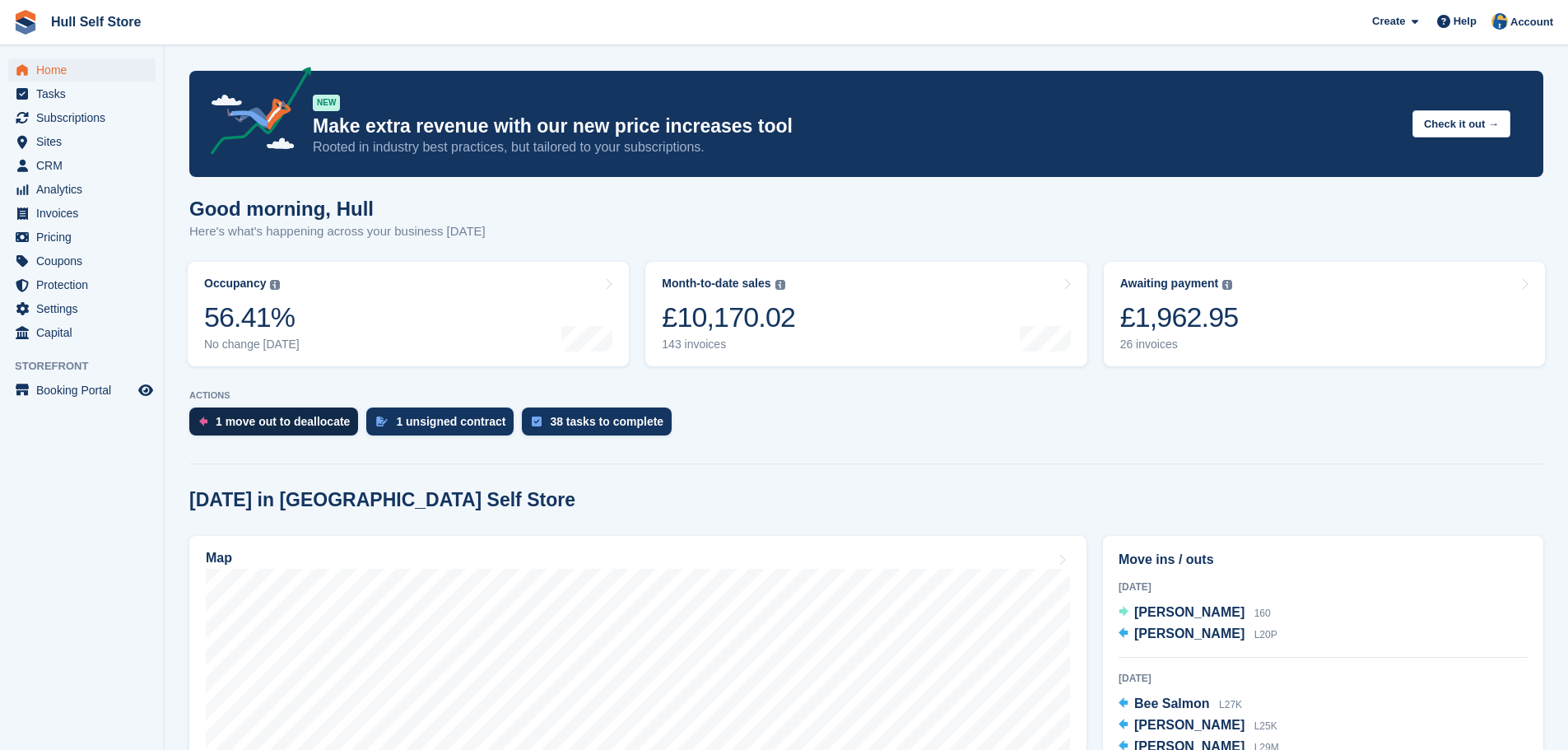
click at [258, 434] on div "1 move out to deallocate" at bounding box center [273, 421] width 169 height 28
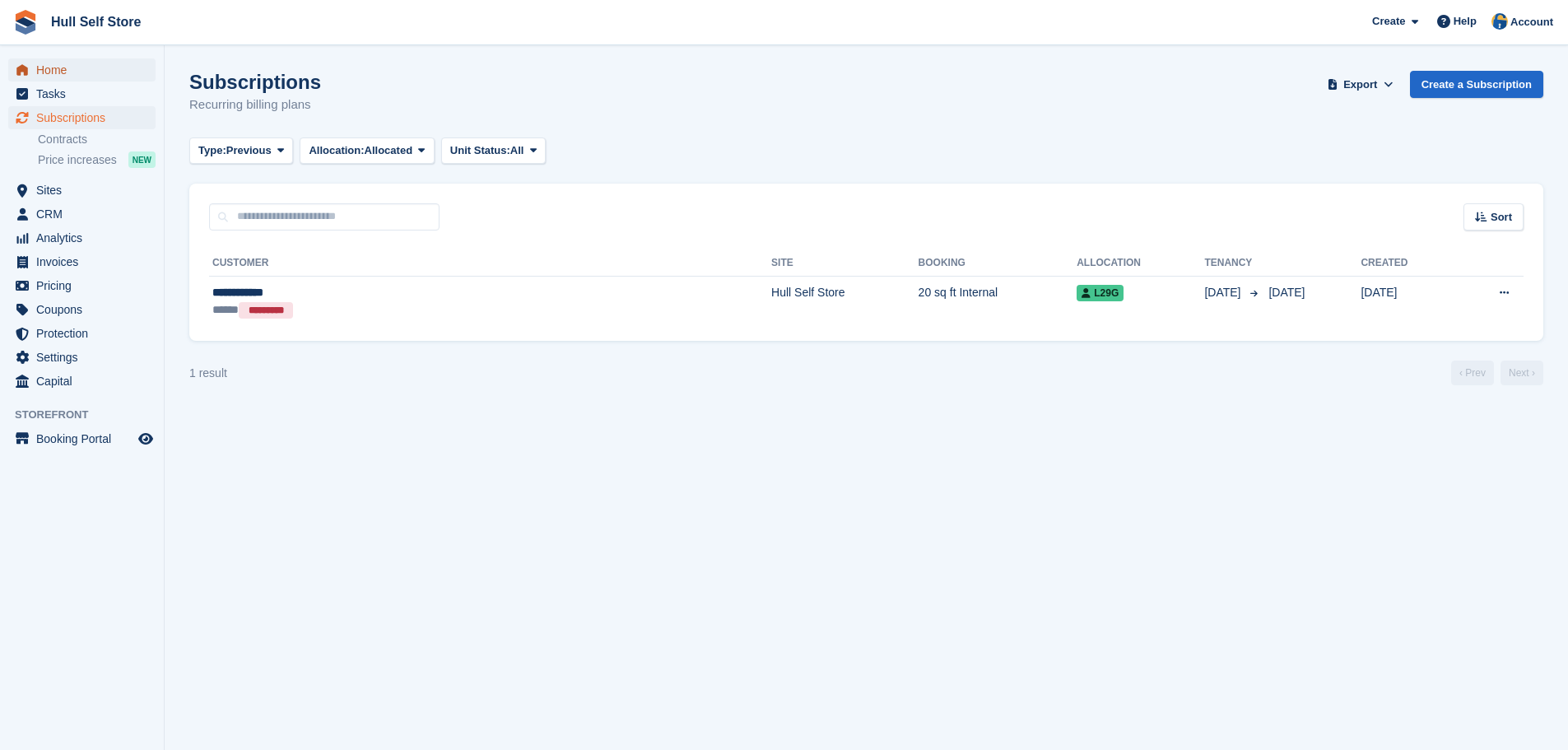
click at [120, 61] on span "Home" at bounding box center [85, 69] width 99 height 23
